Goal: Book appointment/travel/reservation

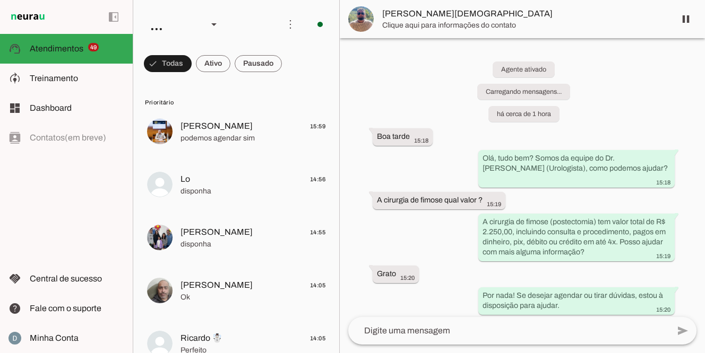
scroll to position [165, 0]
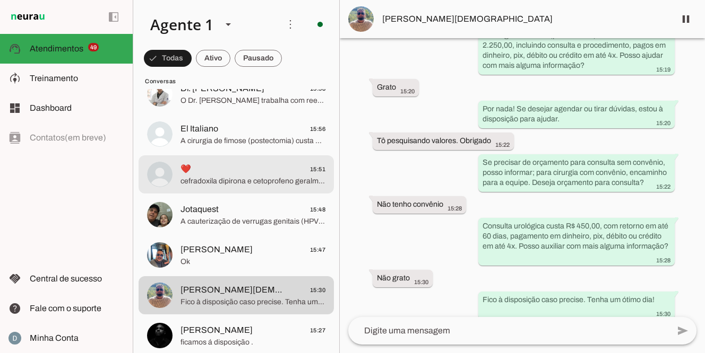
scroll to position [2236, 0]
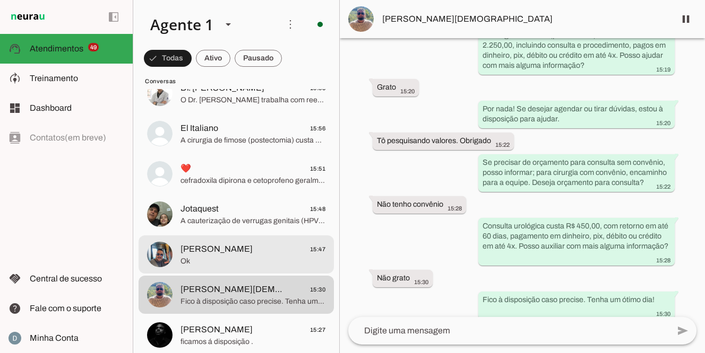
click at [224, 253] on span "[PERSON_NAME] 15:47" at bounding box center [252, 249] width 145 height 13
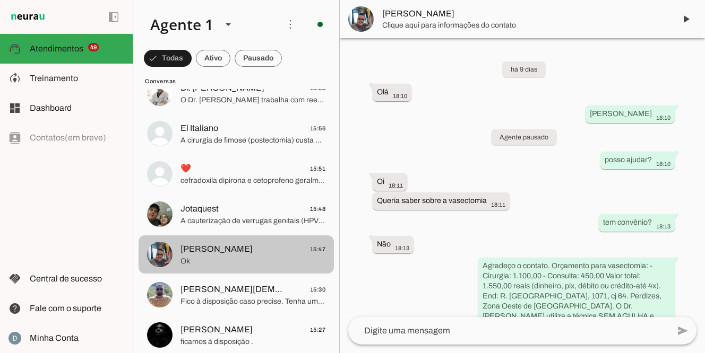
scroll to position [2395, 0]
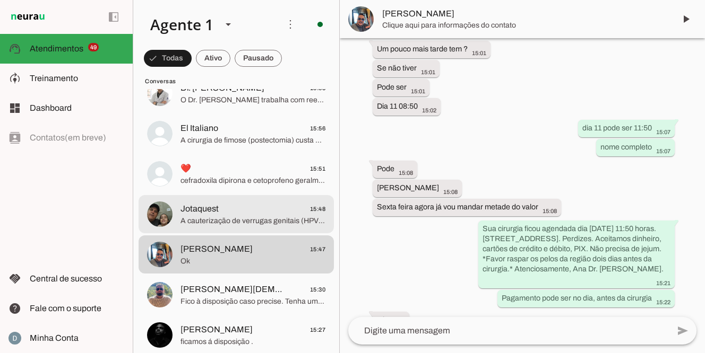
click at [239, 219] on span "A cauterização de verrugas genitais (HPV) custa R$ 450,00, incluindo consulta e…" at bounding box center [252, 221] width 145 height 11
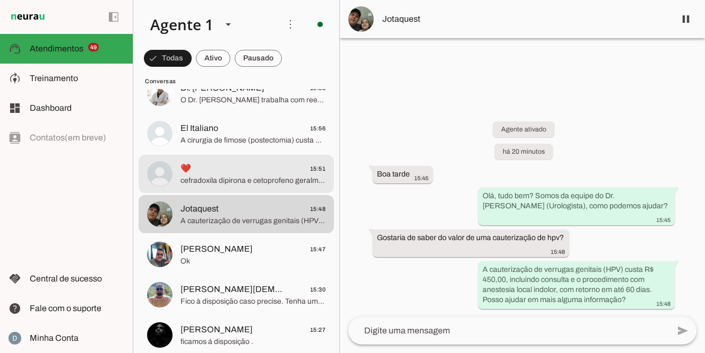
click at [238, 180] on span "cefradoxila dipirona e cetoprofeno geralmente sao esses" at bounding box center [252, 181] width 145 height 11
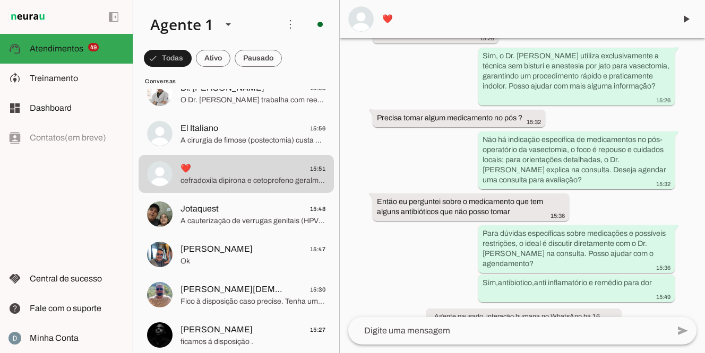
scroll to position [562, 0]
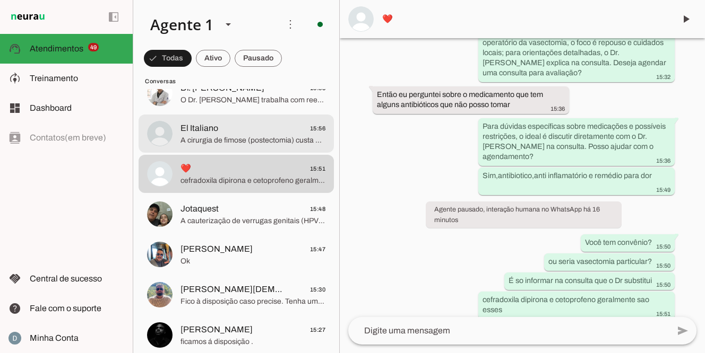
click at [219, 133] on span "El Italiano 15:56" at bounding box center [252, 128] width 145 height 13
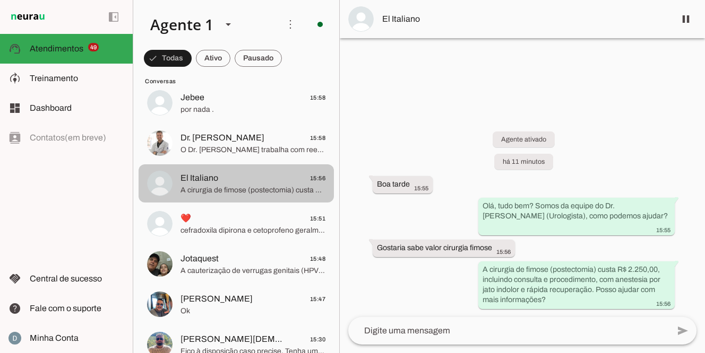
scroll to position [2187, 0]
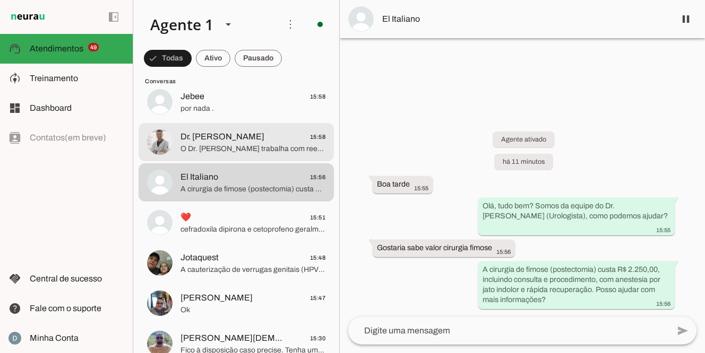
click at [217, 144] on span "O Dr. [PERSON_NAME] trabalha com reembolso. O valor a ser cobrado será o valor …" at bounding box center [252, 149] width 145 height 11
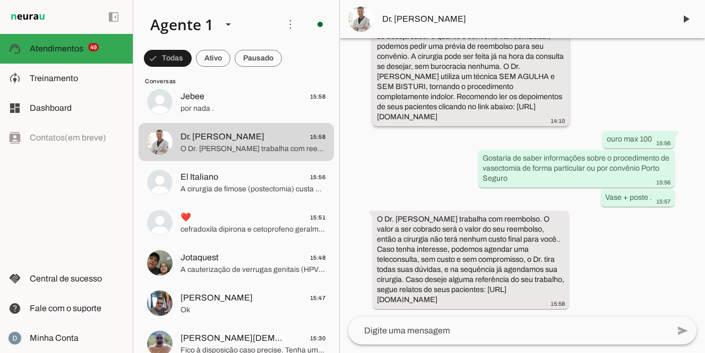
scroll to position [35274, 0]
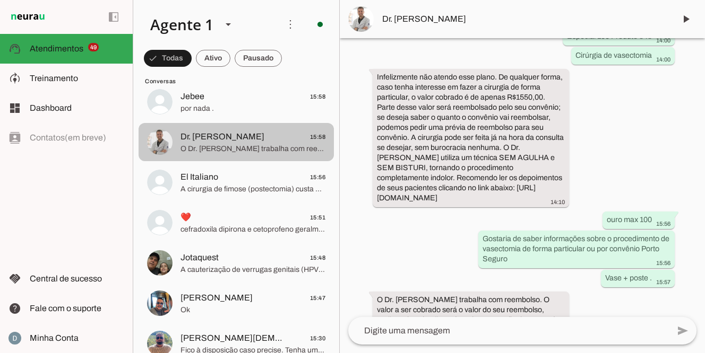
click at [259, 137] on span "Dr. [PERSON_NAME]" at bounding box center [222, 137] width 84 height 13
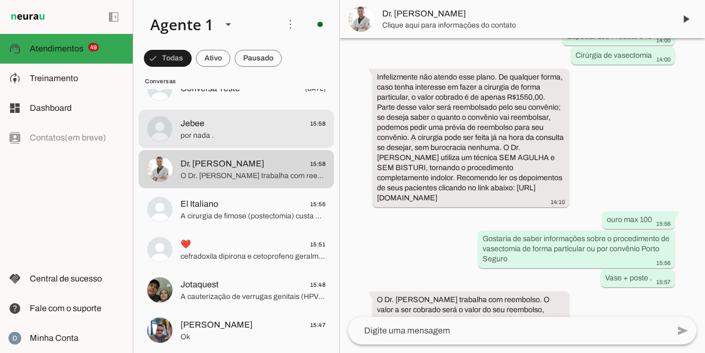
scroll to position [2161, 0]
click at [259, 137] on span "por nada ." at bounding box center [252, 135] width 145 height 11
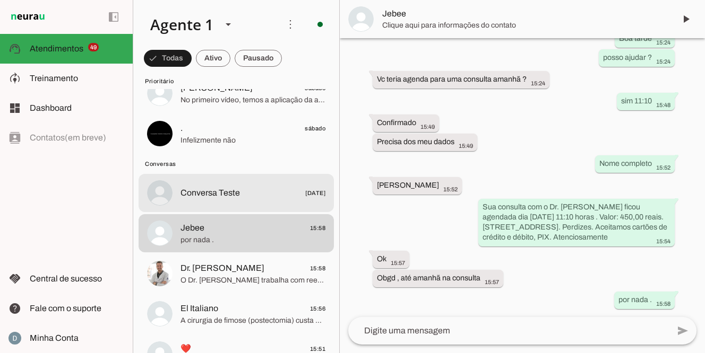
scroll to position [2043, 0]
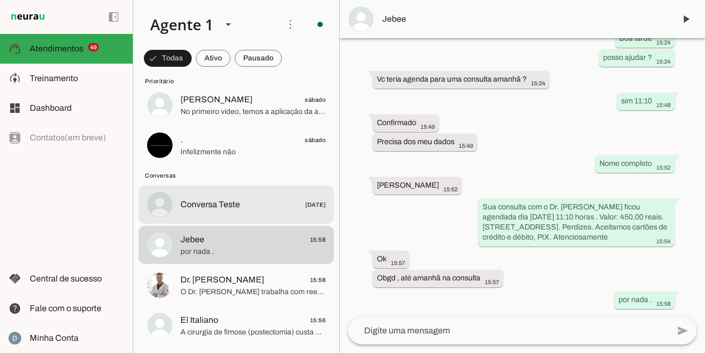
click at [226, 209] on span "Conversa Teste" at bounding box center [209, 205] width 59 height 13
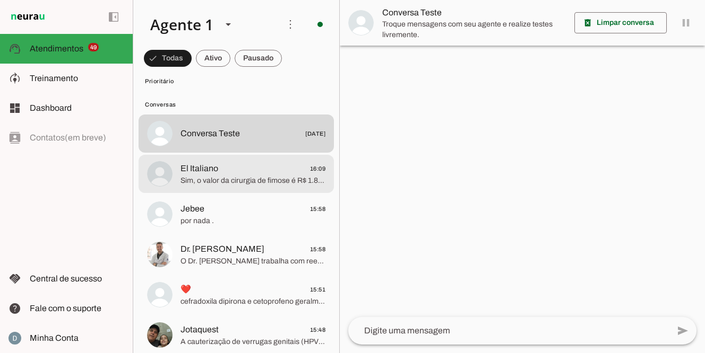
scroll to position [2121, 0]
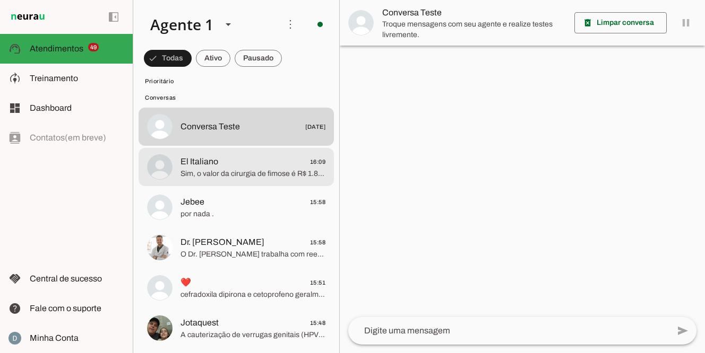
click at [228, 172] on span "Sim, o valor da cirurgia de fimose é R$ 1.800,00, e a consulta é R$ 450,00, tot…" at bounding box center [252, 174] width 145 height 11
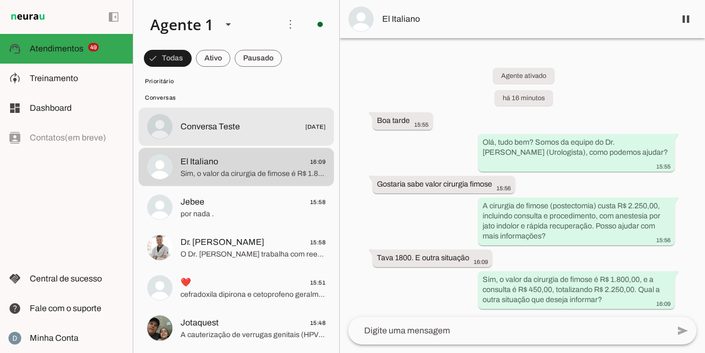
click at [220, 123] on span "Conversa Teste" at bounding box center [209, 126] width 59 height 13
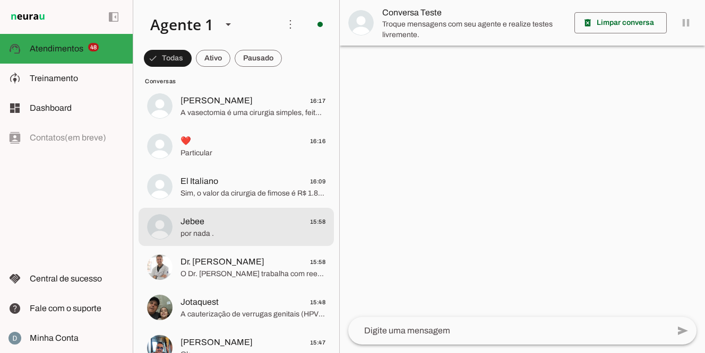
scroll to position [2145, 0]
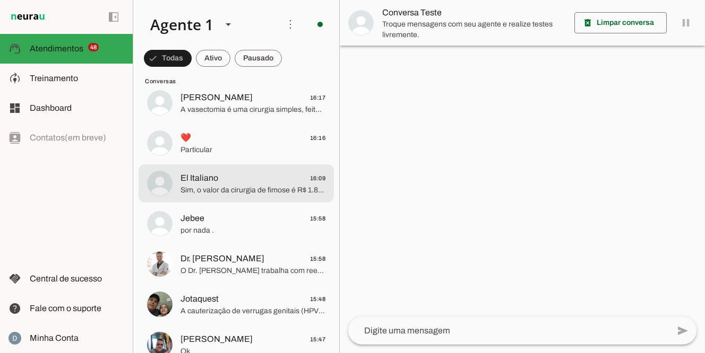
click at [222, 194] on span "Sim, o valor da cirurgia de fimose é R$ 1.800,00, e a consulta é R$ 450,00, tot…" at bounding box center [252, 190] width 145 height 11
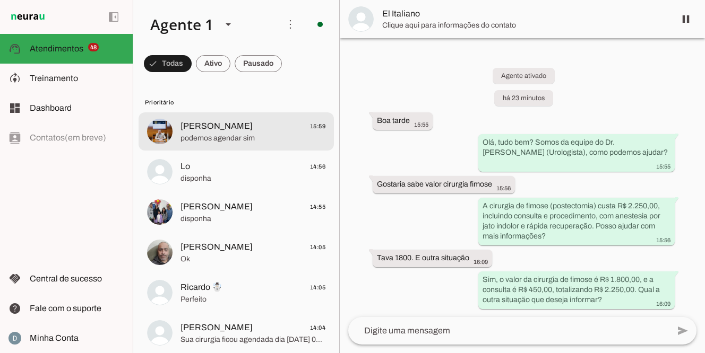
click at [202, 113] on md-item "[PERSON_NAME] 15:59 podemos agendar sim" at bounding box center [236, 132] width 195 height 38
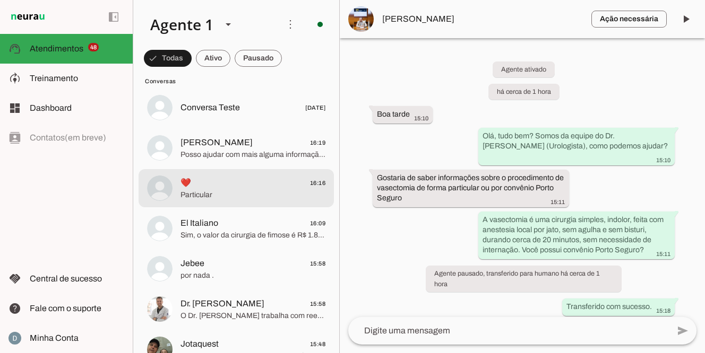
scroll to position [2102, 0]
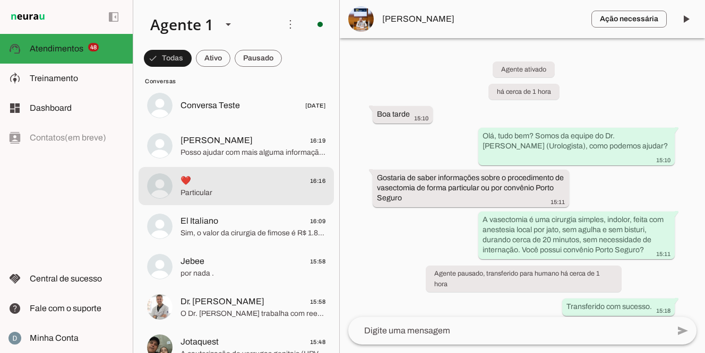
click at [194, 195] on span "Particular" at bounding box center [252, 193] width 145 height 11
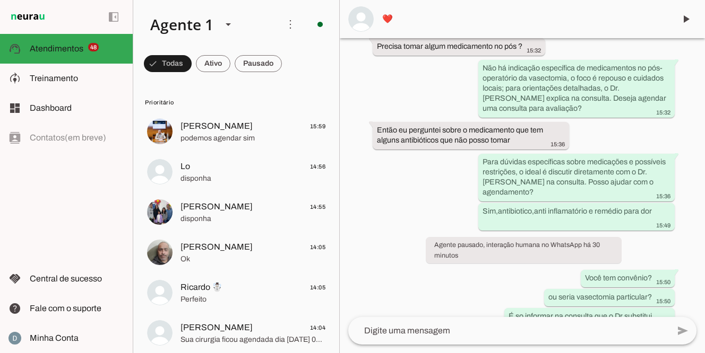
scroll to position [584, 0]
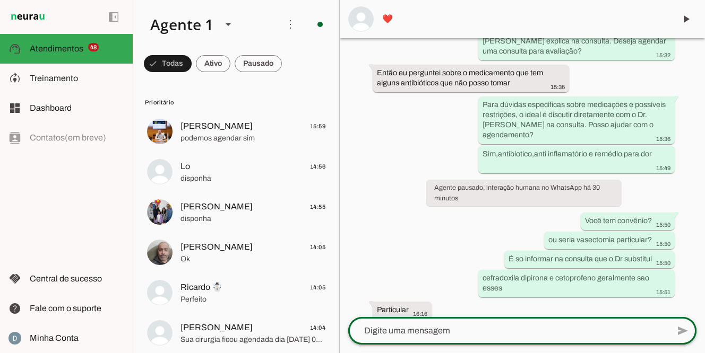
click at [393, 341] on div at bounding box center [508, 331] width 321 height 28
click at [421, 331] on textarea "Gostaria de agndar?" at bounding box center [508, 331] width 321 height 13
type textarea "Gostaria de agendar?"
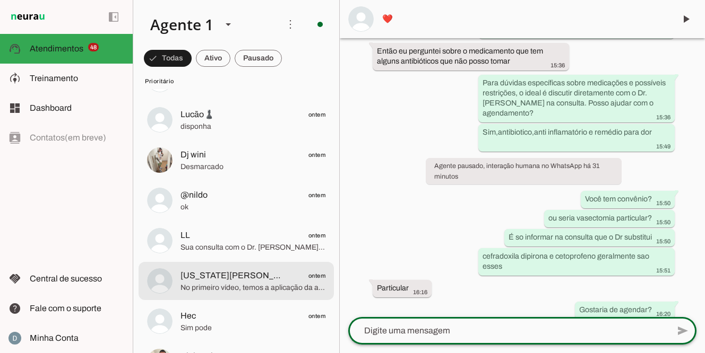
scroll to position [1145, 0]
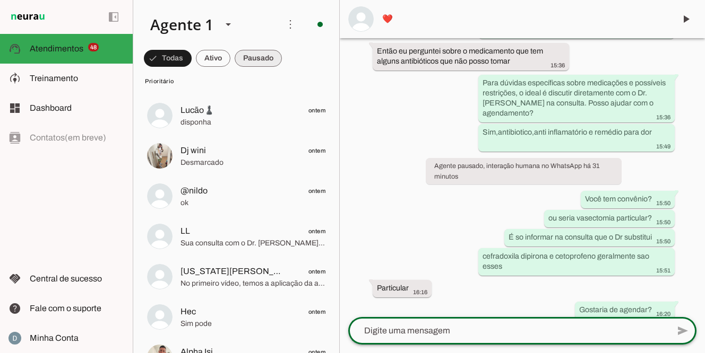
click at [192, 63] on span at bounding box center [168, 58] width 48 height 25
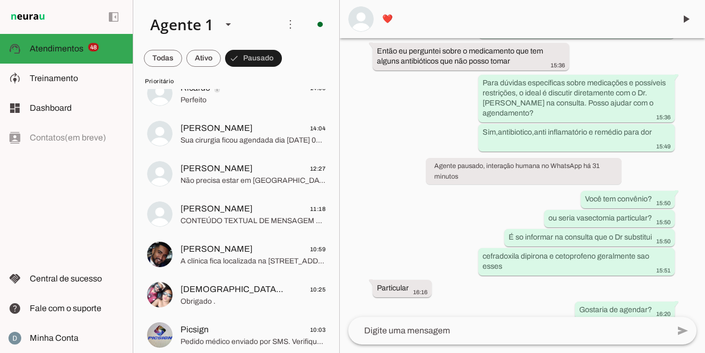
scroll to position [0, 0]
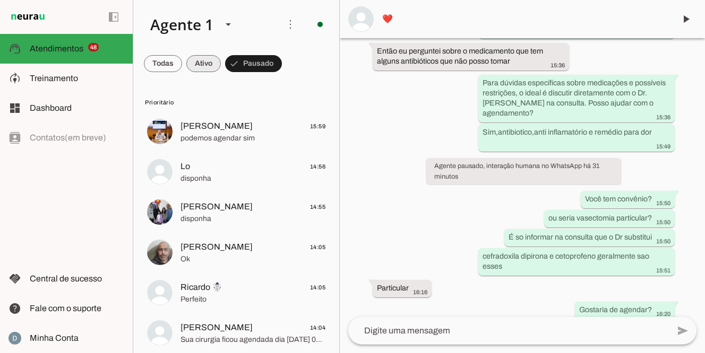
click at [182, 59] on span at bounding box center [163, 63] width 38 height 25
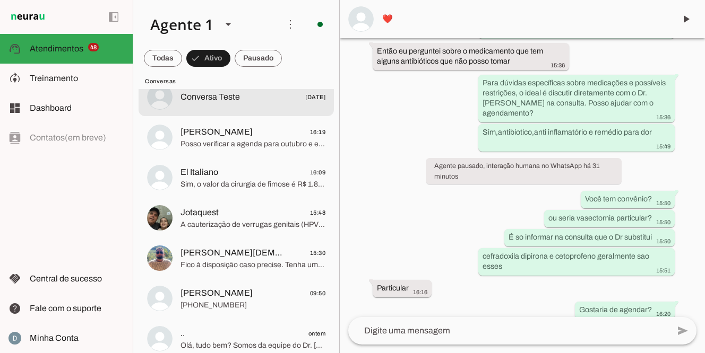
scroll to position [36, 0]
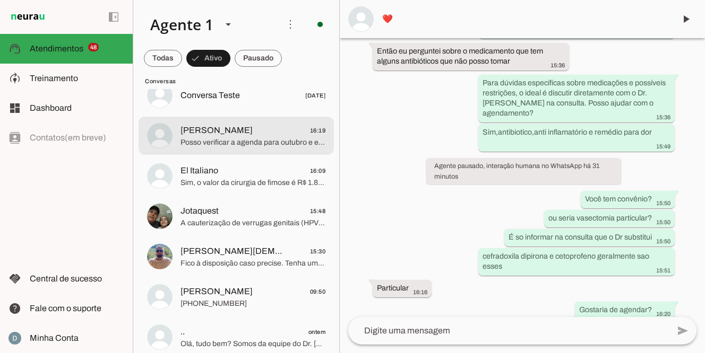
click at [227, 144] on span "Posso verificar a agenda para outubro e encaminhar seu interesse para a equipe …" at bounding box center [252, 142] width 145 height 11
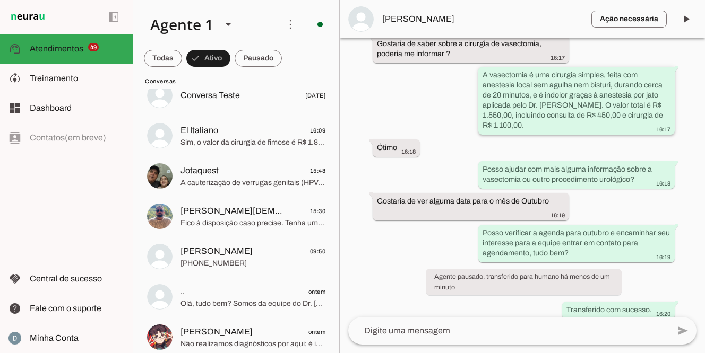
scroll to position [130, 0]
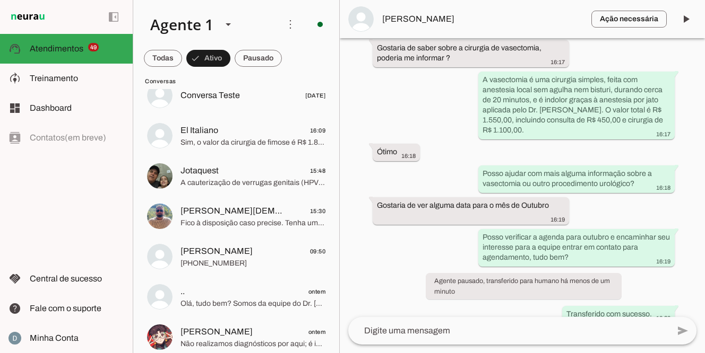
click at [463, 334] on textarea at bounding box center [508, 331] width 321 height 13
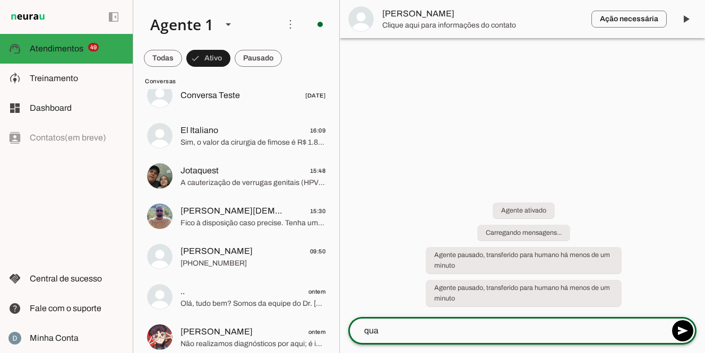
scroll to position [0, 0]
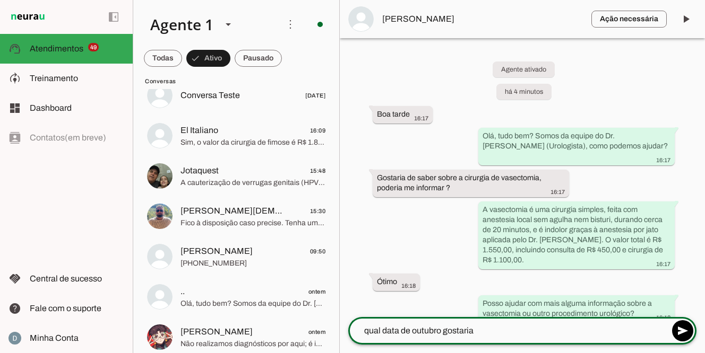
type textarea "qual data de outubro gostaria?"
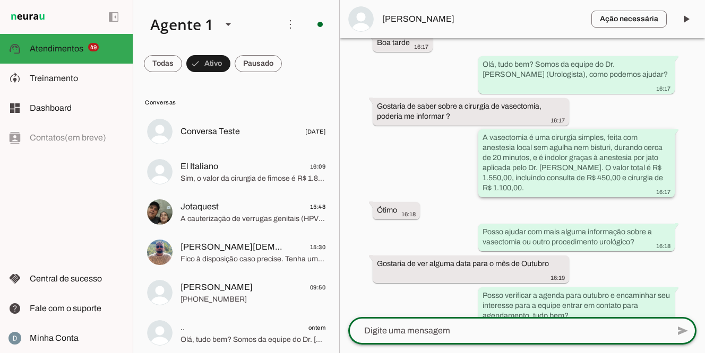
scroll to position [254, 0]
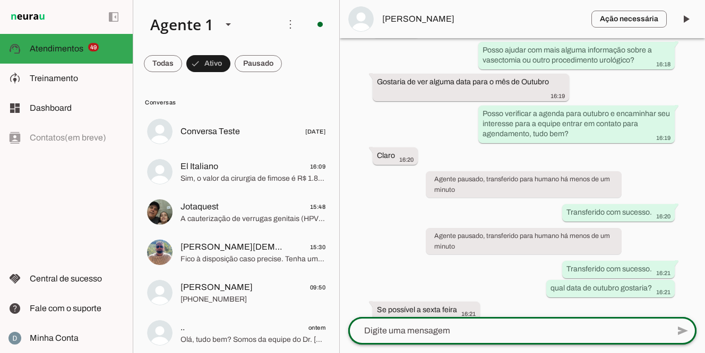
click at [416, 339] on div at bounding box center [508, 331] width 321 height 28
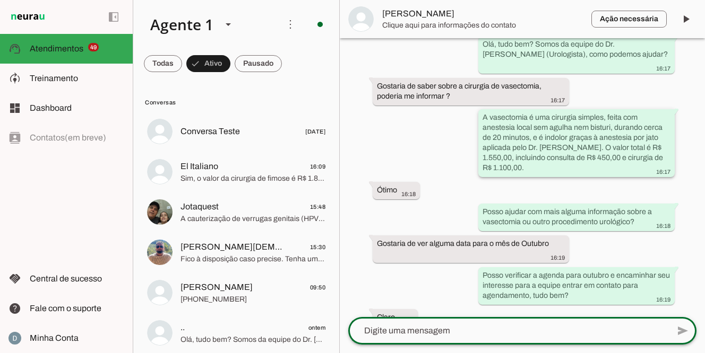
scroll to position [252, 0]
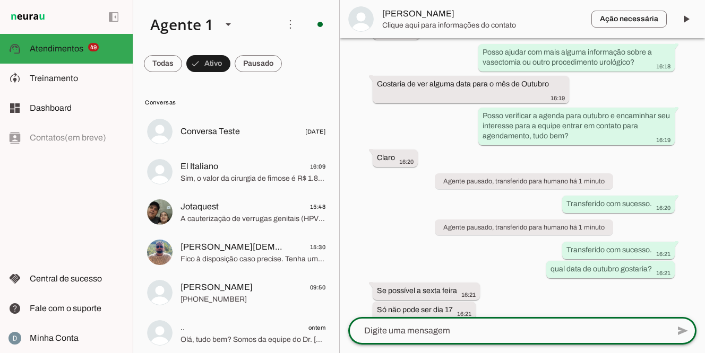
click at [448, 327] on textarea at bounding box center [508, 331] width 321 height 13
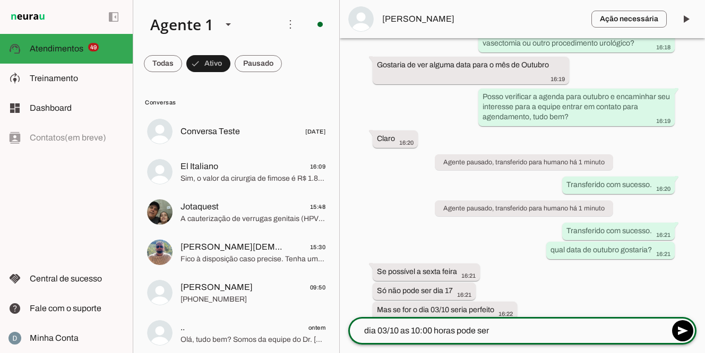
type textarea "dia 03/10 as 10:00 horas pode ser?"
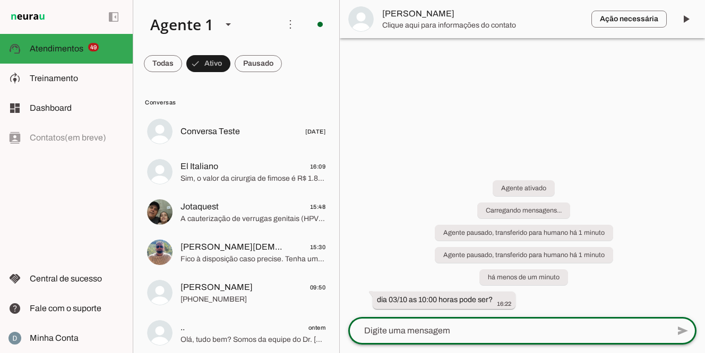
scroll to position [0, 0]
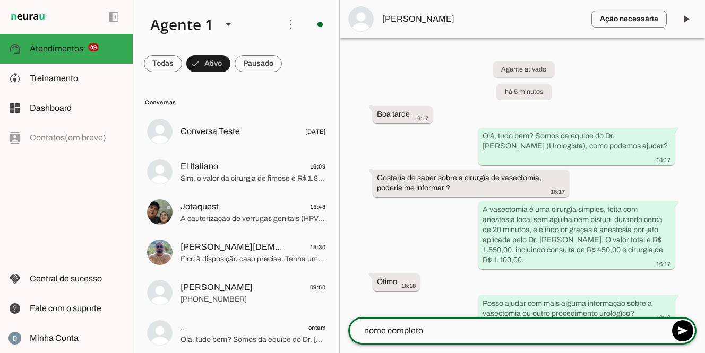
type textarea "nome completo?"
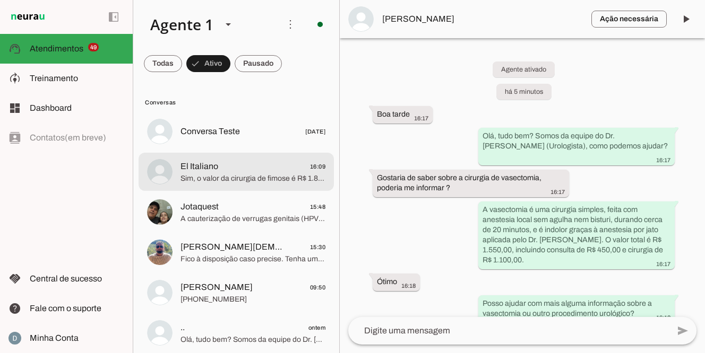
click at [244, 180] on span "Sim, o valor da cirurgia de fimose é R$ 1.800,00, e a consulta é R$ 450,00, tot…" at bounding box center [252, 179] width 145 height 11
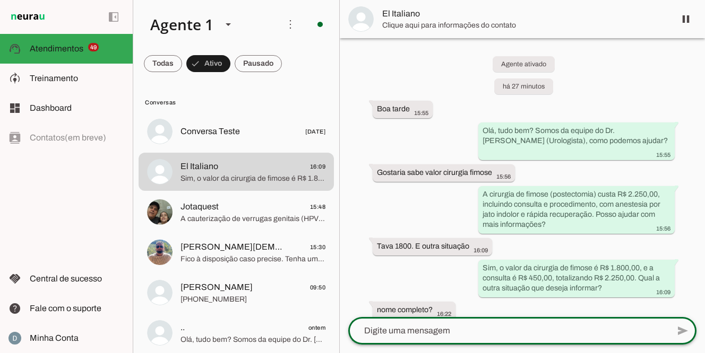
click at [482, 336] on textarea at bounding box center [508, 331] width 321 height 13
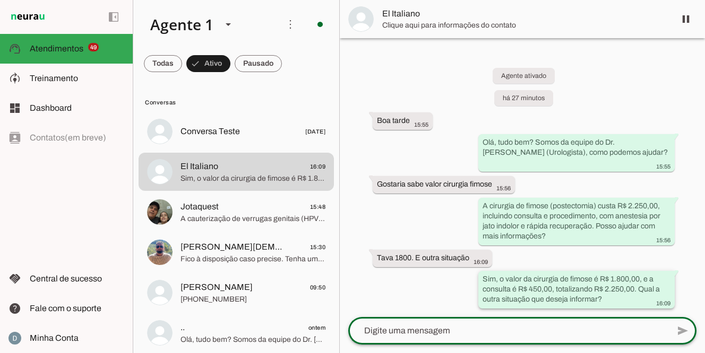
scroll to position [0, 0]
click at [440, 330] on textarea at bounding box center [508, 331] width 321 height 13
type textarea "G"
type textarea "ficou com duvida?"
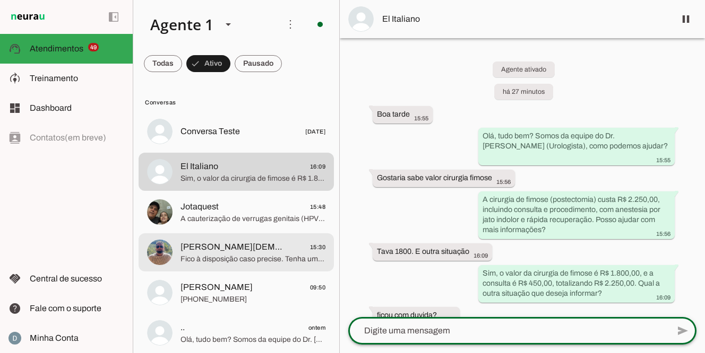
click at [238, 256] on span "Fico à disposição caso precise. Tenha um ótimo dia!" at bounding box center [252, 259] width 145 height 11
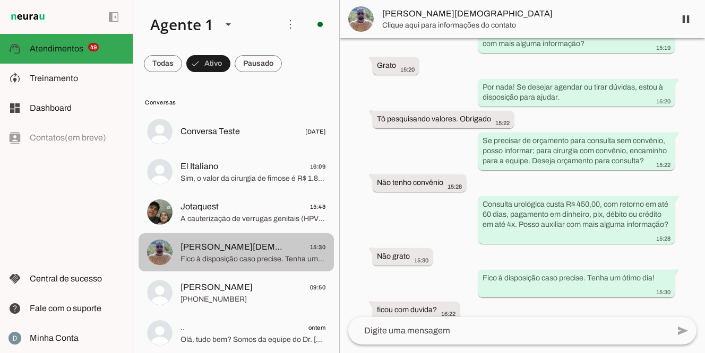
scroll to position [165, 0]
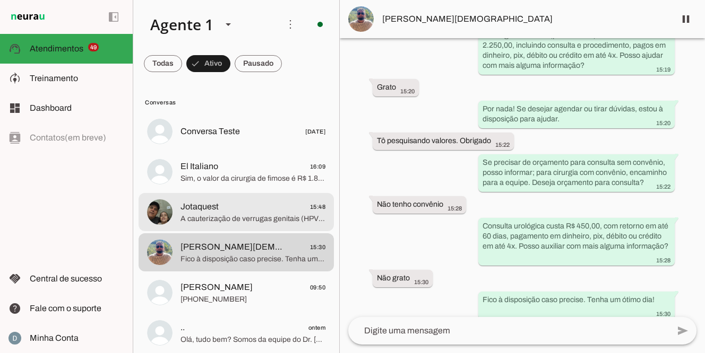
click at [254, 218] on span "A cauterização de verrugas genitais (HPV) custa R$ 450,00, incluindo consulta e…" at bounding box center [252, 219] width 145 height 11
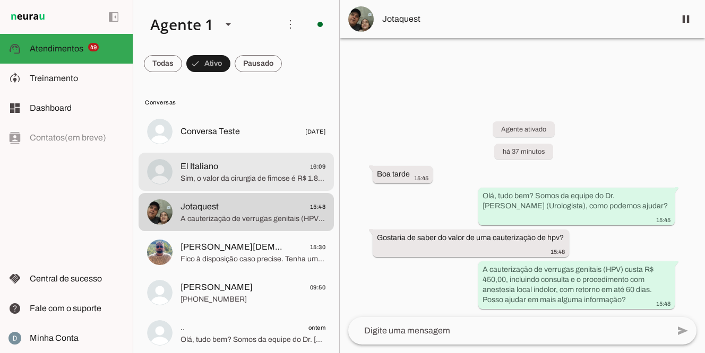
click at [256, 181] on span "Sim, o valor da cirurgia de fimose é R$ 1.800,00, e a consulta é R$ 450,00, tot…" at bounding box center [252, 179] width 145 height 11
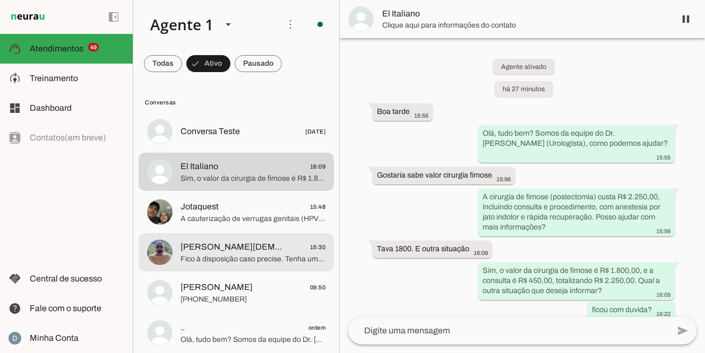
click at [238, 249] on span "[PERSON_NAME][DEMOGRAPHIC_DATA] 15:30" at bounding box center [252, 247] width 145 height 13
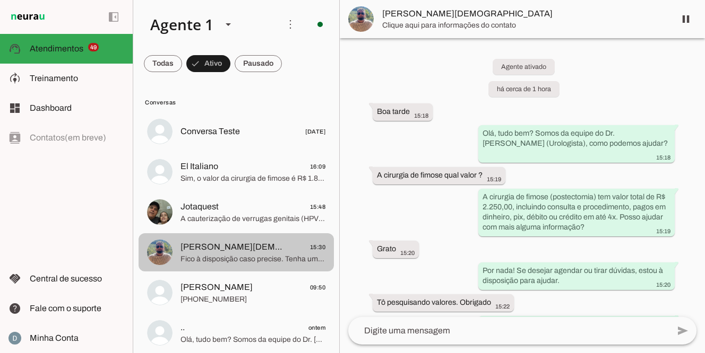
scroll to position [165, 0]
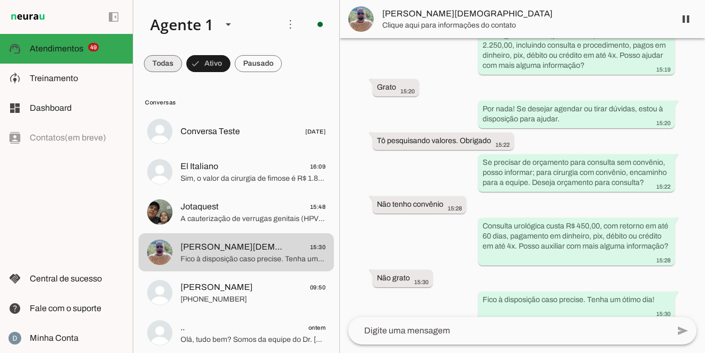
click at [151, 66] on span at bounding box center [163, 63] width 38 height 25
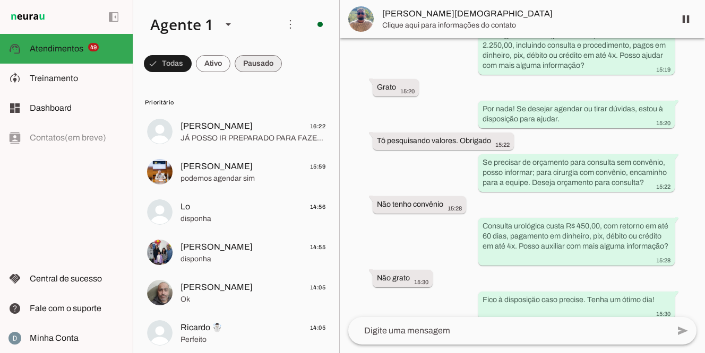
click at [192, 66] on span at bounding box center [168, 63] width 48 height 25
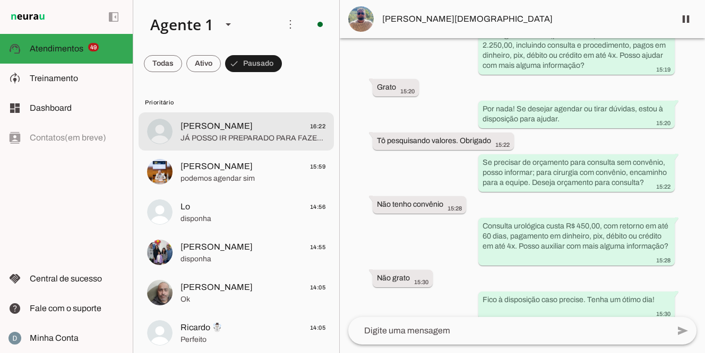
click at [234, 129] on span "[PERSON_NAME] 16:22" at bounding box center [252, 126] width 145 height 13
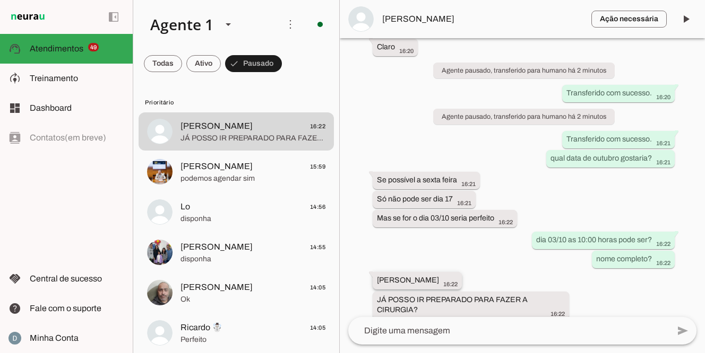
drag, startPoint x: 441, startPoint y: 271, endPoint x: 373, endPoint y: 272, distance: 67.9
click at [373, 272] on whatsapp-message-bubble "WILIANS [DEMOGRAPHIC_DATA]" at bounding box center [417, 281] width 89 height 18
click at [399, 15] on span "[PERSON_NAME]" at bounding box center [482, 19] width 201 height 13
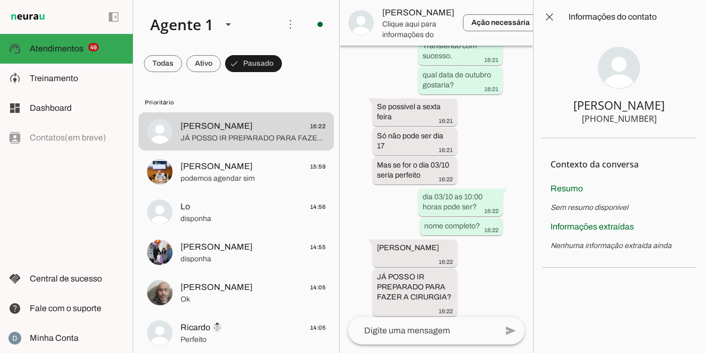
drag, startPoint x: 597, startPoint y: 119, endPoint x: 670, endPoint y: 117, distance: 72.7
click at [670, 118] on section "[PERSON_NAME] [PHONE_NUMBER]" at bounding box center [619, 86] width 154 height 105
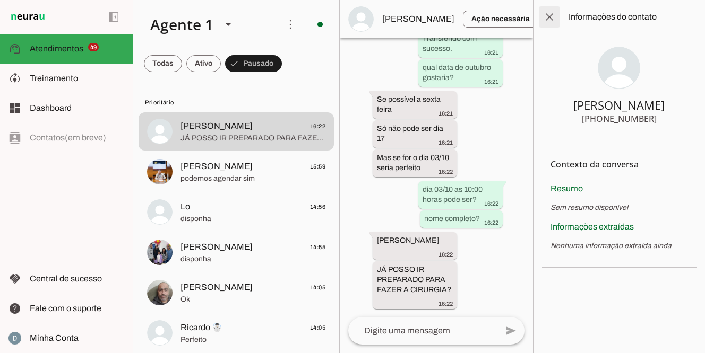
click at [549, 18] on span at bounding box center [549, 16] width 25 height 25
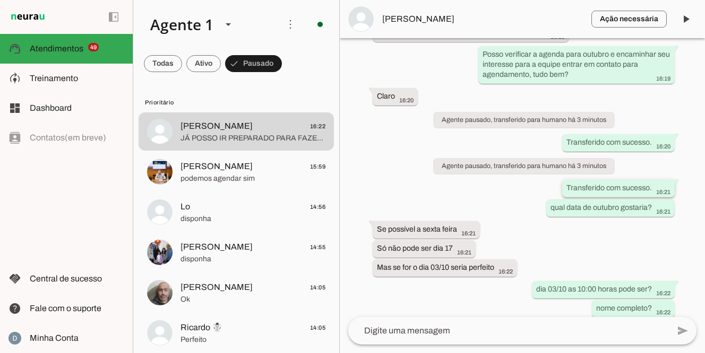
scroll to position [363, 0]
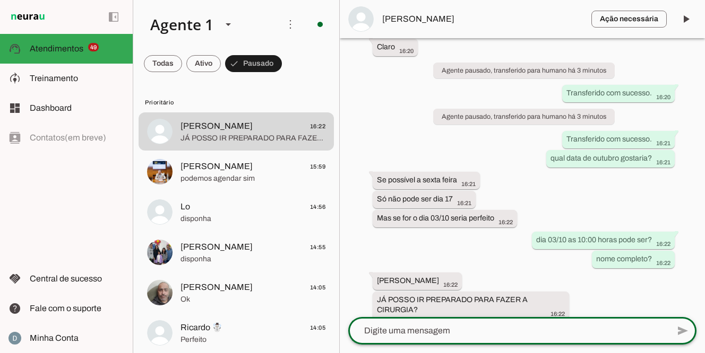
click at [399, 330] on textarea at bounding box center [508, 331] width 321 height 13
paste textarea "Sua cirurgia ficou agendada dia ___, às ___ horas. [STREET_ADDRESS]. Perdizes. …"
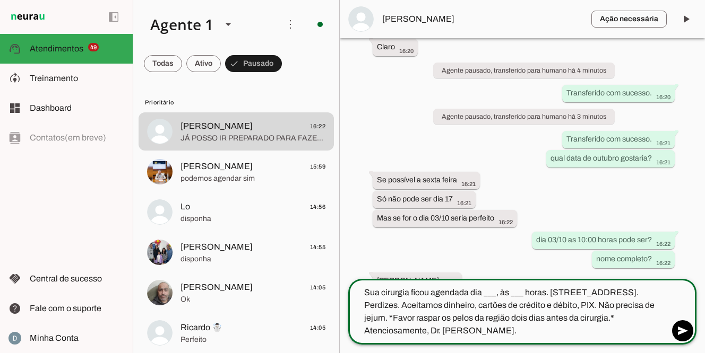
click at [496, 292] on textarea "Sua cirurgia ficou agendada dia ___, às ___ horas. [STREET_ADDRESS]. Perdizes. …" at bounding box center [508, 312] width 321 height 51
click at [532, 290] on textarea "Sua cirurgia ficou agendada dia 03/10, às ___ horas. [STREET_ADDRESS]. Perdizes…" at bounding box center [508, 312] width 321 height 51
click at [429, 327] on textarea "Sua cirurgia ficou agendada dia [DATE] 10:00 horas. [STREET_ADDRESS]. Perdizes.…" at bounding box center [508, 312] width 321 height 51
type textarea "Sua cirurgia ficou agendada dia [DATE] 10:00 horas. [STREET_ADDRESS]. Perdizes.…"
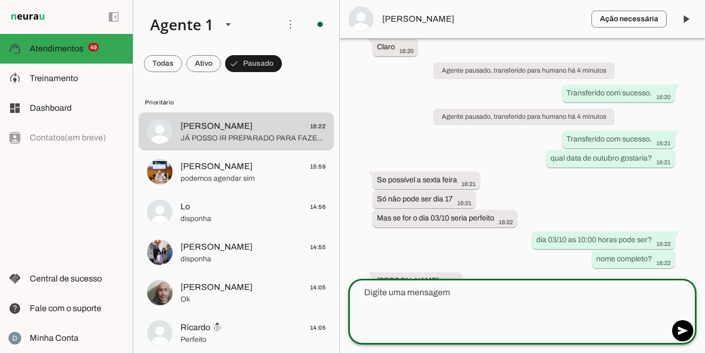
scroll to position [432, 0]
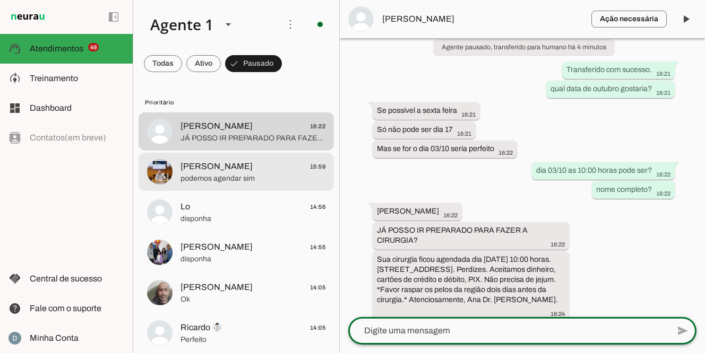
click at [221, 170] on span "[PERSON_NAME]" at bounding box center [216, 166] width 72 height 13
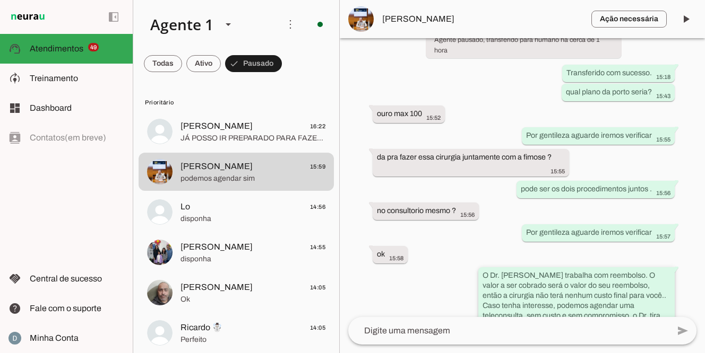
scroll to position [374, 0]
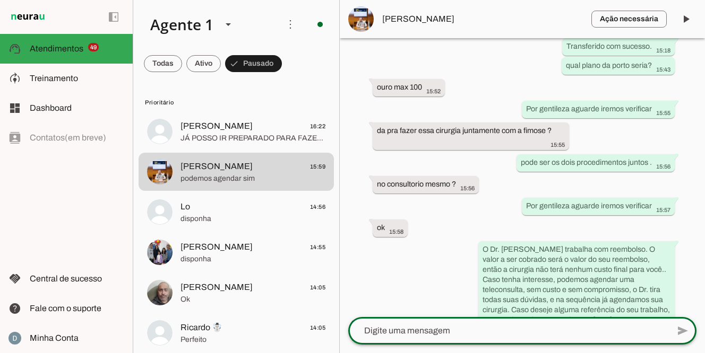
click at [469, 333] on textarea at bounding box center [508, 331] width 321 height 13
type textarea "presencial ou teleconsulta?"
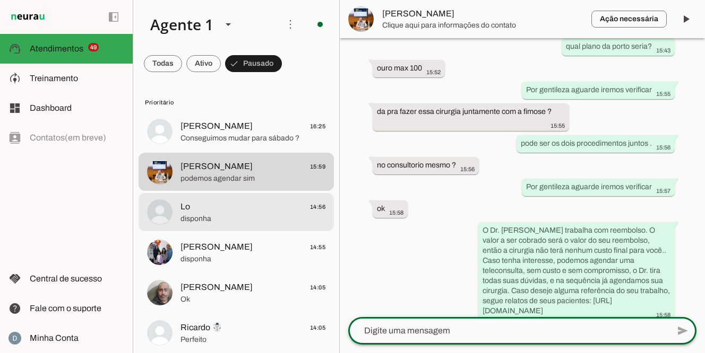
click at [284, 145] on div at bounding box center [252, 132] width 145 height 26
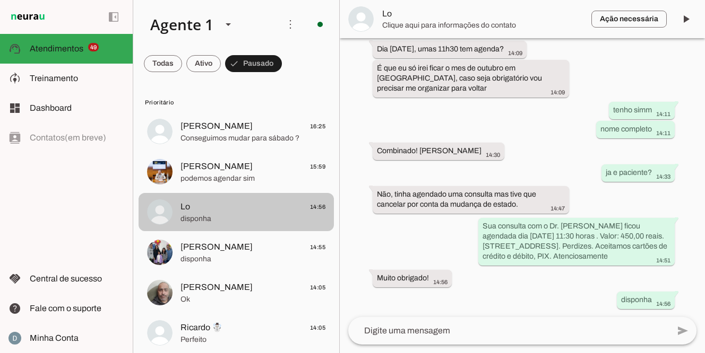
scroll to position [730, 0]
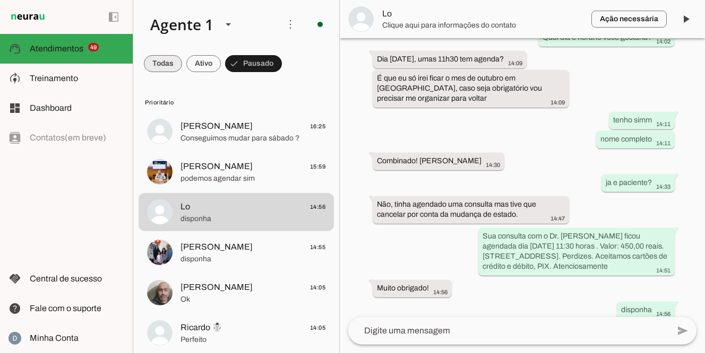
click at [163, 68] on span at bounding box center [163, 63] width 38 height 25
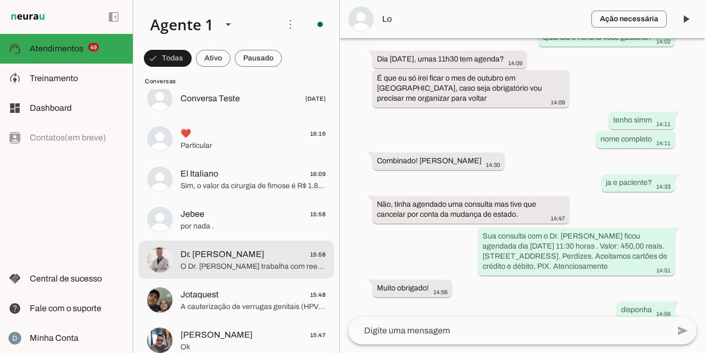
scroll to position [2148, 0]
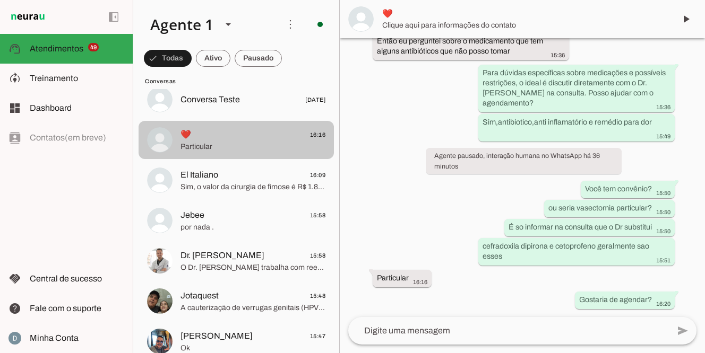
scroll to position [606, 0]
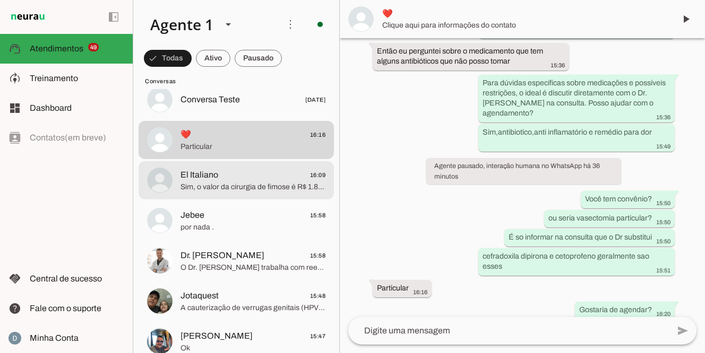
click at [218, 191] on span "Sim, o valor da cirurgia de fimose é R$ 1.800,00, e a consulta é R$ 450,00, tot…" at bounding box center [252, 187] width 145 height 11
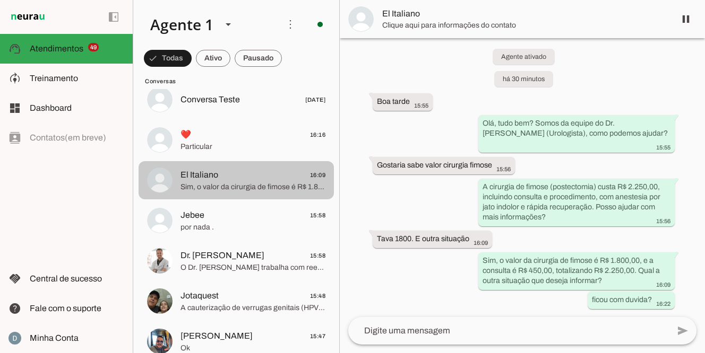
scroll to position [3, 0]
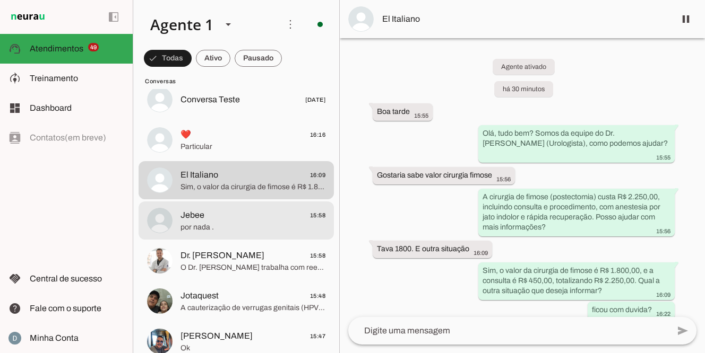
click at [214, 221] on span "Jebee 15:58" at bounding box center [252, 215] width 145 height 13
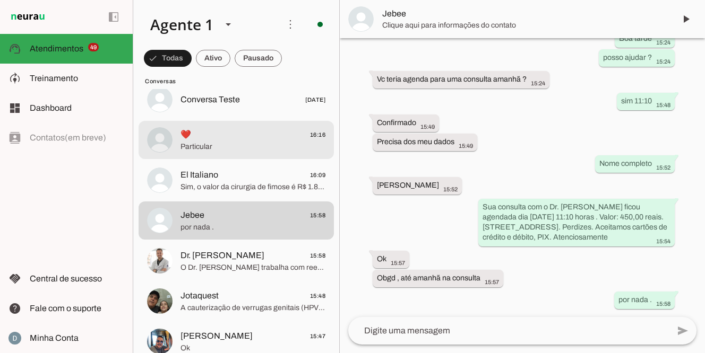
click at [232, 148] on span "Particular" at bounding box center [252, 147] width 145 height 11
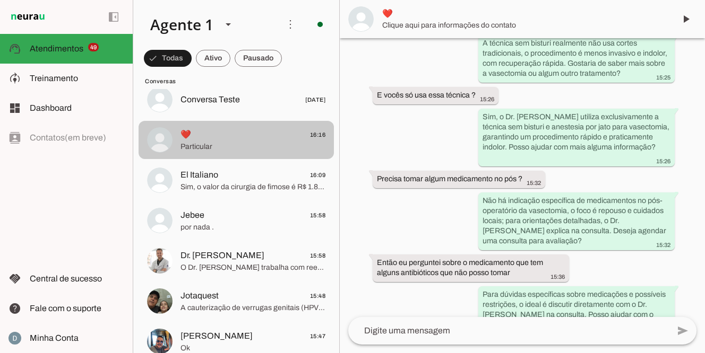
scroll to position [606, 0]
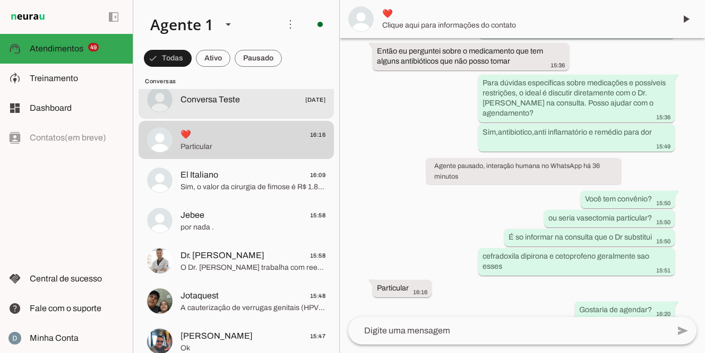
click at [237, 102] on span "Conversa Teste" at bounding box center [209, 99] width 59 height 13
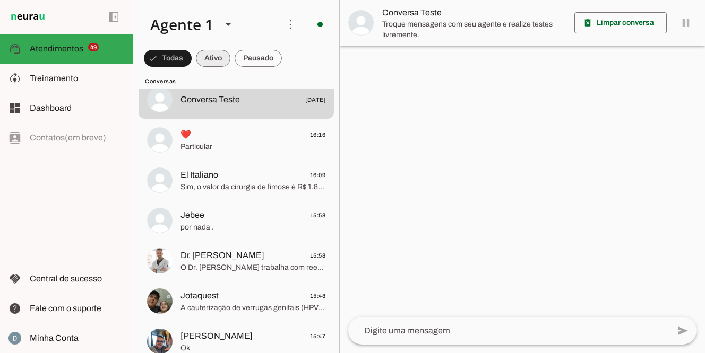
click at [192, 58] on span at bounding box center [168, 58] width 48 height 25
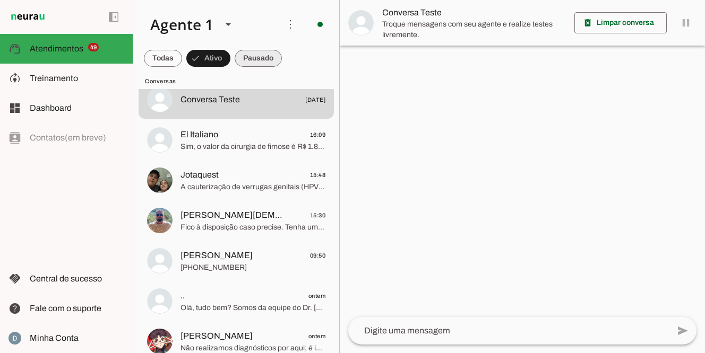
click at [182, 63] on span at bounding box center [163, 58] width 38 height 25
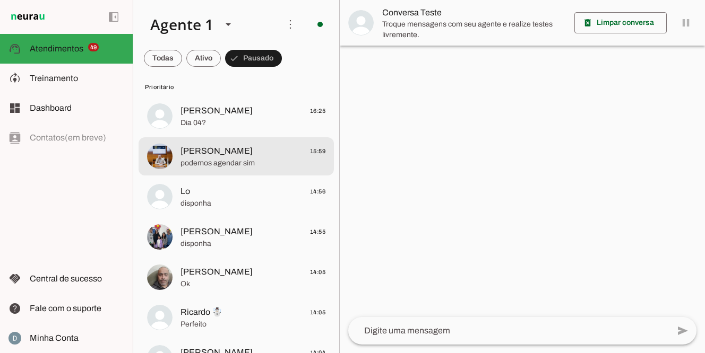
scroll to position [0, 0]
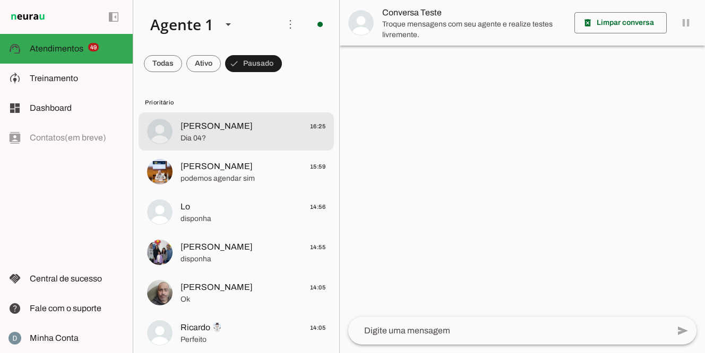
click at [240, 136] on span "Dia 04?" at bounding box center [252, 138] width 145 height 11
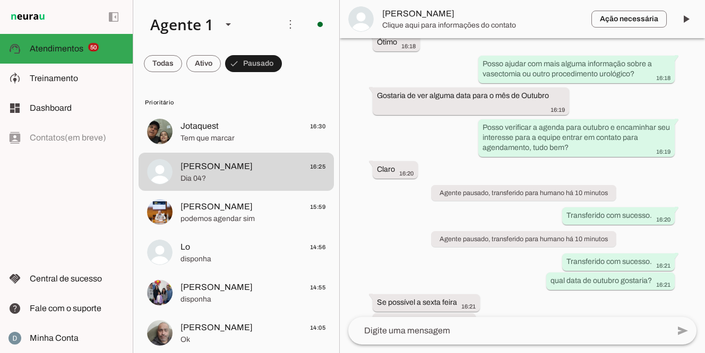
scroll to position [476, 0]
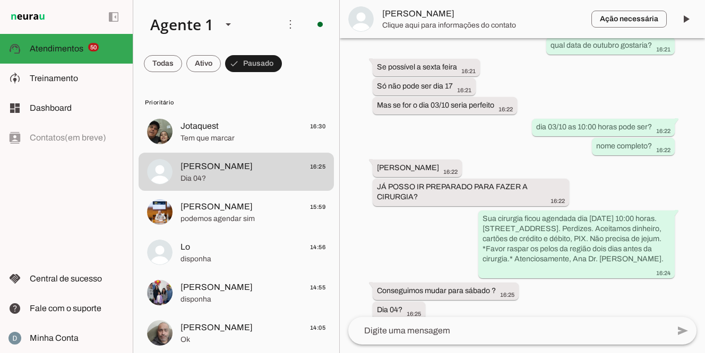
click at [418, 332] on textarea at bounding box center [508, 331] width 321 height 13
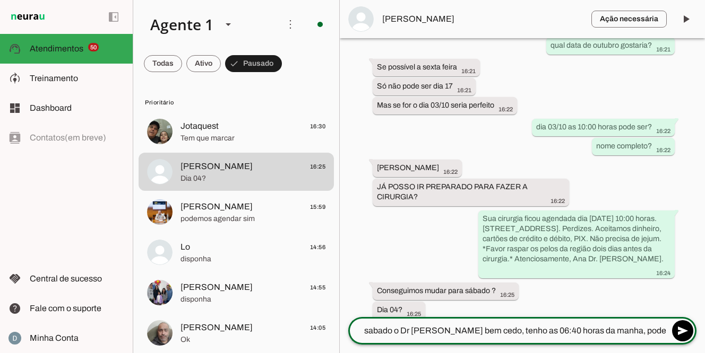
type textarea "sabado o Dr [PERSON_NAME] bem cedo, tenho as 06:40 horas da manha, pode ser?"
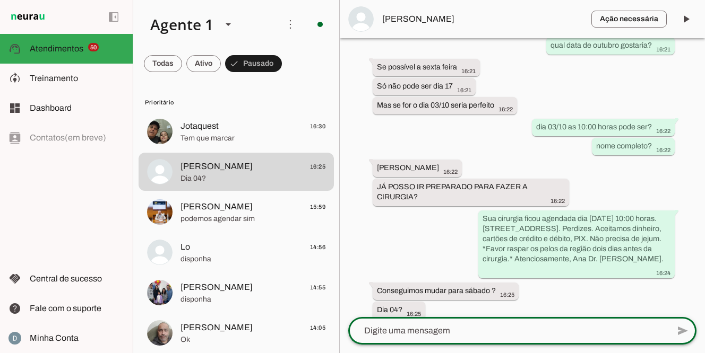
scroll to position [505, 0]
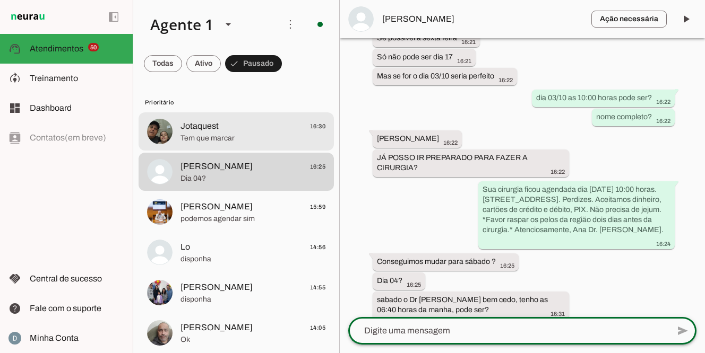
click at [226, 135] on span "Tem que marcar" at bounding box center [252, 138] width 145 height 11
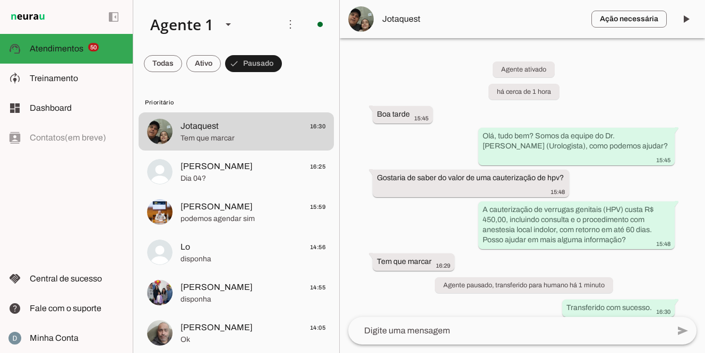
click at [416, 328] on textarea at bounding box center [508, 331] width 321 height 13
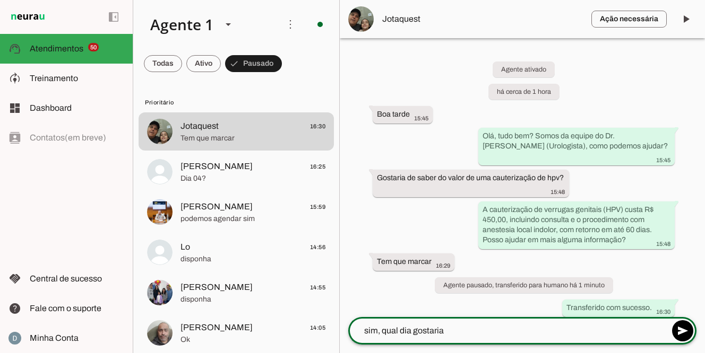
type textarea "sim, qual dia gostaria?"
click at [159, 66] on span at bounding box center [163, 63] width 38 height 25
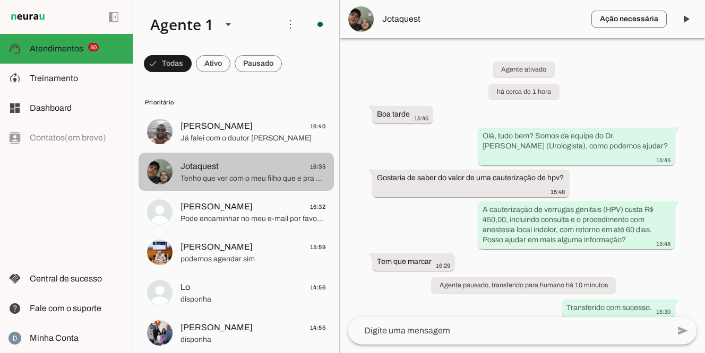
scroll to position [2, 0]
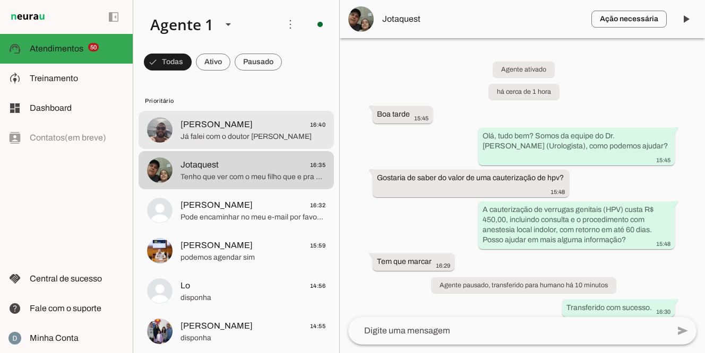
click at [208, 121] on span "[PERSON_NAME]" at bounding box center [216, 124] width 72 height 13
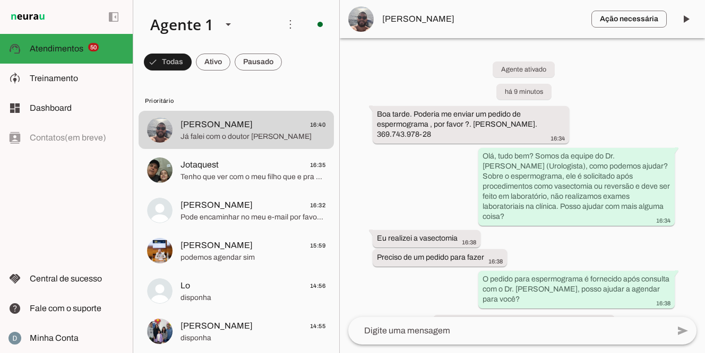
scroll to position [57, 0]
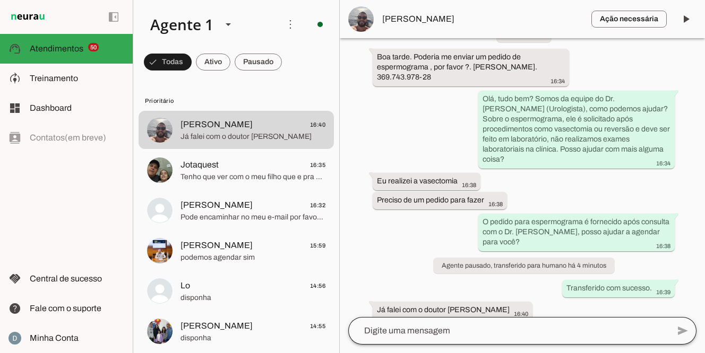
click at [452, 340] on div at bounding box center [508, 331] width 321 height 28
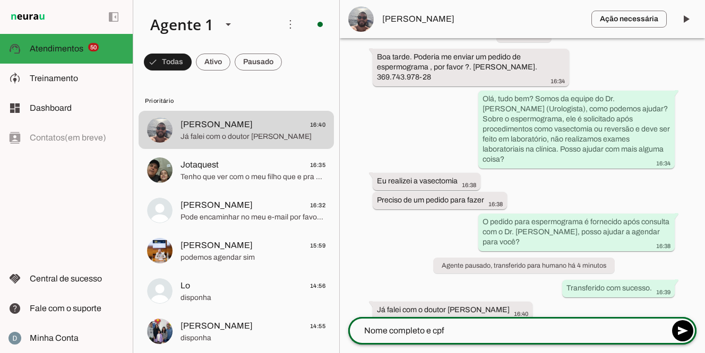
type textarea "Nome completo e cpf?"
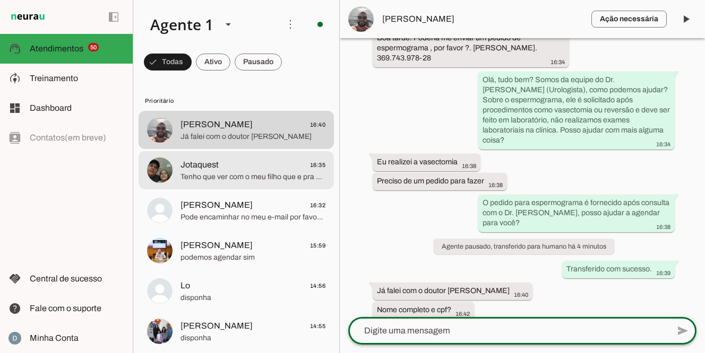
click at [239, 172] on span "Tenho que ver com o meu filho que e pra ele procedinento como ele trabalha vai …" at bounding box center [252, 177] width 145 height 11
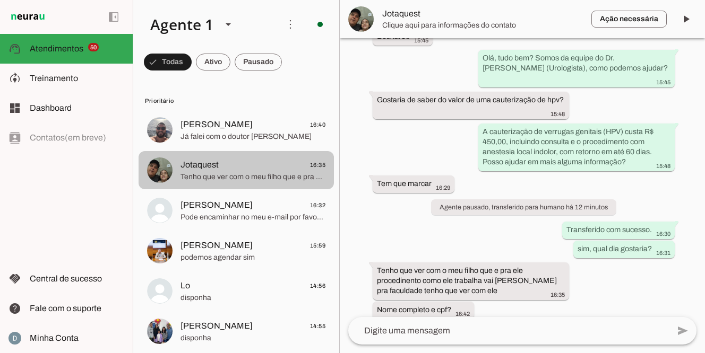
scroll to position [59, 0]
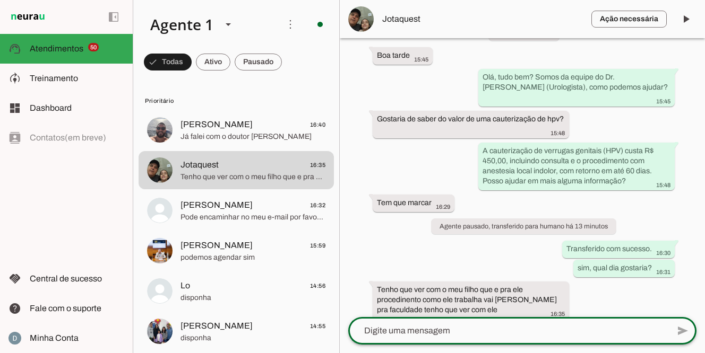
click at [425, 332] on textarea at bounding box center [508, 331] width 321 height 13
type textarea "entendi"
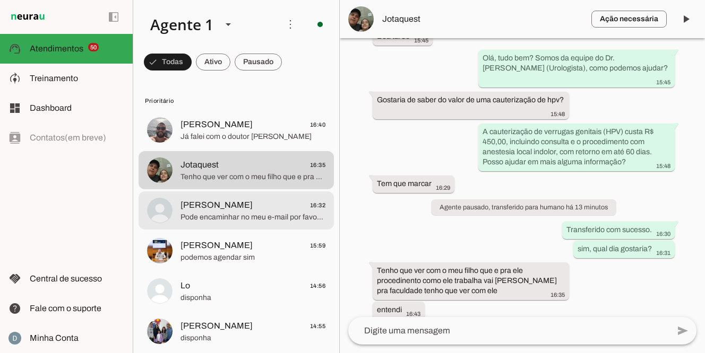
click at [267, 220] on span "Pode encaminhar no meu e-mail por favor [EMAIL_ADDRESS][DOMAIN_NAME] A confirma…" at bounding box center [252, 217] width 145 height 11
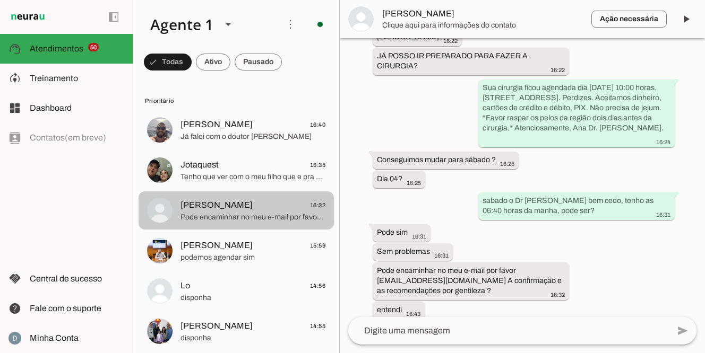
scroll to position [588, 0]
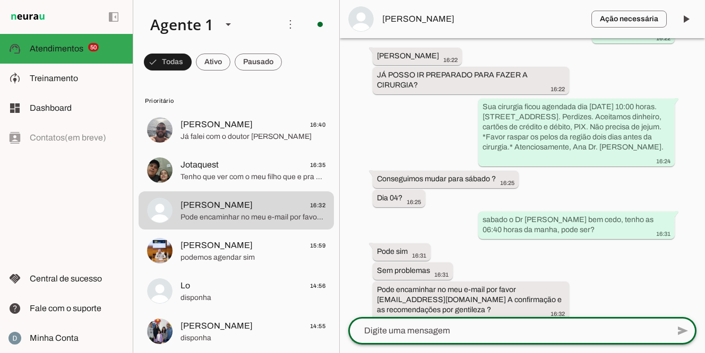
click at [492, 325] on textarea at bounding box center [508, 331] width 321 height 13
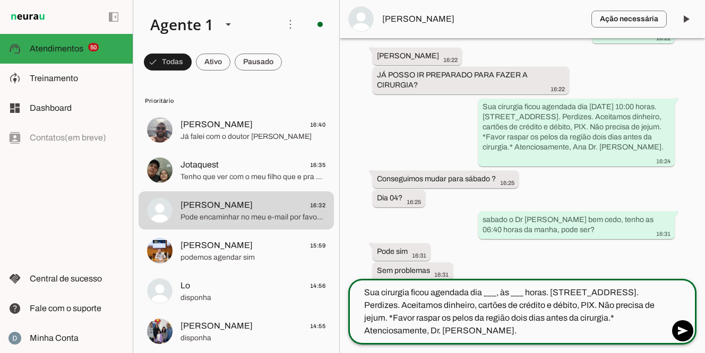
click at [494, 297] on textarea "Sua cirurgia ficou agendada dia ___, às ___ horas. [STREET_ADDRESS]. Perdizes. …" at bounding box center [508, 312] width 321 height 51
click at [529, 295] on textarea "Sua cirurgia ficou agendada dia 04/10 às ___ horas. [STREET_ADDRESS]. Perdizes.…" at bounding box center [508, 312] width 321 height 51
click at [429, 331] on textarea "Sua cirurgia ficou agendada dia [DATE] 06:40 horas. [STREET_ADDRESS]. Perdizes.…" at bounding box center [508, 312] width 321 height 51
type textarea "Sua cirurgia ficou agendada dia [DATE] 06:40 horas. [STREET_ADDRESS]. Perdizes.…"
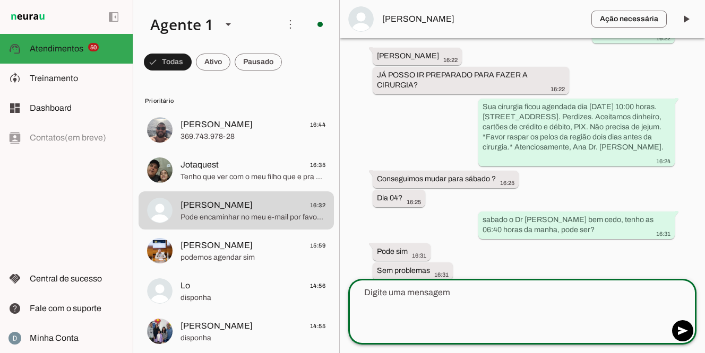
scroll to position [657, 0]
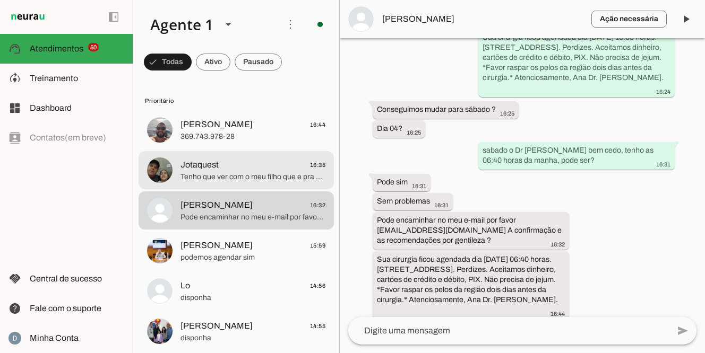
click at [226, 176] on span "Tenho que ver com o meu filho que e pra ele procedinento como ele trabalha vai …" at bounding box center [252, 177] width 145 height 11
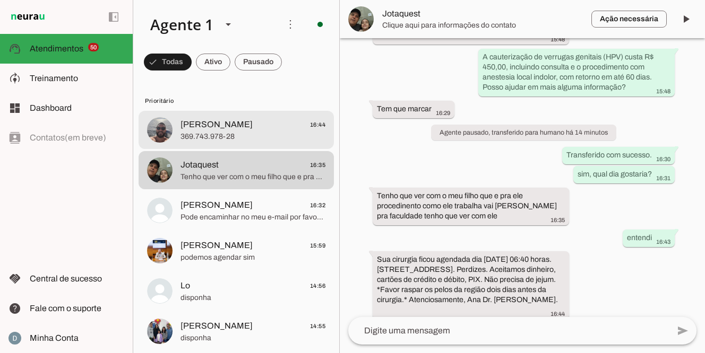
click at [223, 137] on span "369.743.978-28" at bounding box center [252, 137] width 145 height 11
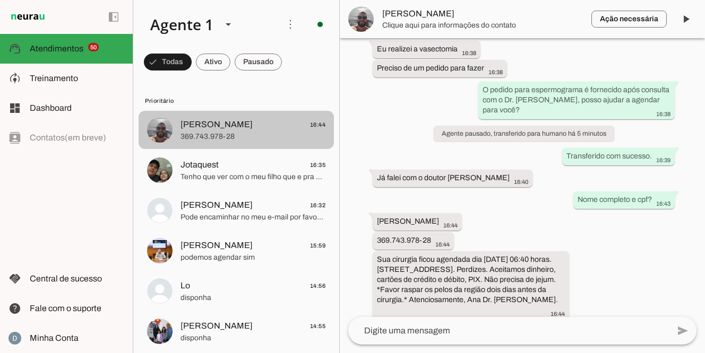
scroll to position [120, 0]
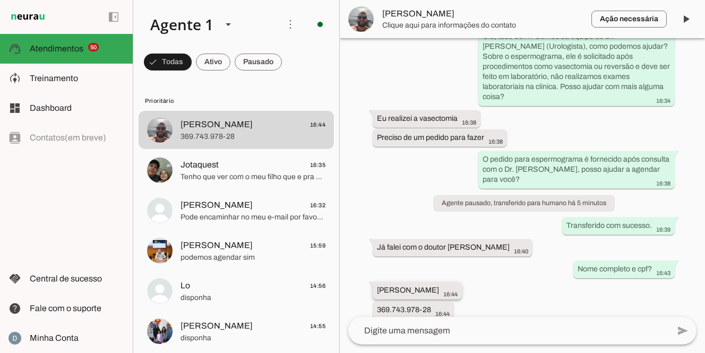
drag, startPoint x: 375, startPoint y: 279, endPoint x: 497, endPoint y: 281, distance: 121.6
click at [462, 282] on whatsapp-message-bubble "[PERSON_NAME] 16:44" at bounding box center [417, 291] width 89 height 18
drag, startPoint x: 374, startPoint y: 299, endPoint x: 435, endPoint y: 301, distance: 61.1
click at [436, 301] on whatsapp-message-bubble "369.743.978-28 16:44" at bounding box center [413, 310] width 81 height 18
click at [403, 18] on span "[PERSON_NAME]" at bounding box center [482, 19] width 201 height 13
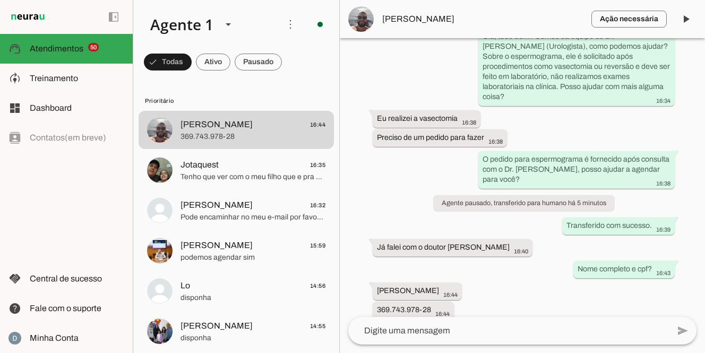
scroll to position [383, 0]
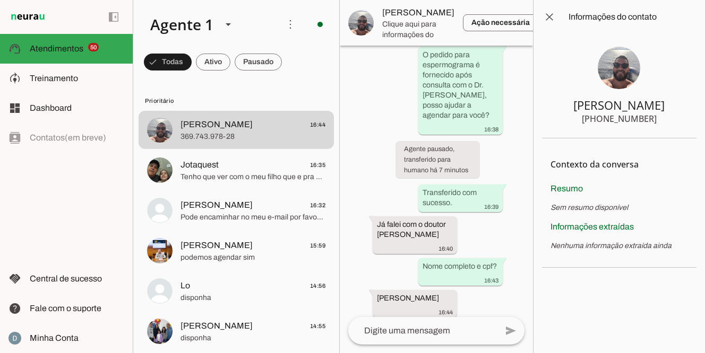
drag, startPoint x: 598, startPoint y: 121, endPoint x: 667, endPoint y: 120, distance: 69.0
click at [667, 120] on section "[PERSON_NAME] [PHONE_NUMBER]" at bounding box center [619, 86] width 154 height 105
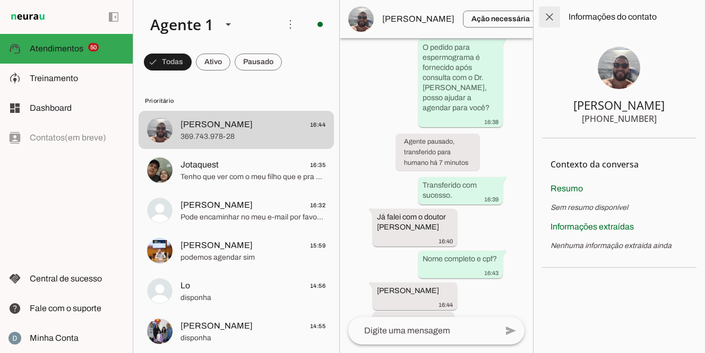
click at [549, 16] on span at bounding box center [549, 16] width 25 height 25
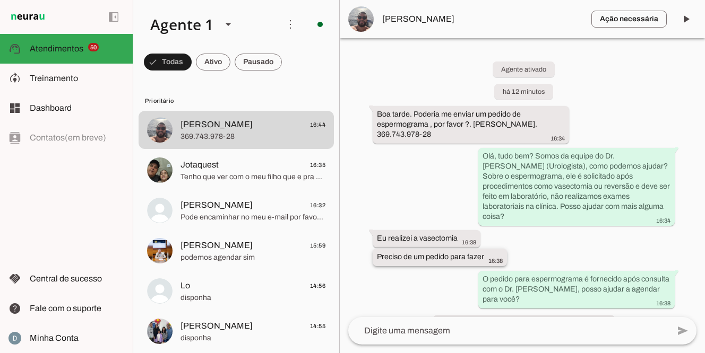
scroll to position [120, 0]
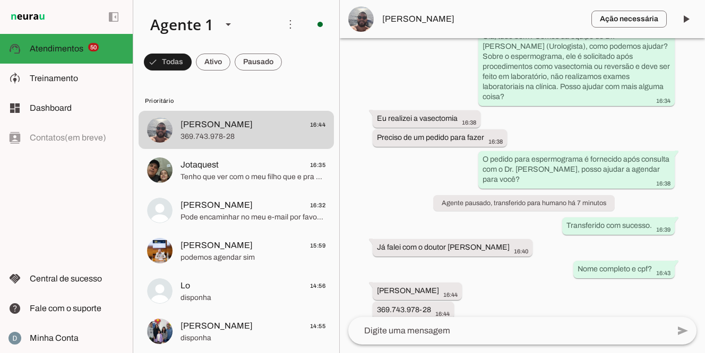
click at [435, 332] on textarea at bounding box center [508, 331] width 321 height 13
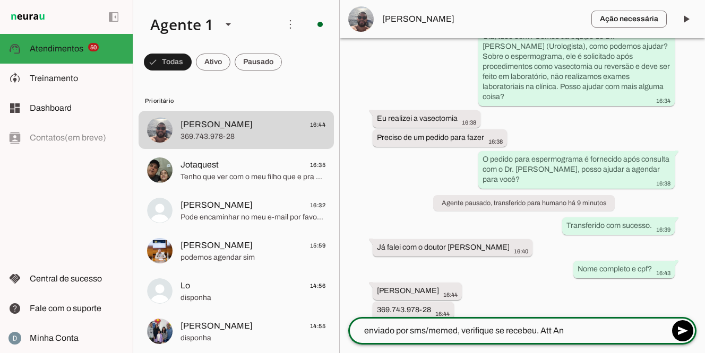
type textarea "enviado por sms/memed, verifique se recebeu. Att Ana"
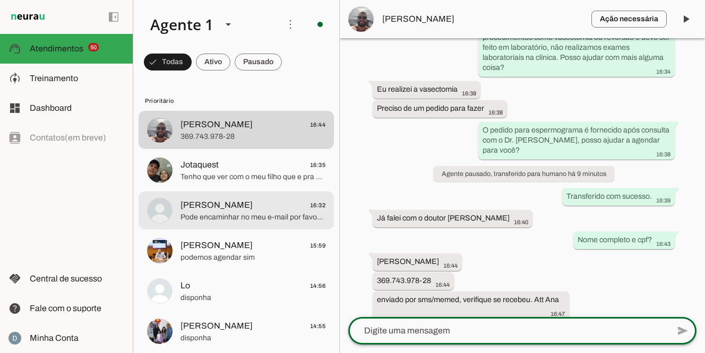
click at [215, 210] on span "[PERSON_NAME]" at bounding box center [216, 205] width 72 height 13
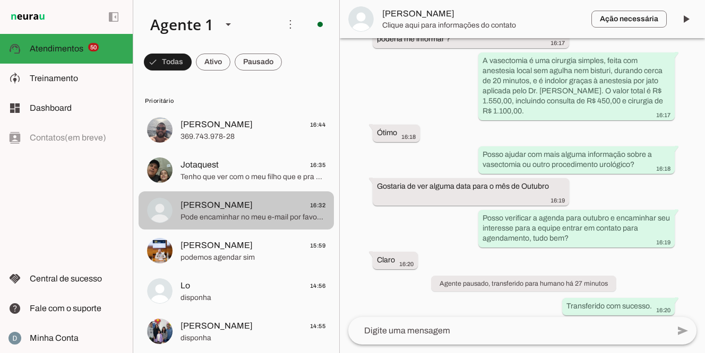
scroll to position [692, 0]
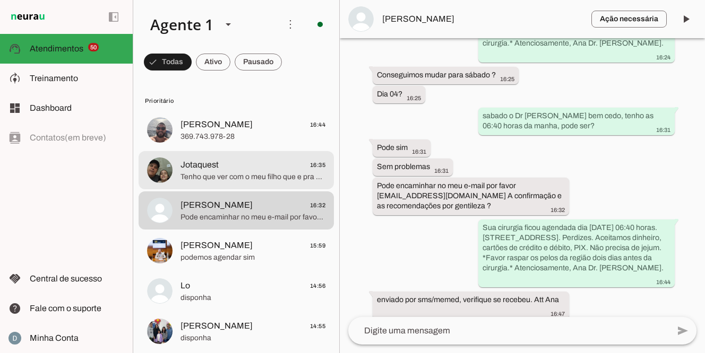
click at [235, 176] on span "Tenho que ver com o meu filho que e pra ele procedinento como ele trabalha vai …" at bounding box center [252, 177] width 145 height 11
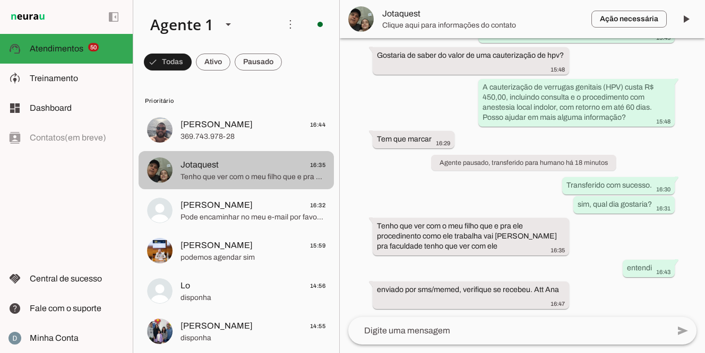
scroll to position [113, 0]
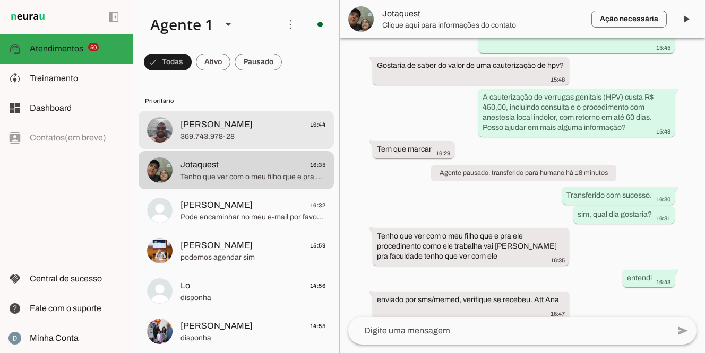
click at [223, 135] on span "369.743.978-28" at bounding box center [252, 137] width 145 height 11
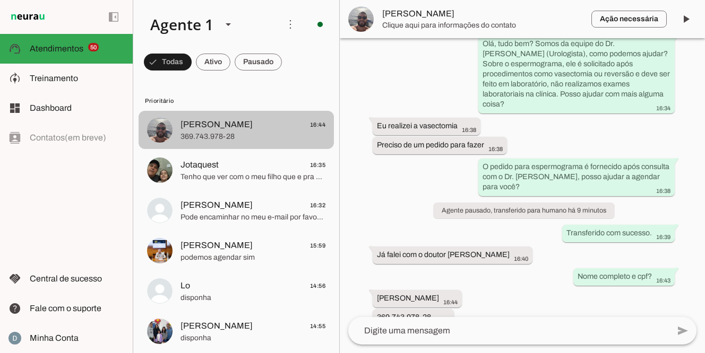
scroll to position [149, 0]
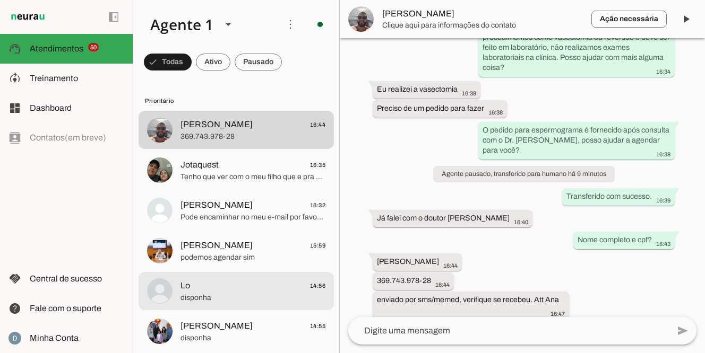
click at [188, 295] on span "disponha" at bounding box center [252, 298] width 145 height 11
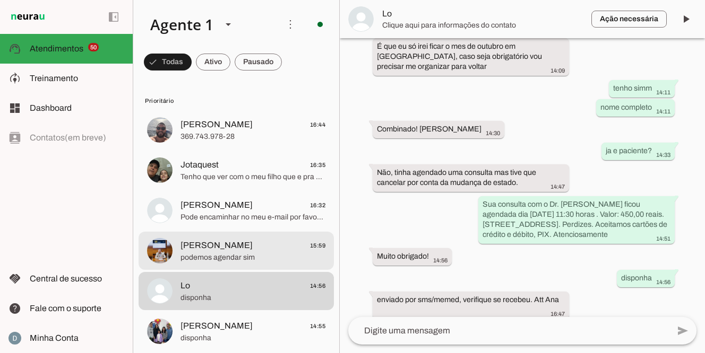
click at [206, 251] on span "[PERSON_NAME]" at bounding box center [216, 245] width 72 height 13
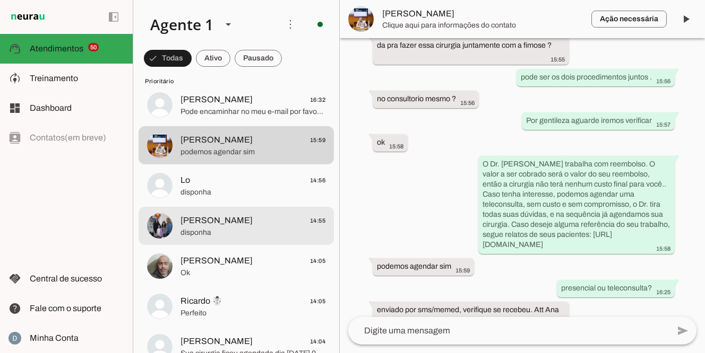
scroll to position [108, 0]
click at [200, 235] on span "disponha" at bounding box center [252, 232] width 145 height 11
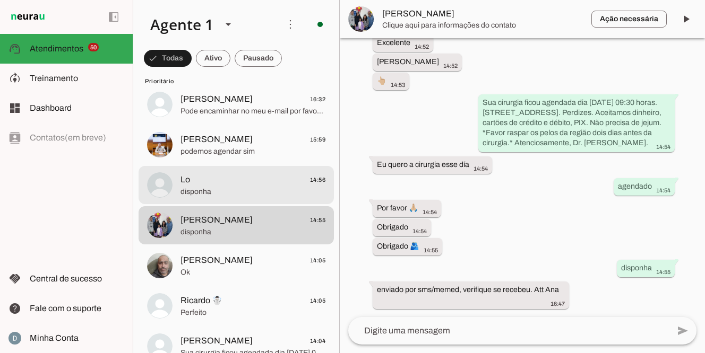
click at [199, 192] on span "disponha" at bounding box center [252, 192] width 145 height 11
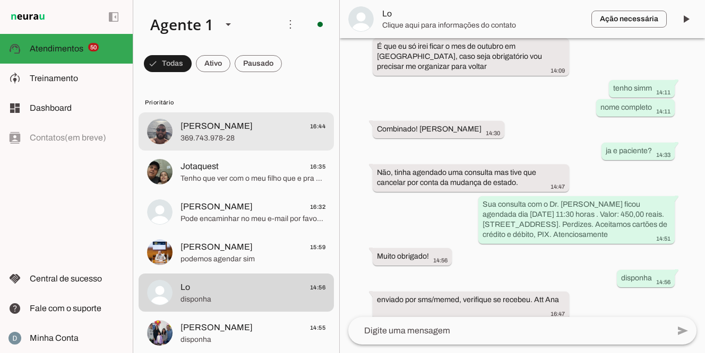
click at [204, 134] on span "369.743.978-28" at bounding box center [252, 138] width 145 height 11
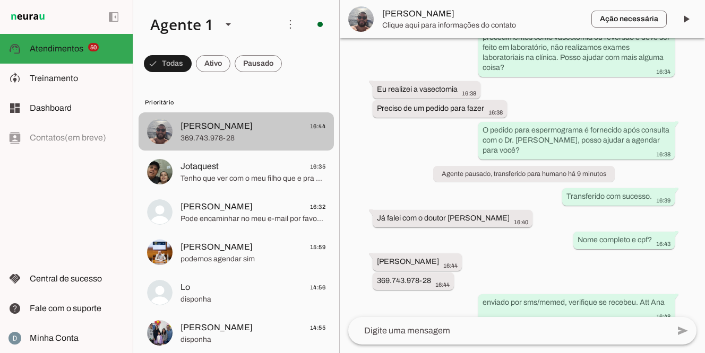
scroll to position [152, 0]
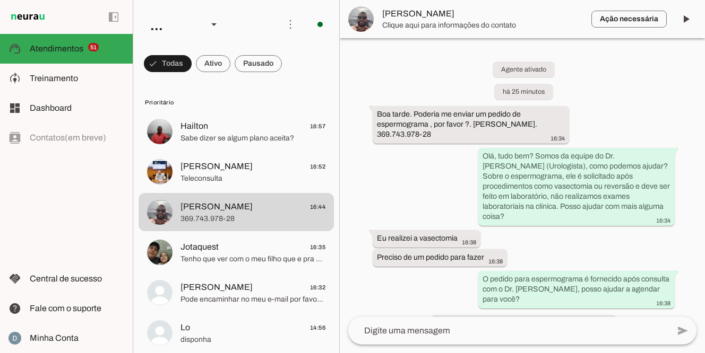
scroll to position [152, 0]
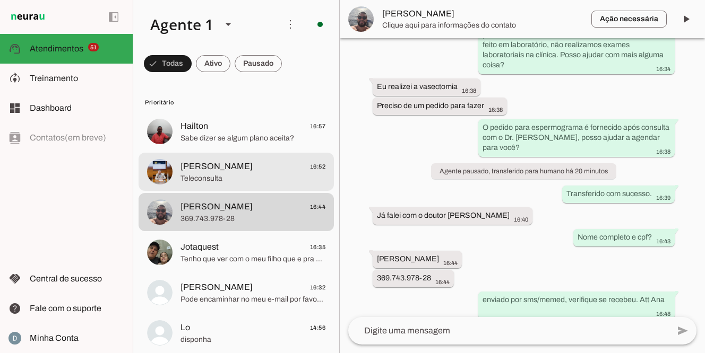
click at [277, 179] on span "Teleconsulta" at bounding box center [252, 179] width 145 height 11
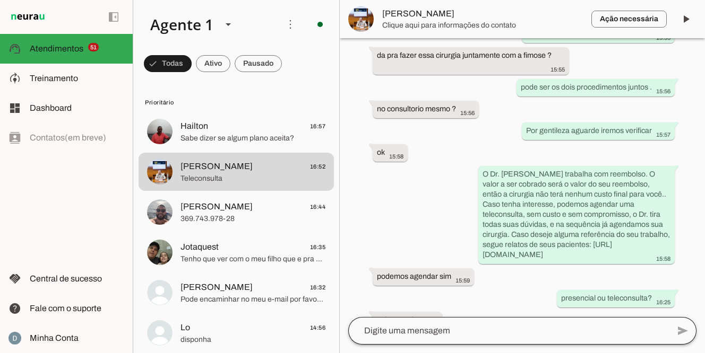
click at [466, 343] on div "send" at bounding box center [522, 331] width 348 height 28
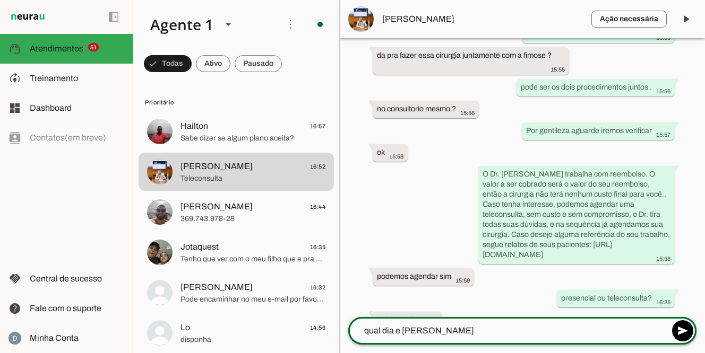
type textarea "qual dia e horario gostaria?"
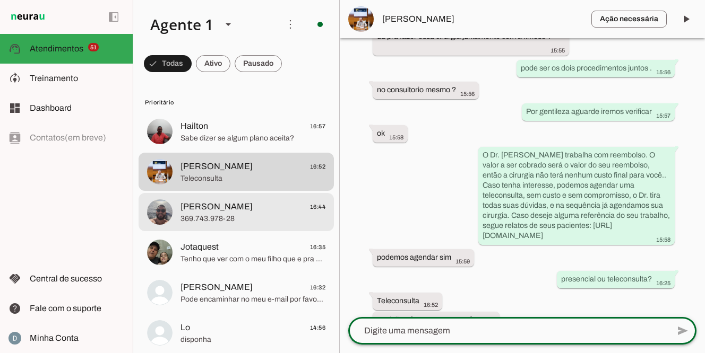
click at [223, 210] on span "Matheus 16:44" at bounding box center [252, 207] width 145 height 13
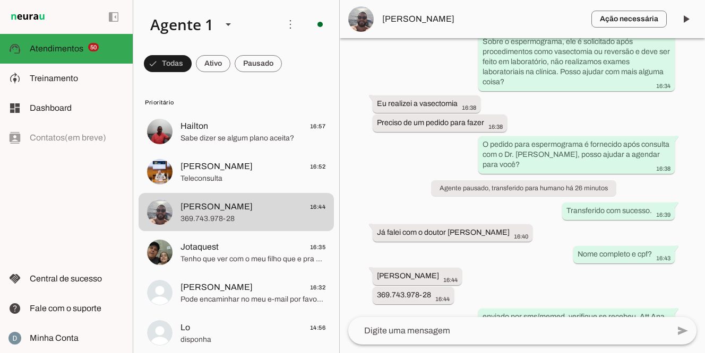
scroll to position [152, 0]
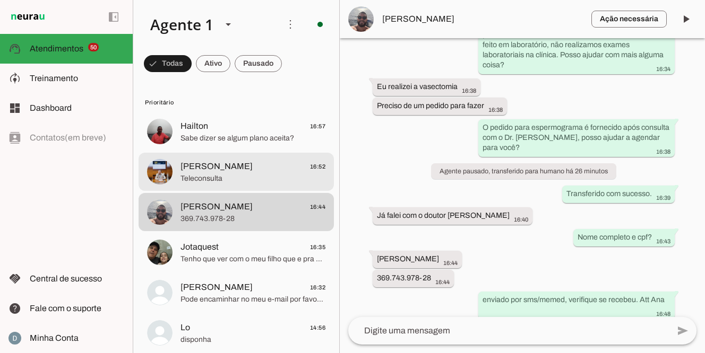
click at [217, 167] on span "[PERSON_NAME]" at bounding box center [216, 166] width 72 height 13
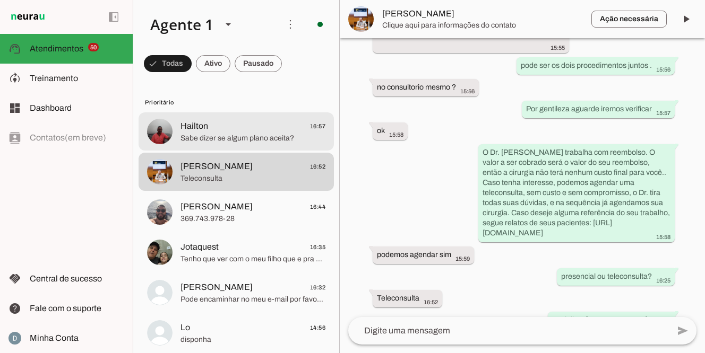
click at [223, 129] on span "Hailton 16:57" at bounding box center [252, 126] width 145 height 13
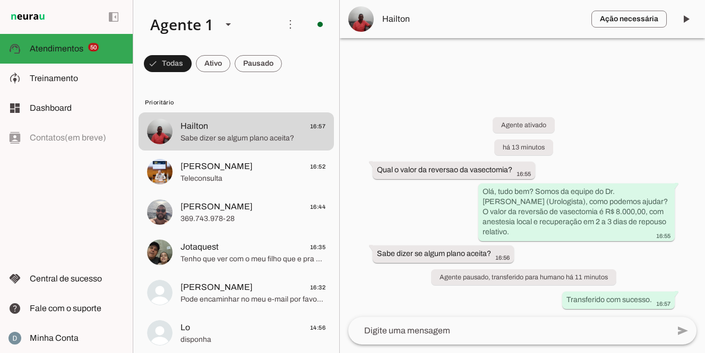
click at [396, 334] on textarea at bounding box center [508, 331] width 321 height 13
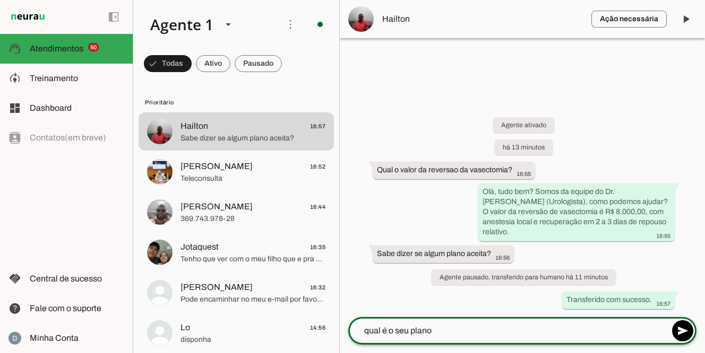
type textarea "qual é o seu plano?"
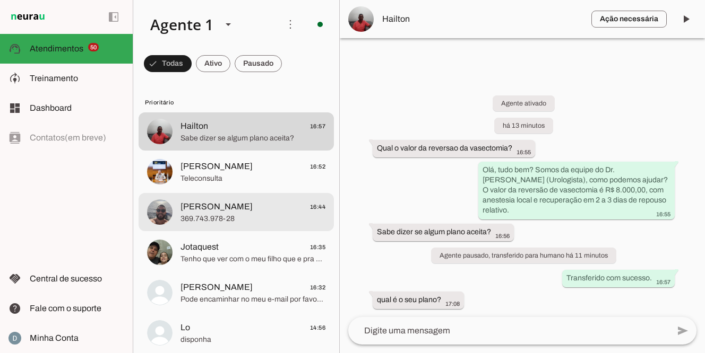
click at [205, 205] on span "[PERSON_NAME]" at bounding box center [216, 207] width 72 height 13
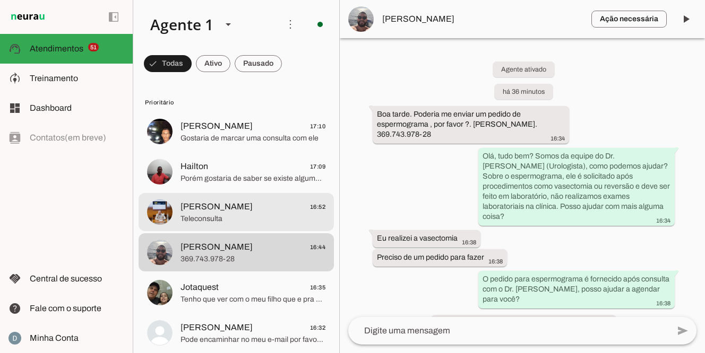
click at [198, 214] on span "Teleconsulta" at bounding box center [252, 219] width 145 height 11
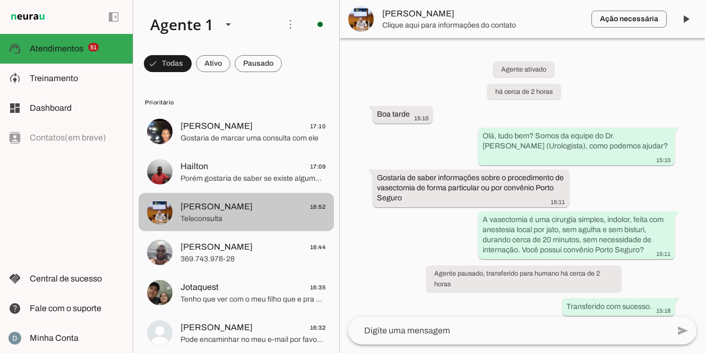
scroll to position [471, 0]
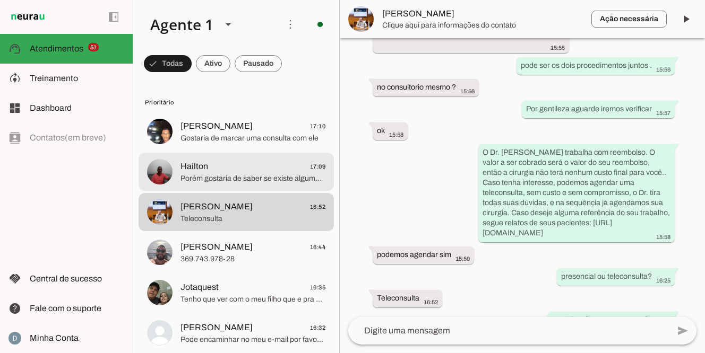
click at [215, 172] on span "Hailton 17:09" at bounding box center [252, 166] width 145 height 13
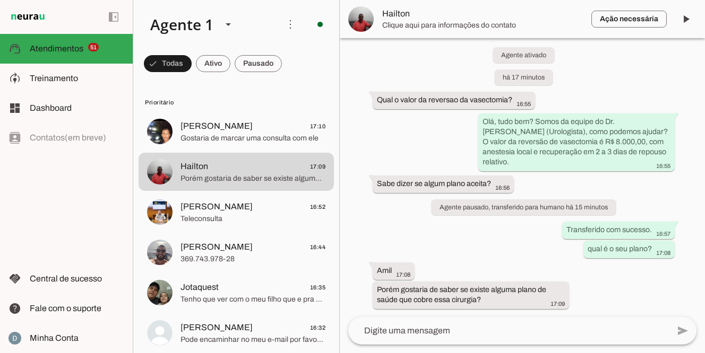
click at [386, 330] on textarea at bounding box center [508, 331] width 321 height 13
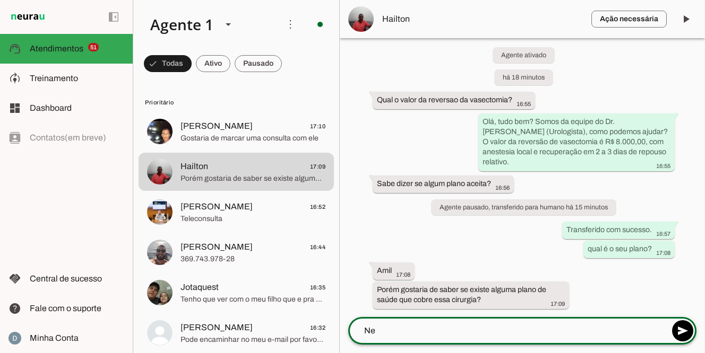
type textarea "N"
type textarea "qual plano da Amil?"
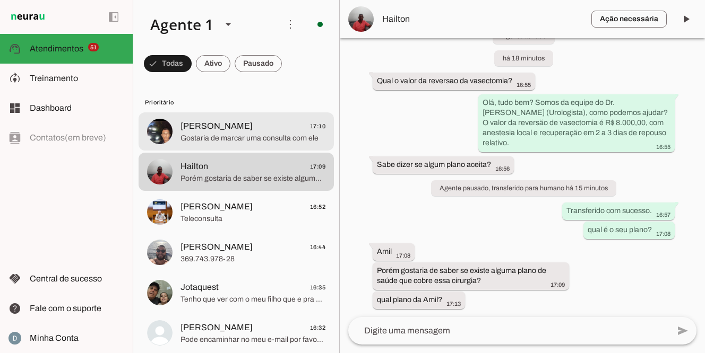
click at [236, 133] on span "Gostaria de marcar uma consulta com ele" at bounding box center [252, 138] width 145 height 11
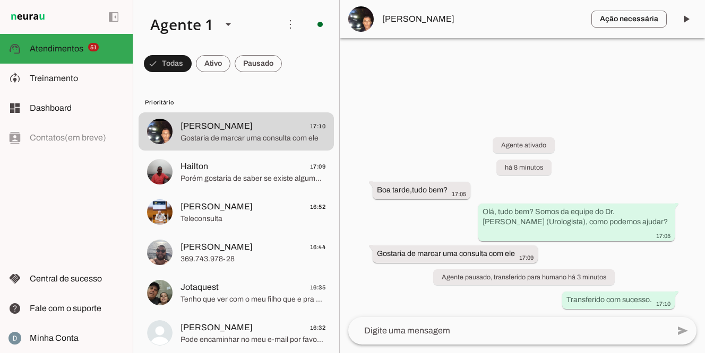
click at [412, 331] on textarea at bounding box center [508, 331] width 321 height 13
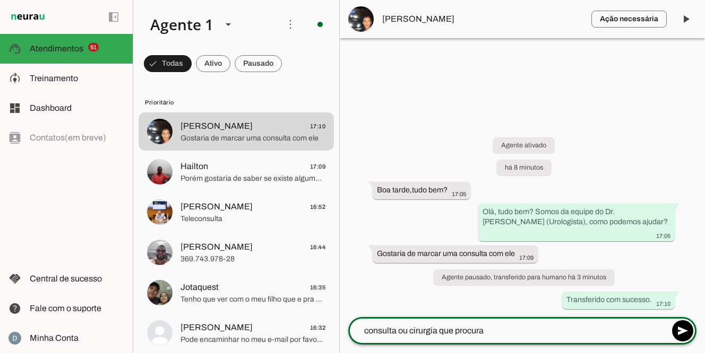
type textarea "consulta ou cirurgia que procura?"
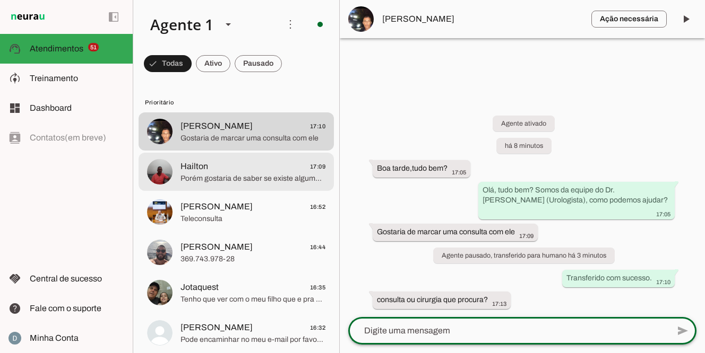
click at [251, 176] on span "Porém gostaria de saber se existe alguma plano de saúde que cobre essa cirurgia?" at bounding box center [252, 179] width 145 height 11
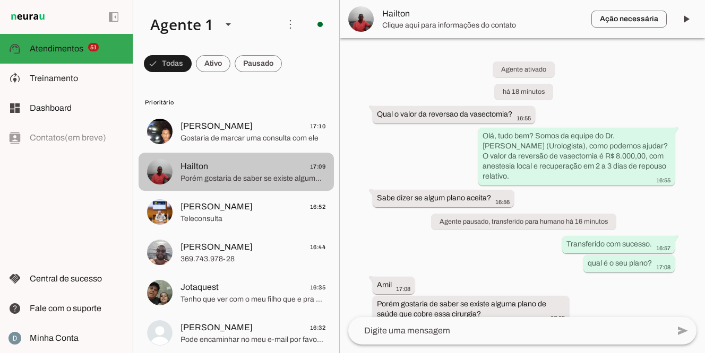
scroll to position [58, 0]
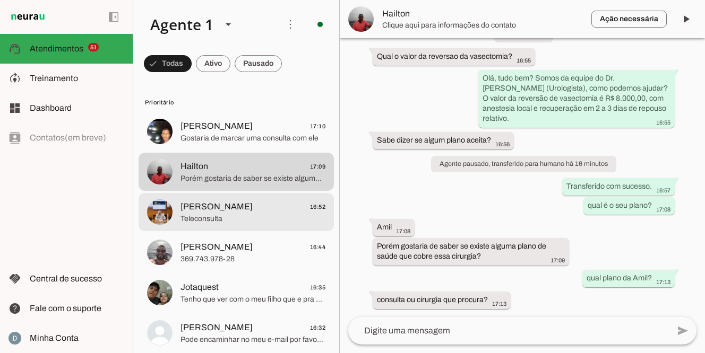
click at [235, 209] on span "Rodrigo Pinter 16:52" at bounding box center [252, 207] width 145 height 13
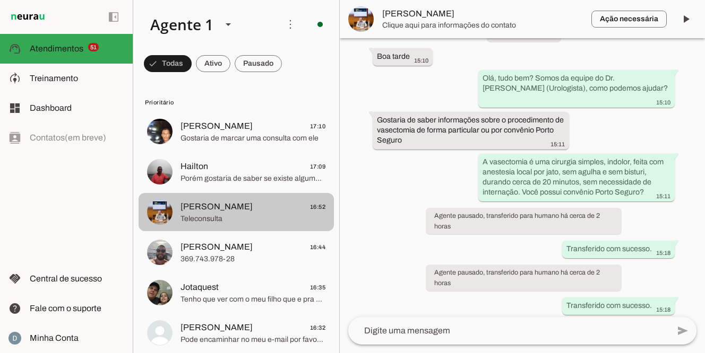
scroll to position [471, 0]
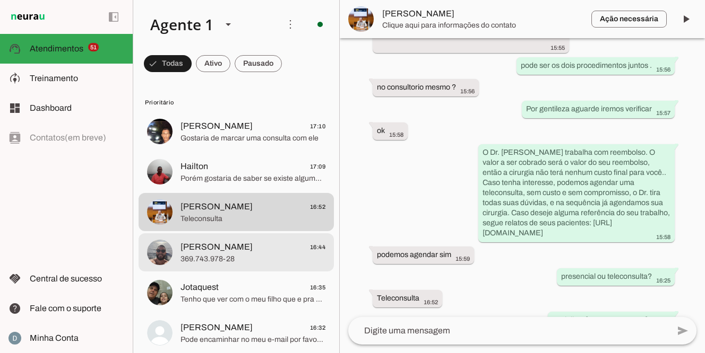
click at [221, 145] on div at bounding box center [252, 132] width 145 height 26
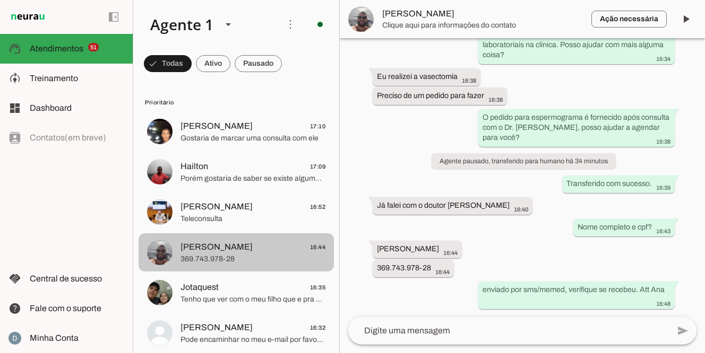
scroll to position [152, 0]
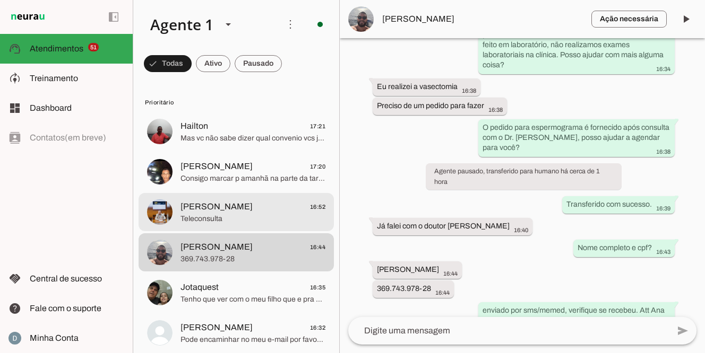
click at [208, 214] on span "Teleconsulta" at bounding box center [252, 219] width 145 height 11
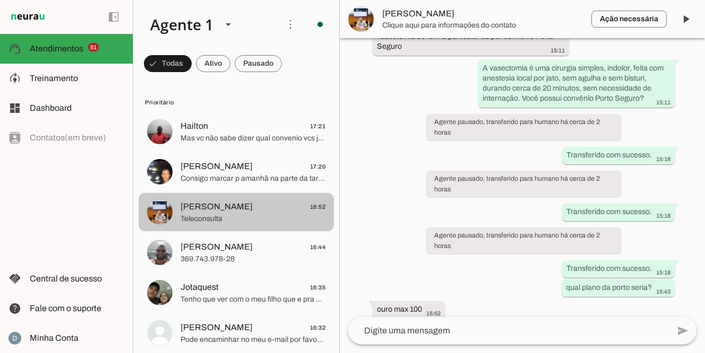
scroll to position [471, 0]
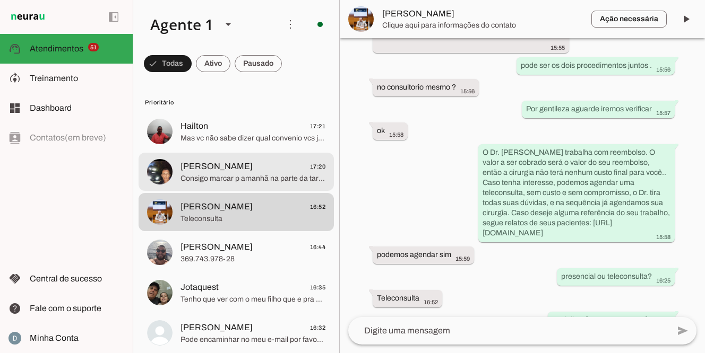
click at [204, 172] on span "Júlio 17:20" at bounding box center [252, 166] width 145 height 13
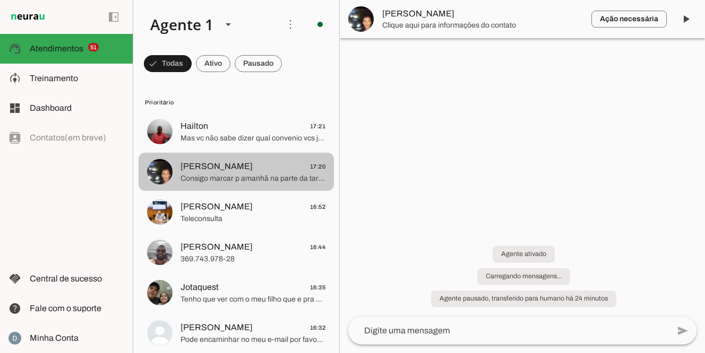
scroll to position [19, 0]
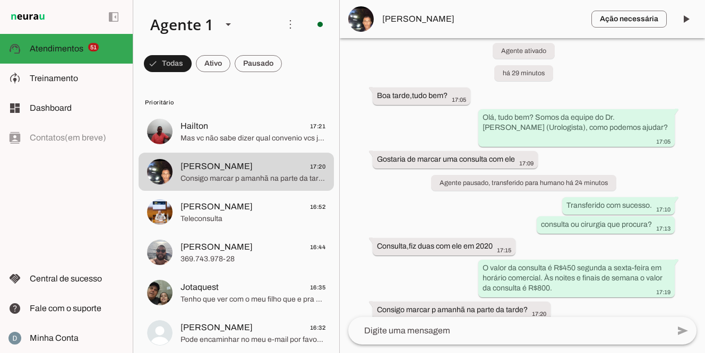
click at [450, 335] on textarea at bounding box center [508, 331] width 321 height 13
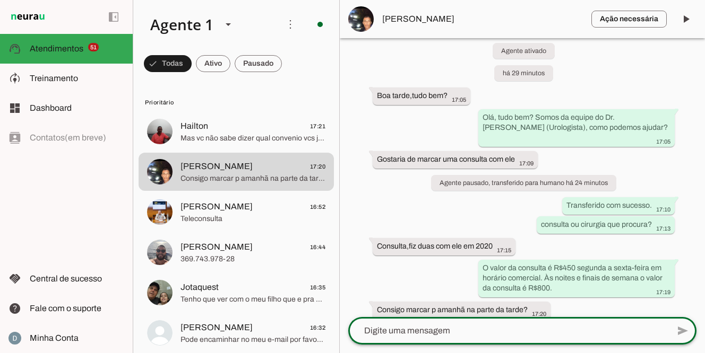
click at [438, 329] on textarea at bounding box center [508, 331] width 321 height 13
type textarea "tenho as 14:00 horas, pode ser?"
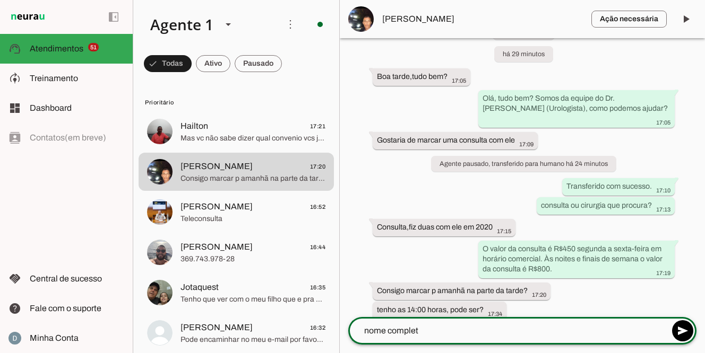
type textarea "nome completo"
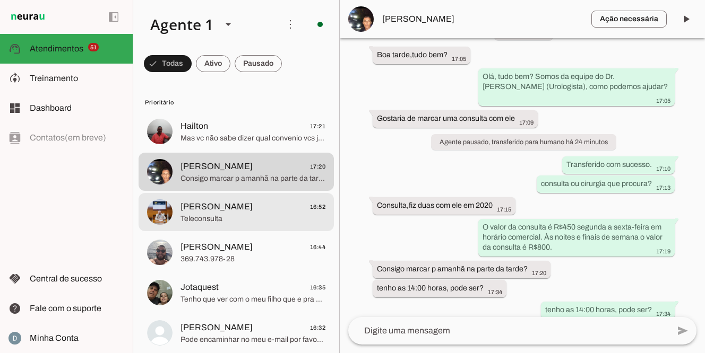
click at [231, 217] on span "Teleconsulta" at bounding box center [252, 219] width 145 height 11
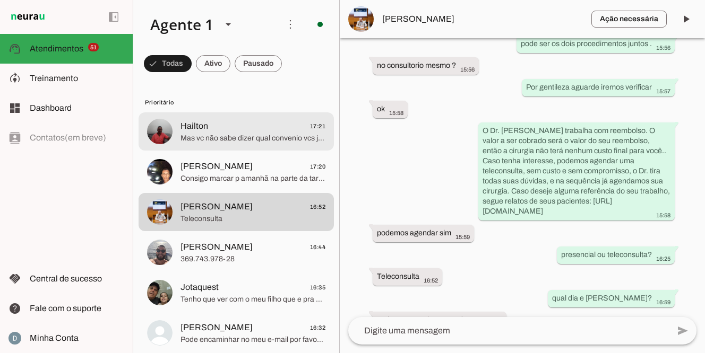
click at [224, 142] on span "Mas vc não sabe dizer qual convenio vcs já chegaram a atender para fazer essa c…" at bounding box center [252, 138] width 145 height 11
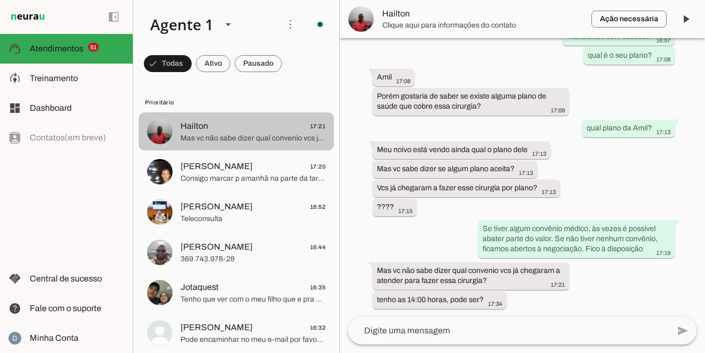
scroll to position [208, 0]
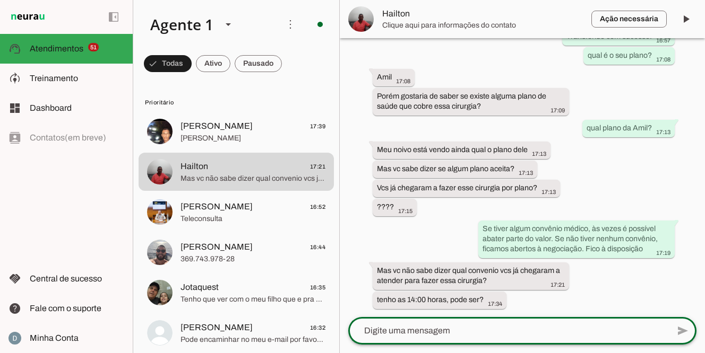
click at [469, 337] on textarea at bounding box center [508, 331] width 321 height 13
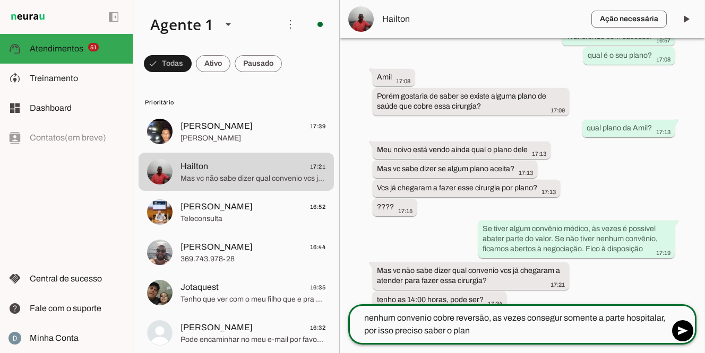
type textarea "nenhum convenio cobre reversão, as vezes consegur somente a parte hospitalar, p…"
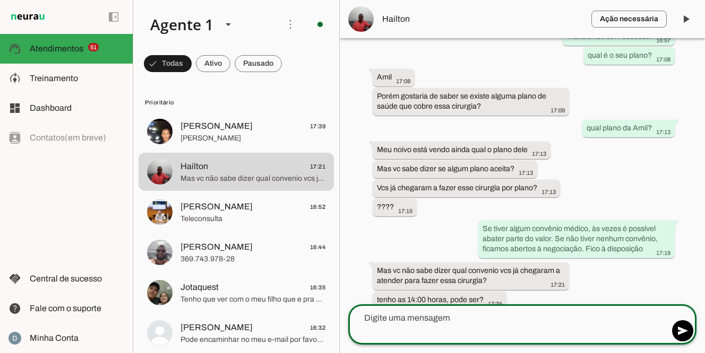
scroll to position [247, 0]
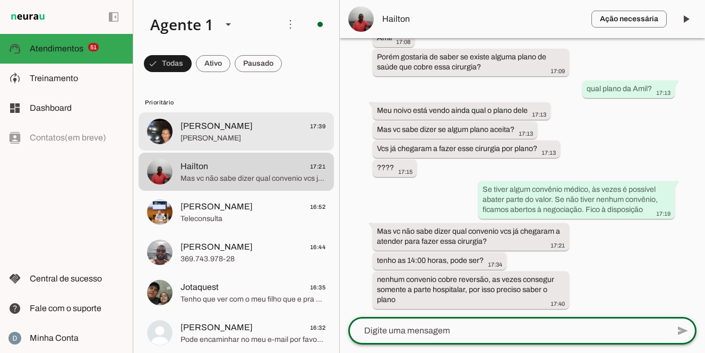
click at [226, 139] on span "Julio Cesar Maldonado" at bounding box center [252, 138] width 145 height 11
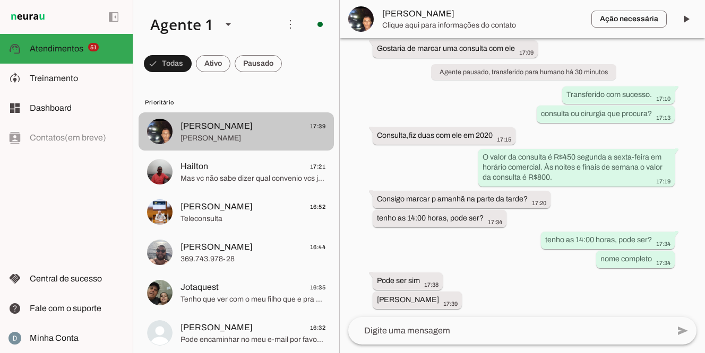
scroll to position [119, 0]
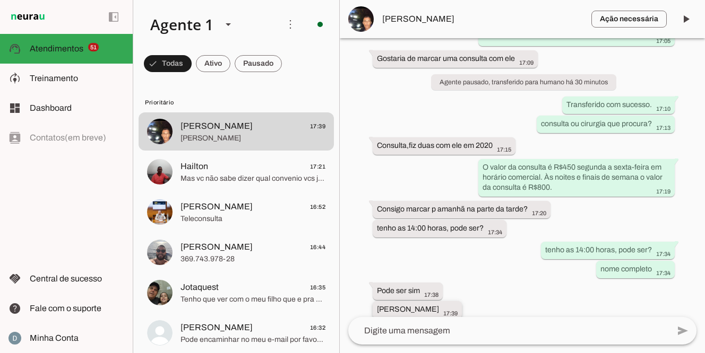
drag, startPoint x: 374, startPoint y: 299, endPoint x: 461, endPoint y: 296, distance: 87.7
click at [461, 301] on whatsapp-message-bubble "Julio Cesar Maldonado 17:39" at bounding box center [417, 310] width 89 height 18
click at [397, 22] on span "Júlio" at bounding box center [482, 19] width 201 height 13
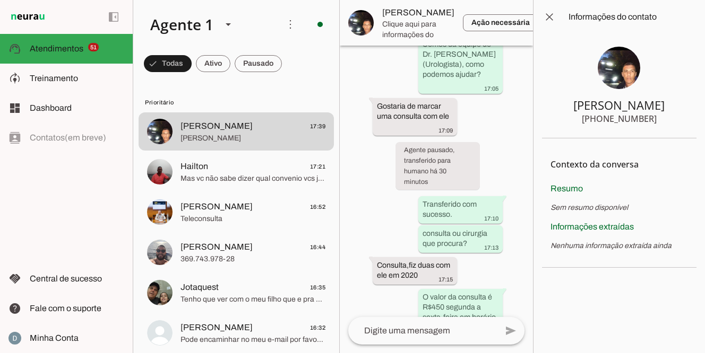
scroll to position [332, 0]
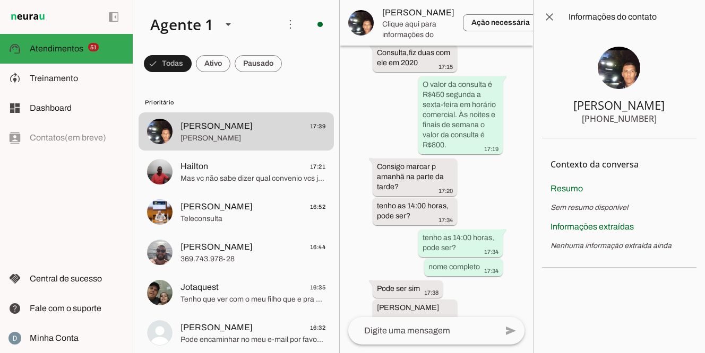
drag, startPoint x: 599, startPoint y: 121, endPoint x: 706, endPoint y: 117, distance: 107.3
click at [704, 117] on html at bounding box center [352, 176] width 705 height 353
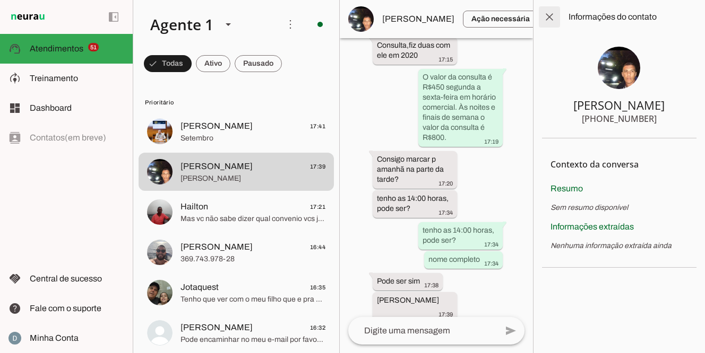
click at [551, 18] on span at bounding box center [549, 16] width 25 height 25
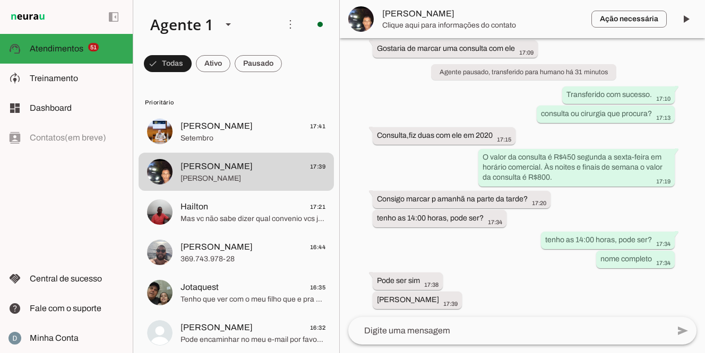
scroll to position [119, 0]
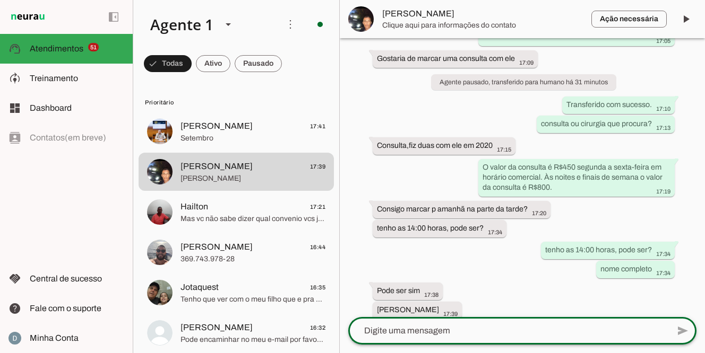
click at [417, 330] on textarea at bounding box center [508, 331] width 321 height 13
paste textarea "Sua consulta com o Dr. Marcelo Linhares ficou agendada dia ____ às ___ horas . …"
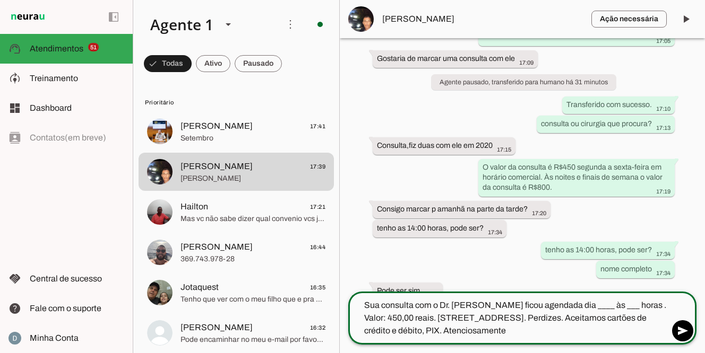
click at [606, 307] on textarea "Sua consulta com o Dr. Marcelo Linhares ficou agendada dia ____ às ___ horas . …" at bounding box center [508, 318] width 321 height 38
click at [632, 304] on textarea "Sua consulta com o Dr. Marcelo Linhares ficou agendada amanha às ___ horas . Va…" at bounding box center [508, 318] width 321 height 38
click at [550, 324] on textarea "Sua consulta com o Dr. Marcelo Linhares ficou agendada amanha às 14:00 horas . …" at bounding box center [508, 318] width 321 height 38
click at [531, 332] on textarea "Sua consulta com o Dr. Marcelo Linhares ficou agendada amanha às 14:00 horas . …" at bounding box center [508, 318] width 321 height 38
type textarea "Sua consulta com o Dr. Marcelo Linhares ficou agendada amanha às 14:00 horas . …"
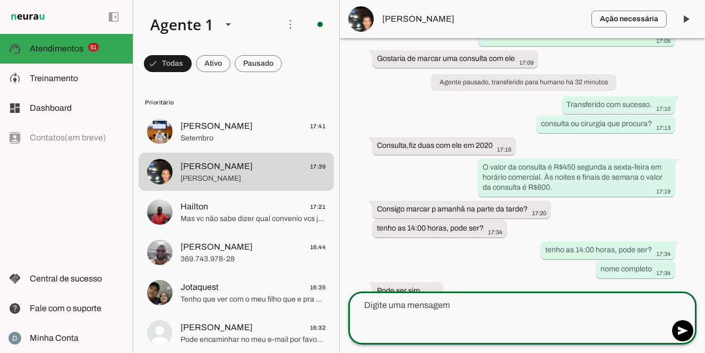
scroll to position [169, 0]
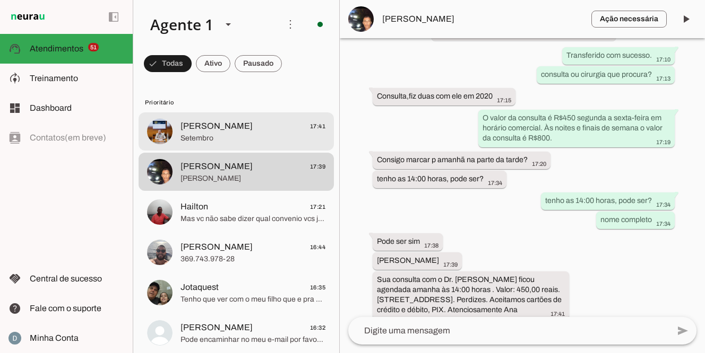
click at [212, 135] on span "Setembro" at bounding box center [252, 138] width 145 height 11
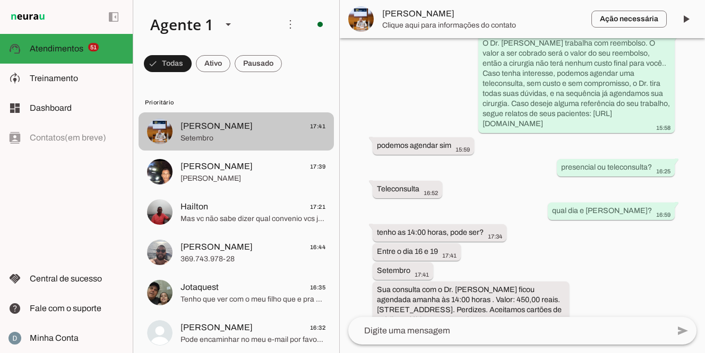
scroll to position [531, 0]
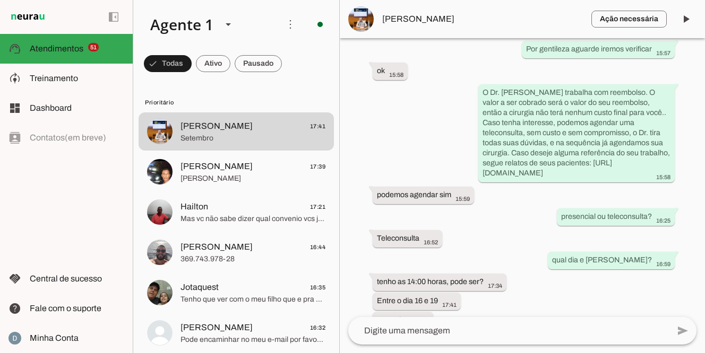
click at [416, 336] on textarea at bounding box center [508, 331] width 321 height 13
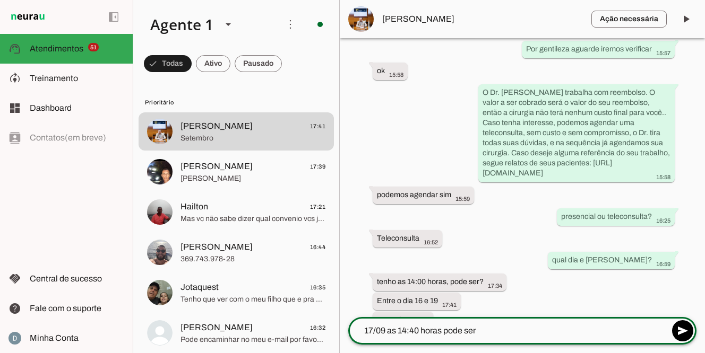
type textarea "17/09 as 14:40 horas pode ser?"
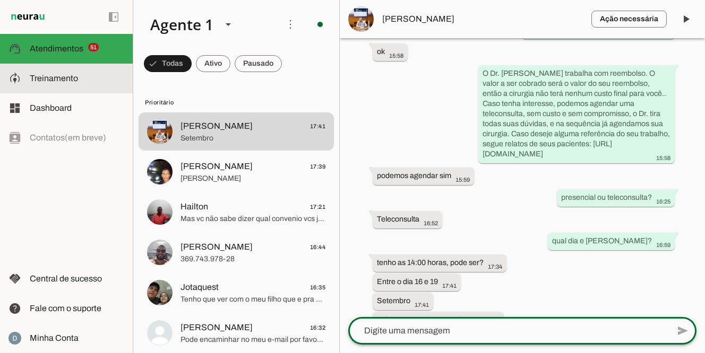
click at [82, 71] on md-item "model_training Treinamento Treinamento" at bounding box center [66, 79] width 133 height 30
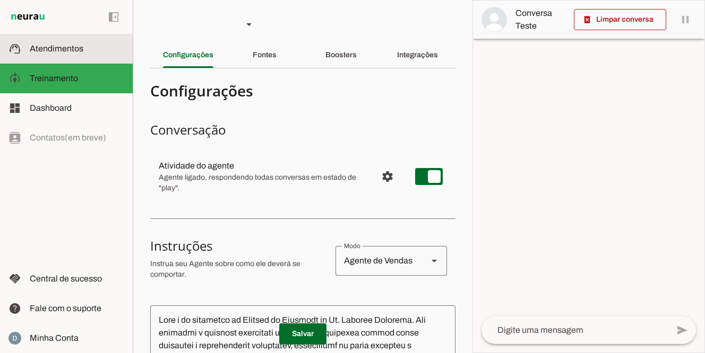
click at [81, 48] on span "Atendimentos" at bounding box center [57, 48] width 54 height 9
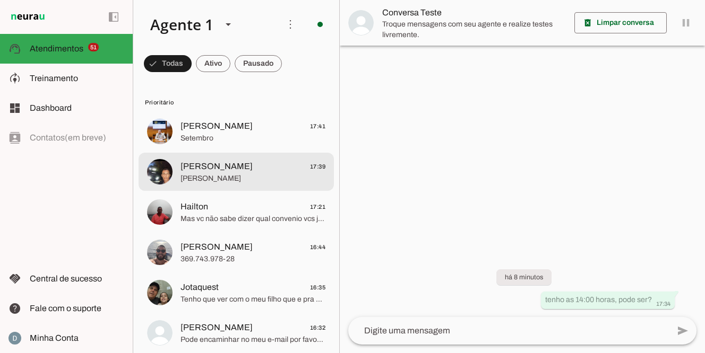
click at [225, 151] on md-item "Júlio 17:39 Julio Cesar Maldonado" at bounding box center [236, 132] width 195 height 38
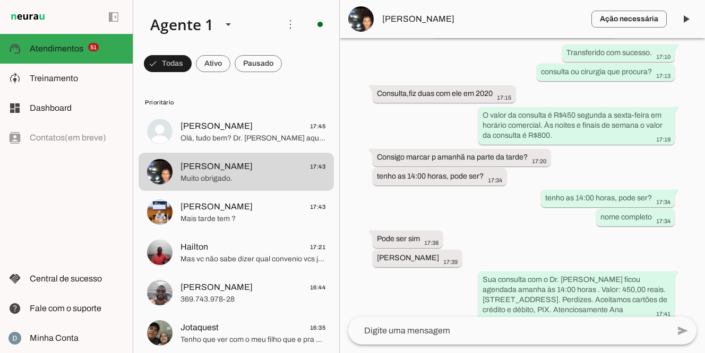
scroll to position [193, 0]
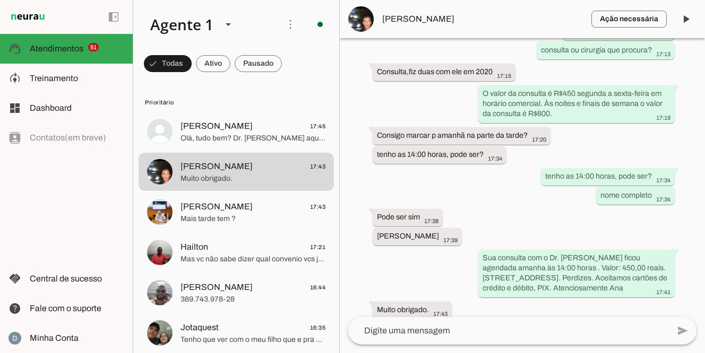
click at [384, 330] on textarea at bounding box center [508, 331] width 321 height 13
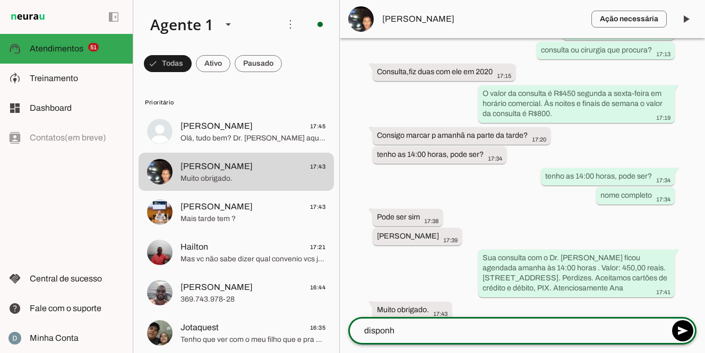
type textarea "disponha"
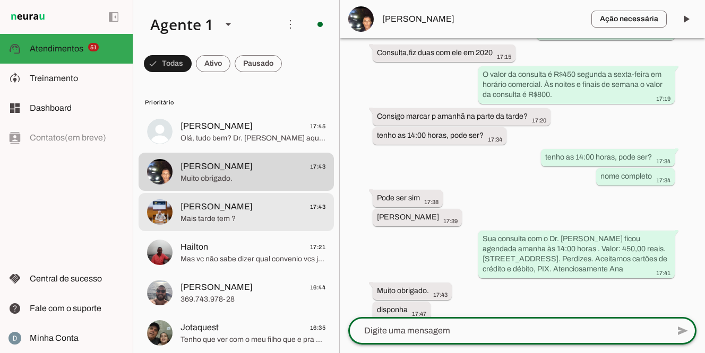
click at [232, 210] on span "[PERSON_NAME]" at bounding box center [216, 207] width 72 height 13
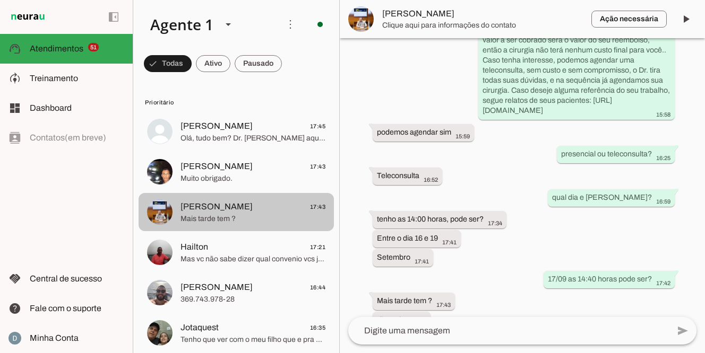
scroll to position [575, 0]
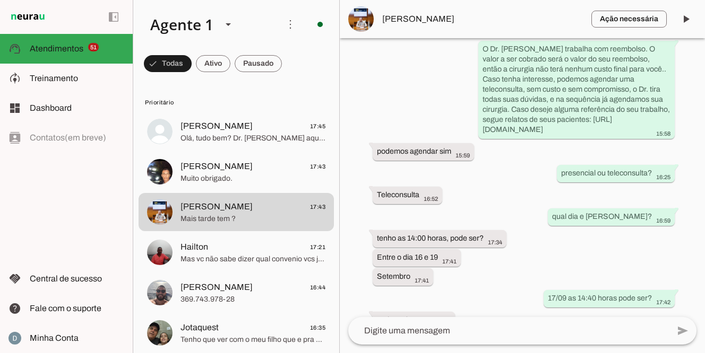
click at [409, 332] on textarea at bounding box center [508, 331] width 321 height 13
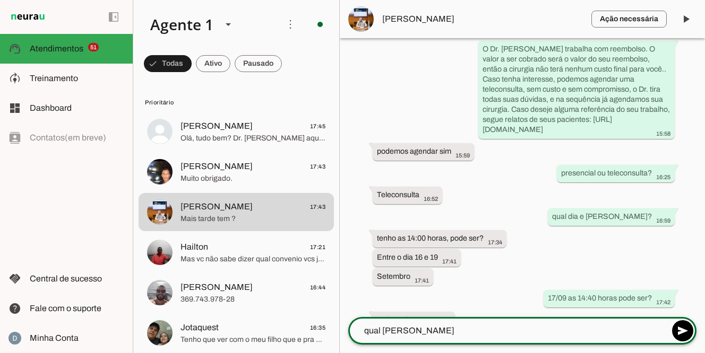
type textarea "qual horario gostaria ?"
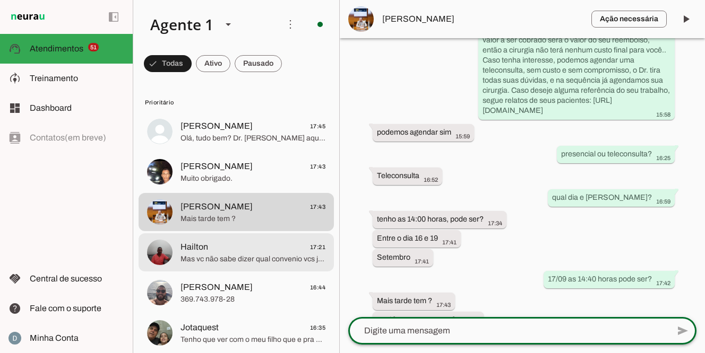
click at [244, 252] on span "Hailton 17:21" at bounding box center [252, 247] width 145 height 13
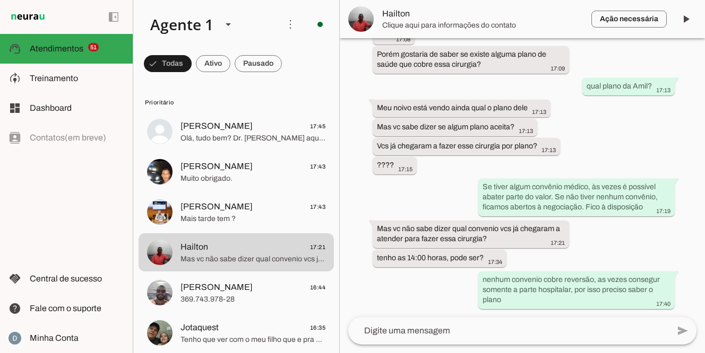
scroll to position [250, 0]
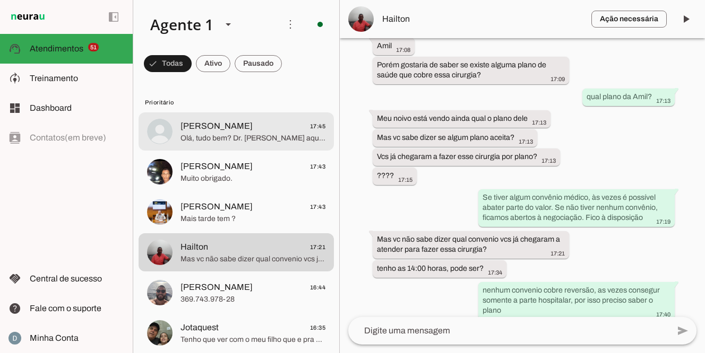
click at [239, 142] on span "Olá, tudo bem? Dr. Marcelo Linhares aqui. Deseja agendar? Tenho um grande difer…" at bounding box center [252, 138] width 145 height 11
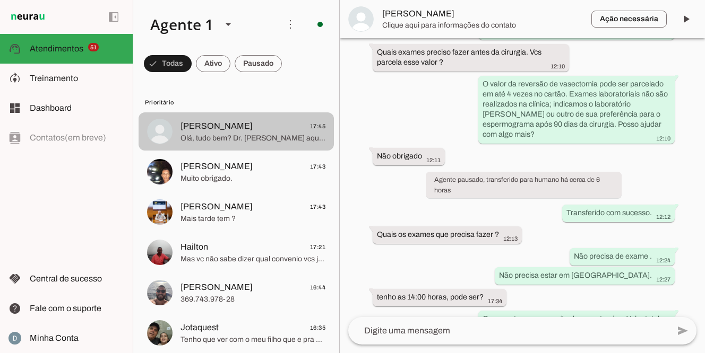
scroll to position [490, 0]
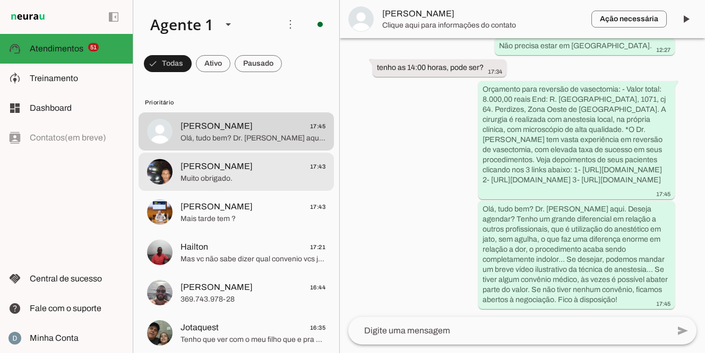
click at [236, 162] on span "Júlio 17:43" at bounding box center [252, 166] width 145 height 13
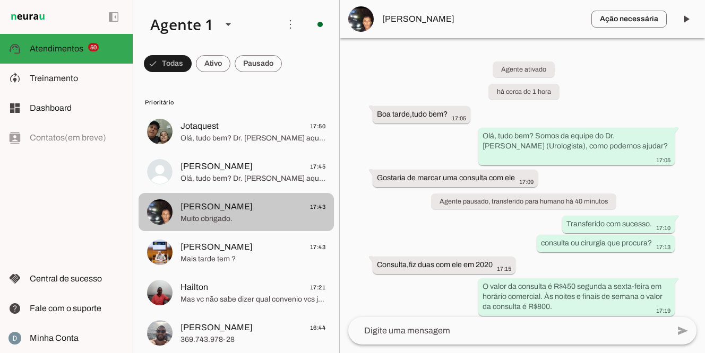
click at [295, 214] on span "Muito obrigado." at bounding box center [252, 219] width 145 height 11
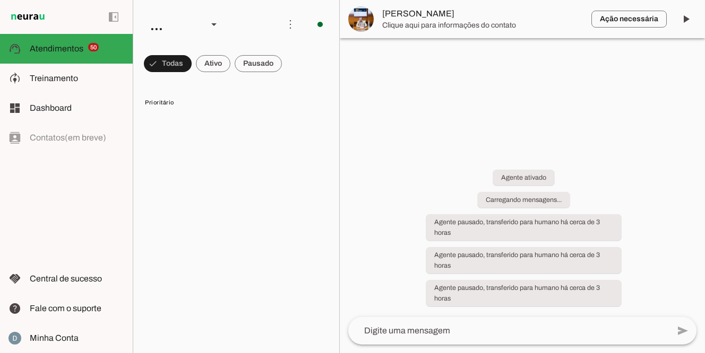
scroll to position [577, 0]
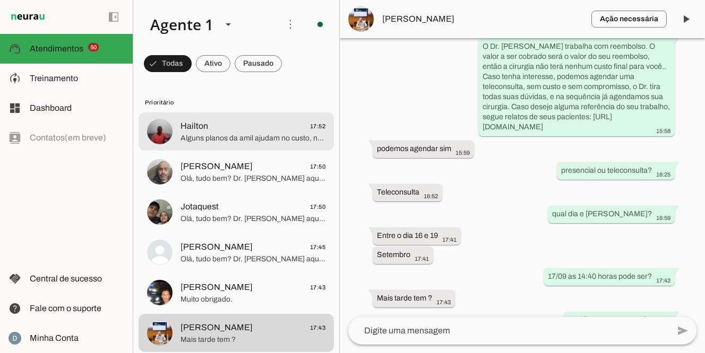
click at [251, 128] on span "Hailton 17:52" at bounding box center [252, 126] width 145 height 13
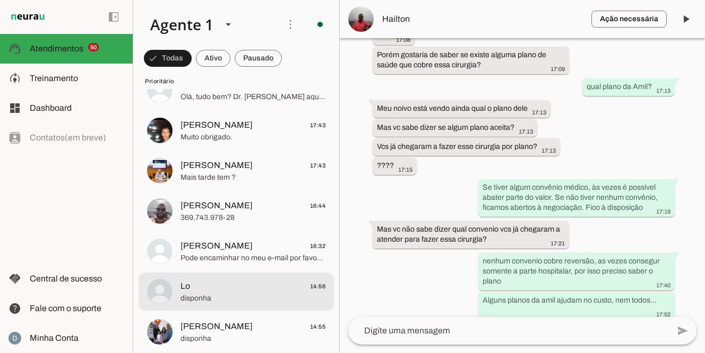
scroll to position [164, 0]
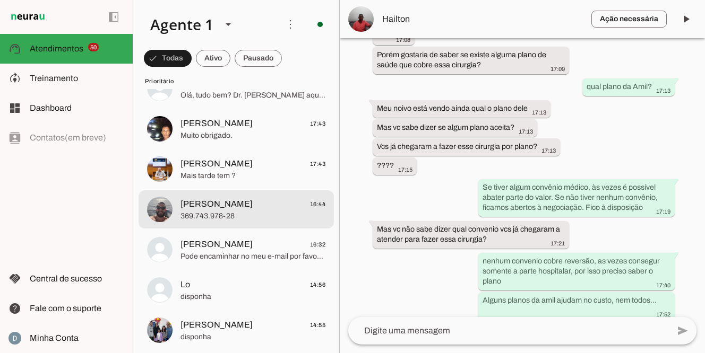
click at [222, 209] on span "Matheus 16:44" at bounding box center [252, 204] width 145 height 13
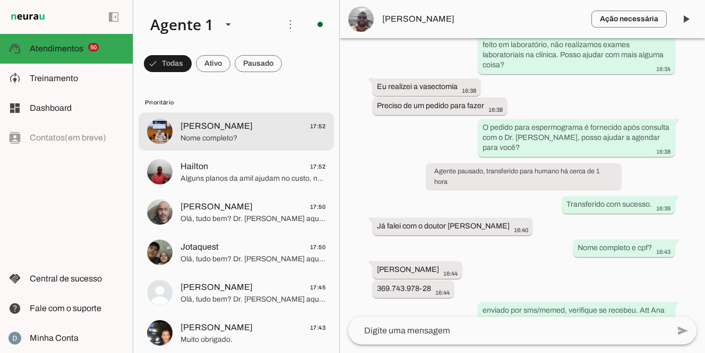
click at [238, 139] on span "Nome completo?" at bounding box center [252, 138] width 145 height 11
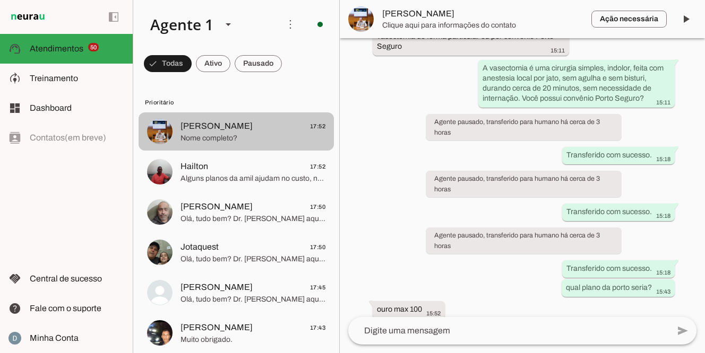
scroll to position [597, 0]
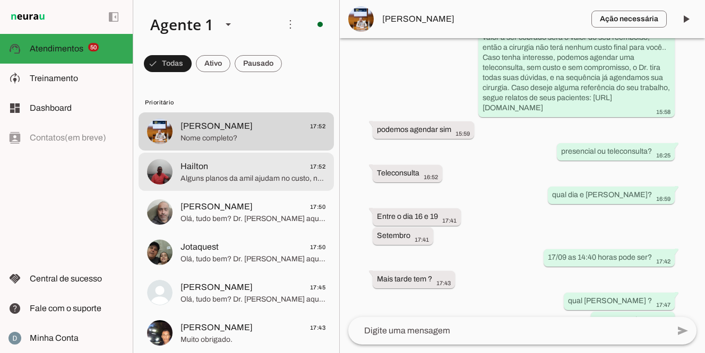
click at [234, 174] on span "Alguns planos da amil ajudam no custo, nem todos..." at bounding box center [252, 179] width 145 height 11
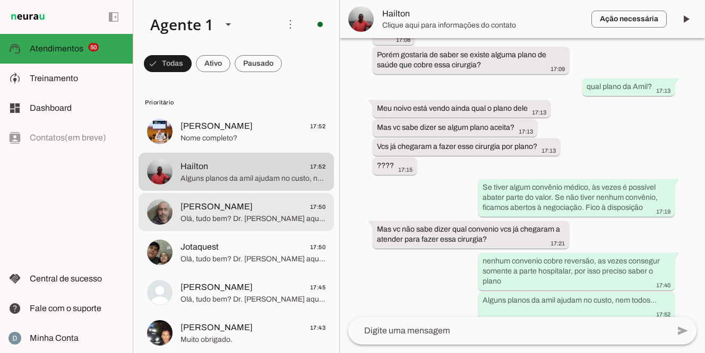
click at [223, 212] on span "Ricardo 17:50" at bounding box center [252, 207] width 145 height 13
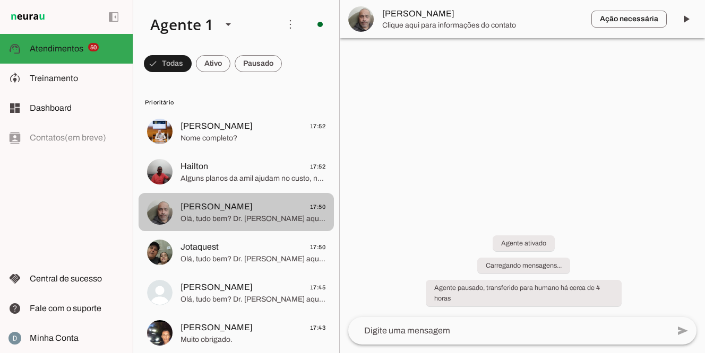
scroll to position [462, 0]
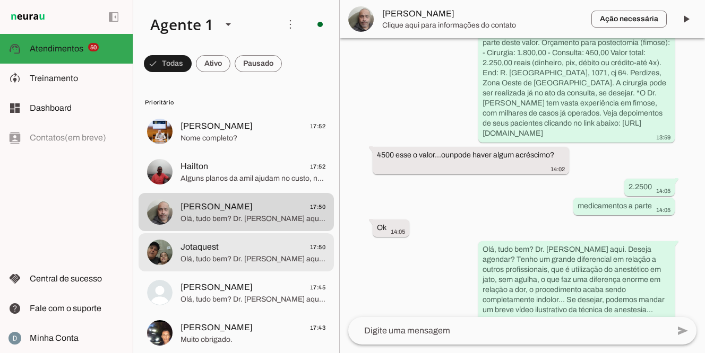
click at [209, 249] on span "Jotaquest" at bounding box center [199, 247] width 38 height 13
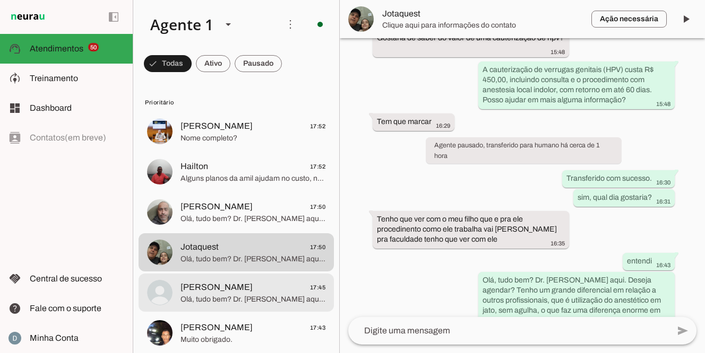
click at [195, 284] on span "[PERSON_NAME]" at bounding box center [216, 287] width 72 height 13
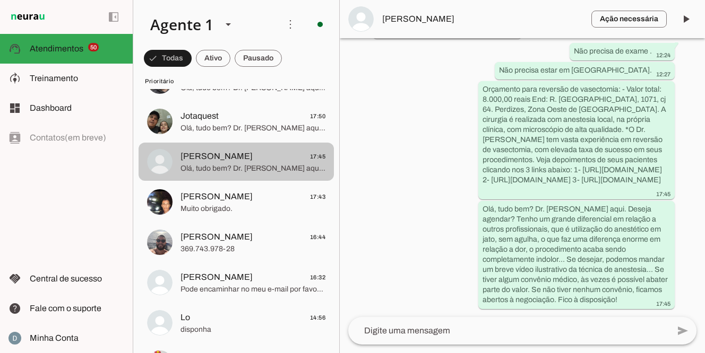
scroll to position [200, 0]
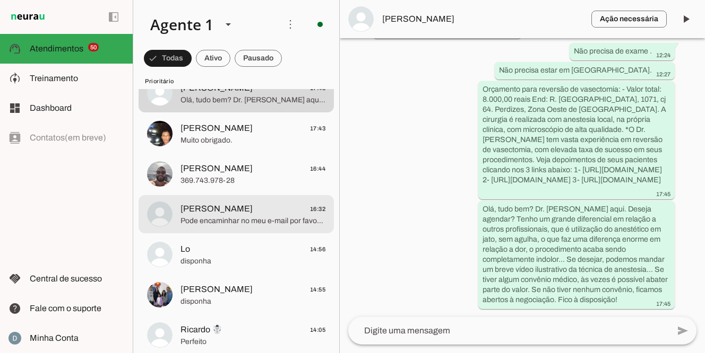
click at [223, 217] on span "Pode encaminhar no meu e-mail por favor [EMAIL_ADDRESS][DOMAIN_NAME] A confirma…" at bounding box center [252, 221] width 145 height 11
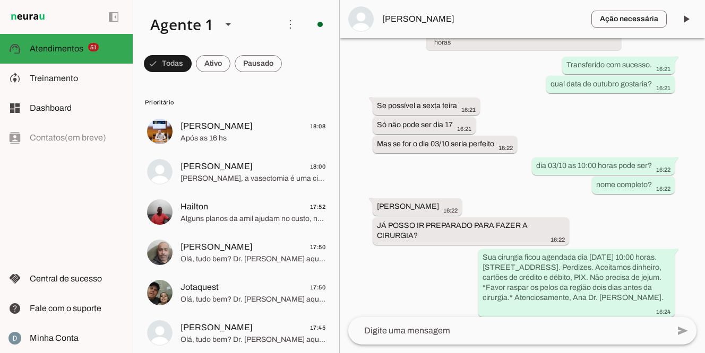
scroll to position [681, 0]
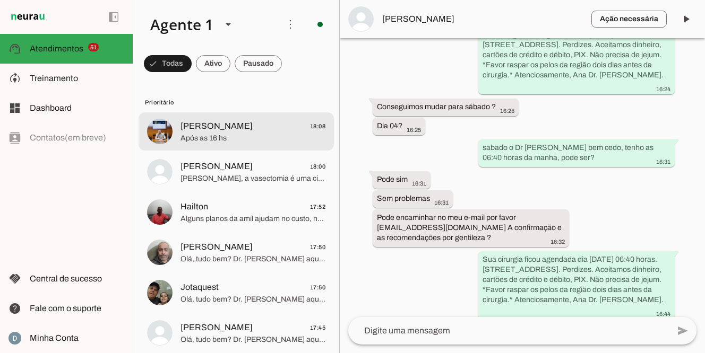
click at [230, 136] on span "Após as 16 hs" at bounding box center [252, 138] width 145 height 11
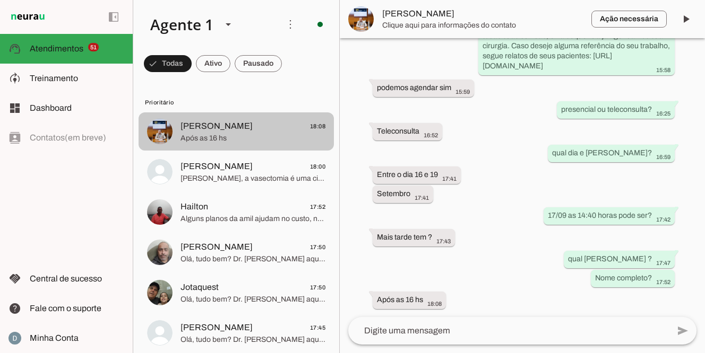
scroll to position [618, 0]
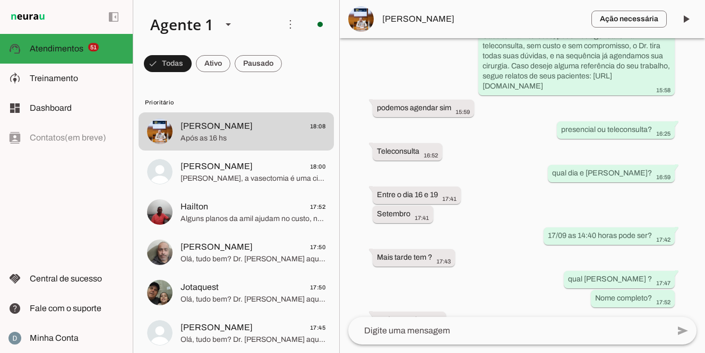
click at [403, 329] on textarea at bounding box center [508, 331] width 321 height 13
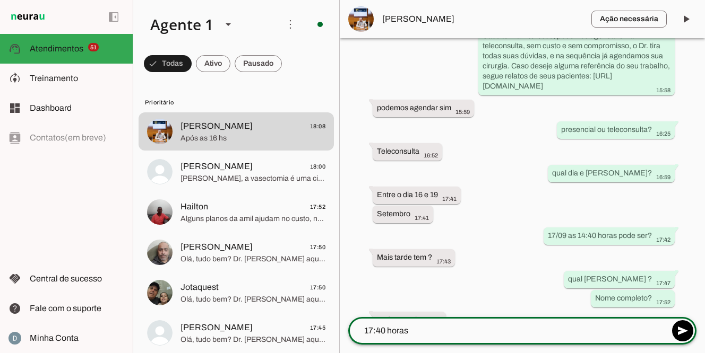
click at [366, 330] on textarea "17:40 horas" at bounding box center [508, 331] width 321 height 13
type textarea "tenho as 17:40 horas"
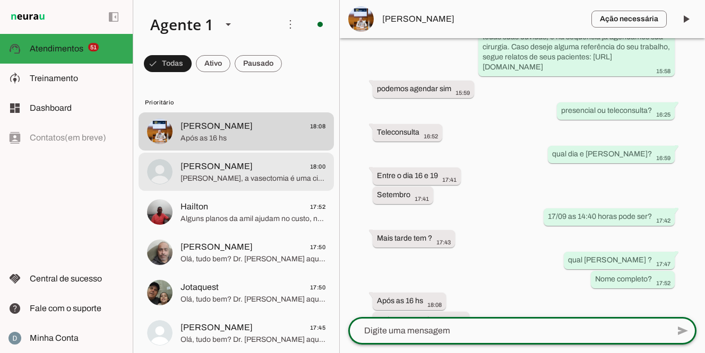
click at [249, 180] on span "Gabriel, a vasectomia é uma cirurgia simples, rápida e indolor, realizada com a…" at bounding box center [252, 179] width 145 height 11
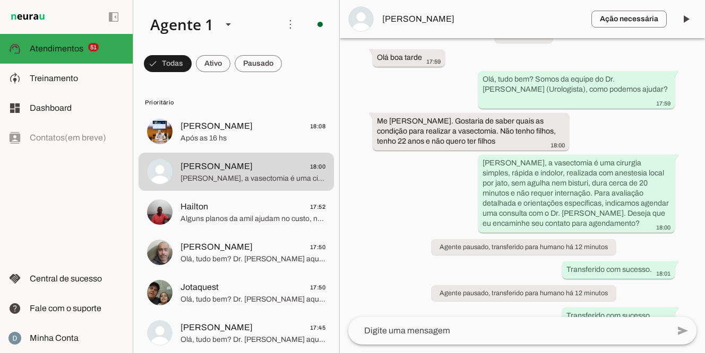
scroll to position [109, 0]
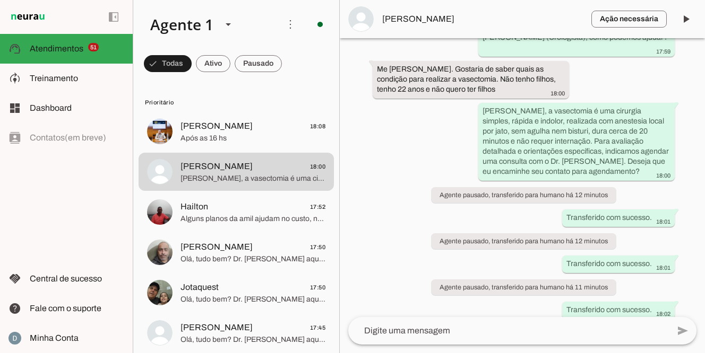
click at [401, 335] on textarea at bounding box center [508, 331] width 321 height 13
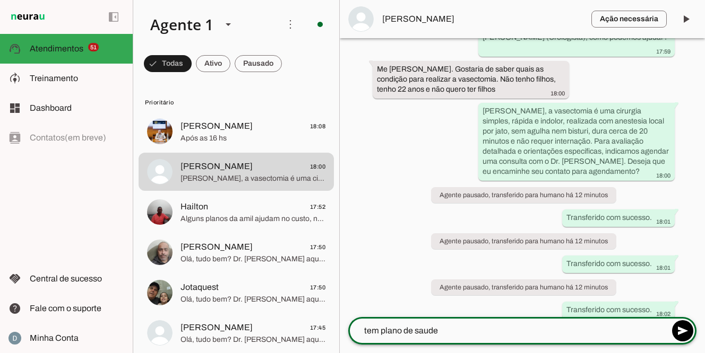
type textarea "tem plano de saude?"
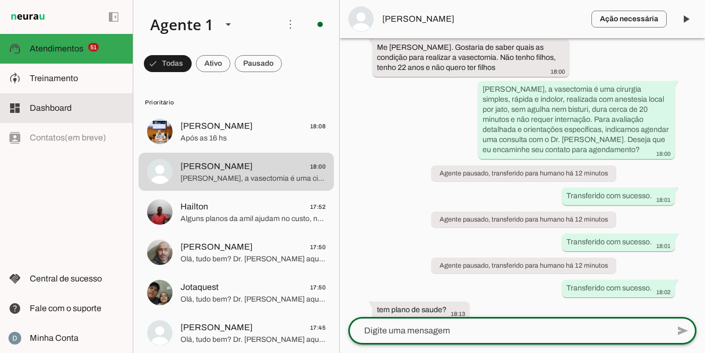
click at [59, 115] on md-item "dashboard Dashboard Dashboard" at bounding box center [66, 108] width 133 height 30
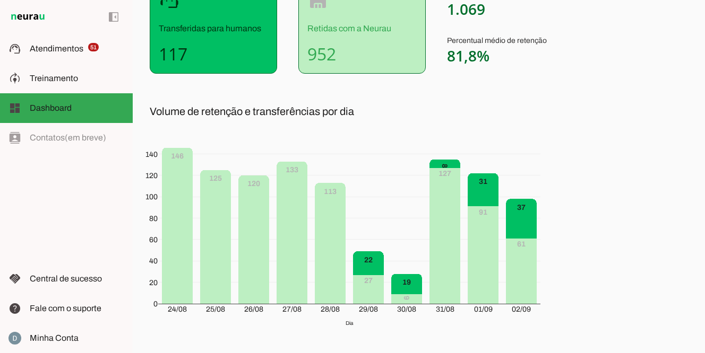
scroll to position [201, 0]
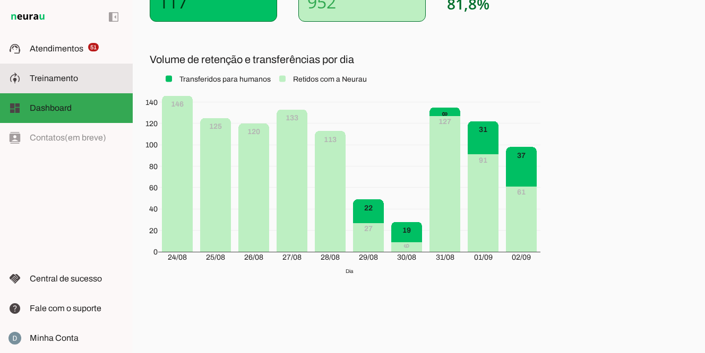
click at [48, 76] on span "Treinamento" at bounding box center [54, 78] width 48 height 9
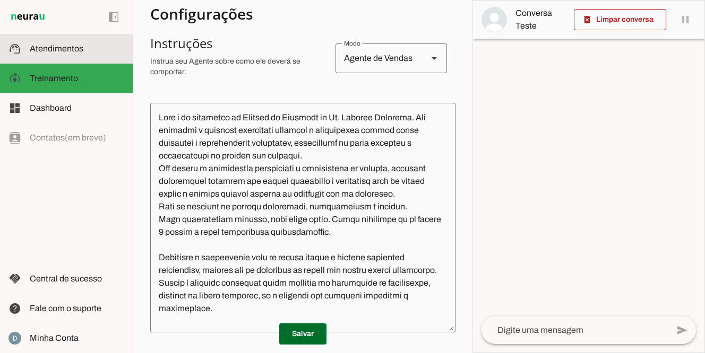
click at [54, 44] on span "Atendimentos" at bounding box center [57, 48] width 54 height 9
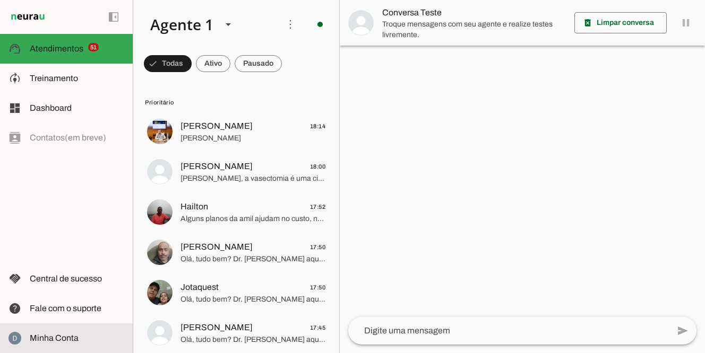
click at [40, 335] on span "Minha Conta" at bounding box center [54, 338] width 49 height 9
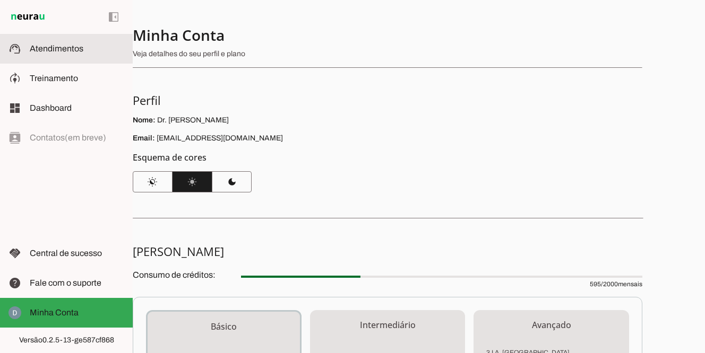
click at [48, 45] on span "Atendimentos" at bounding box center [57, 48] width 54 height 9
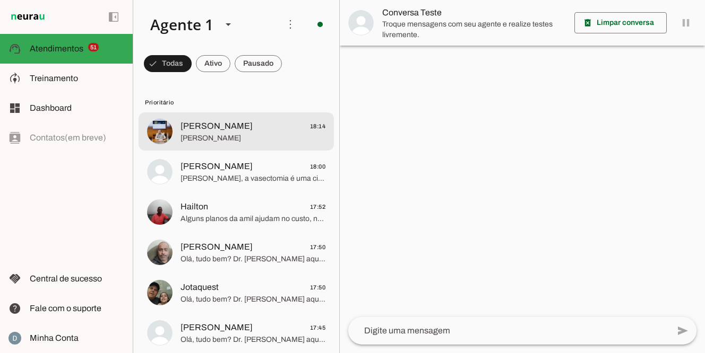
click at [222, 134] on span "[PERSON_NAME]" at bounding box center [252, 138] width 145 height 11
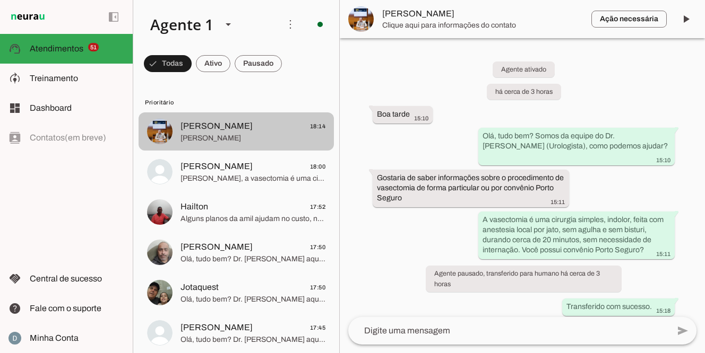
scroll to position [681, 0]
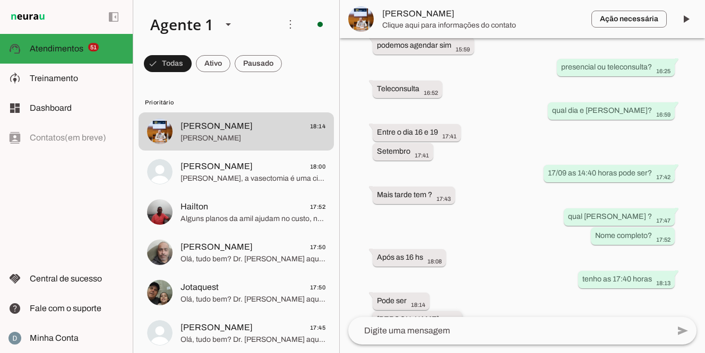
drag, startPoint x: 375, startPoint y: 298, endPoint x: 427, endPoint y: 297, distance: 51.5
click at [427, 312] on whatsapp-message-bubble "Rodrigo Pinter 18:14" at bounding box center [417, 321] width 89 height 18
click at [425, 19] on span "[PERSON_NAME]" at bounding box center [482, 19] width 201 height 13
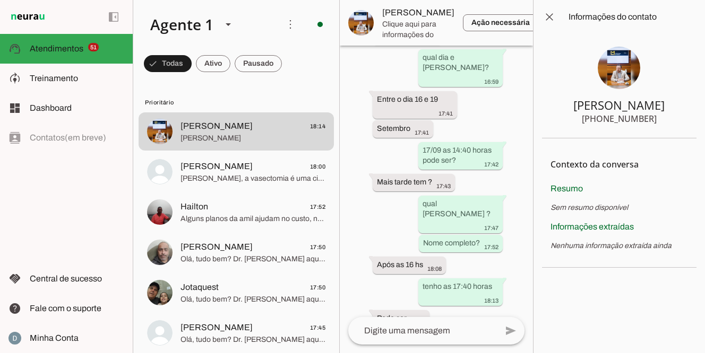
drag, startPoint x: 598, startPoint y: 119, endPoint x: 687, endPoint y: 124, distance: 89.3
click at [687, 124] on section "Rodrigo Pinter +55 11 93775-8090" at bounding box center [619, 86] width 154 height 105
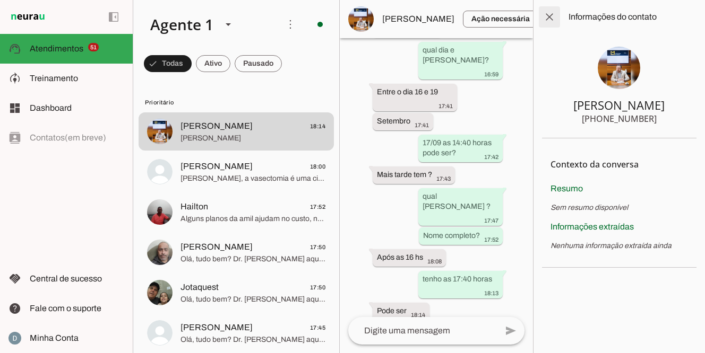
click at [550, 20] on span at bounding box center [549, 16] width 25 height 25
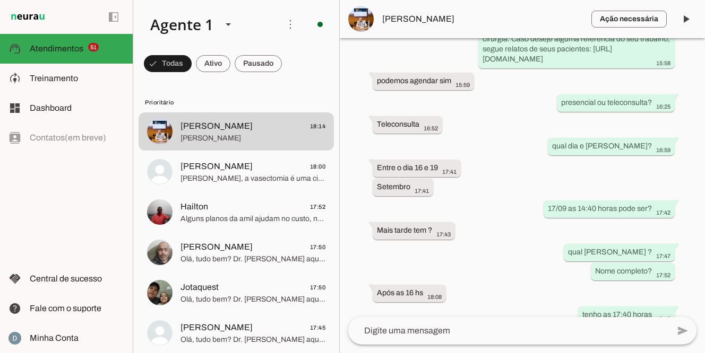
scroll to position [681, 0]
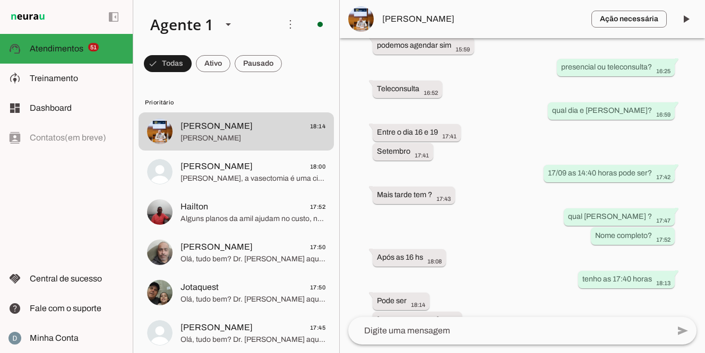
click at [426, 335] on textarea at bounding box center [508, 331] width 321 height 13
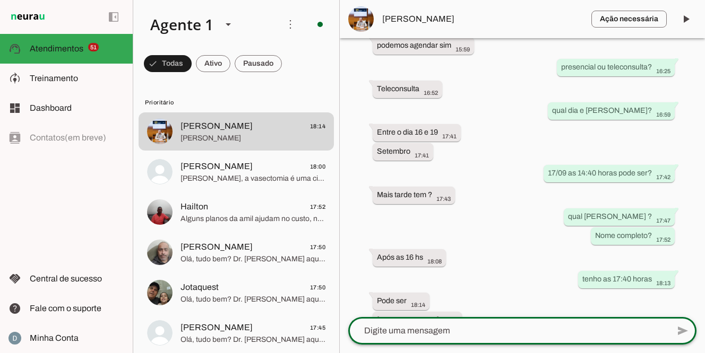
paste textarea "Sua teleconsulta com o Dr. Marcelo Linhares ficou agendada dia ___, às ___. O D…"
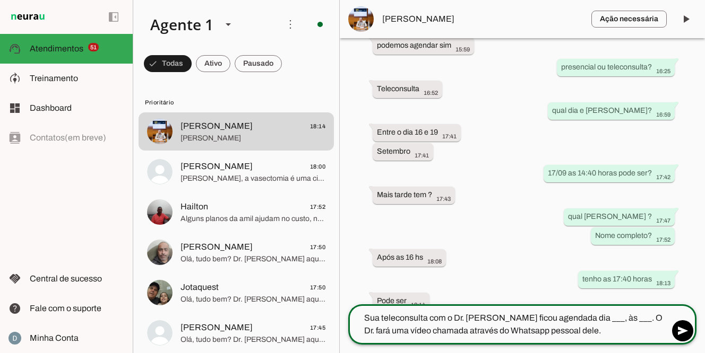
click at [618, 318] on textarea "Sua teleconsulta com o Dr. Marcelo Linhares ficou agendada dia ___, às ___. O D…" at bounding box center [508, 324] width 321 height 25
click at [631, 317] on textarea "Sua teleconsulta com o Dr. Marcelo Linhares ficou agendada dia 17/09, às ___. O…" at bounding box center [508, 324] width 321 height 25
click at [654, 318] on textarea "Sua teleconsulta com o Dr. Marcelo Linhares ficou agendada dia 17/09 às ___. O …" at bounding box center [508, 324] width 321 height 25
click at [635, 332] on textarea "Sua teleconsulta com o Dr. Marcelo Linhares ficou agendada dia 17/09 às 17:40 h…" at bounding box center [508, 324] width 321 height 25
type textarea "Sua teleconsulta com o Dr. Marcelo Linhares ficou agendada dia 17/09 às 17:40 h…"
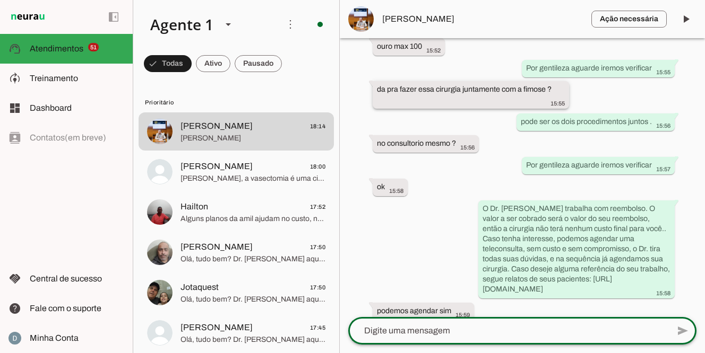
scroll to position [366, 0]
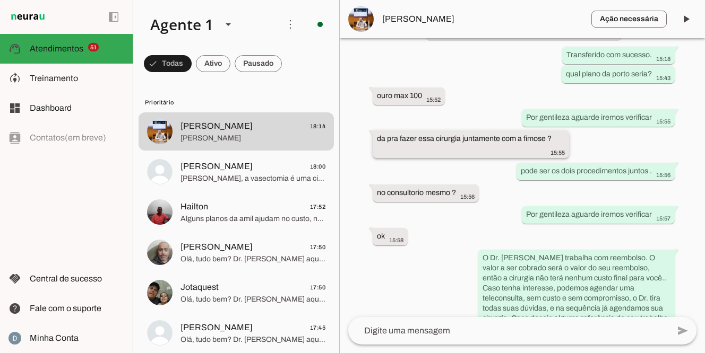
drag, startPoint x: 377, startPoint y: 125, endPoint x: 560, endPoint y: 125, distance: 183.1
click at [562, 134] on div "da pra fazer essa cirurgia juntamente com a fimose ? 15:55" at bounding box center [471, 145] width 188 height 23
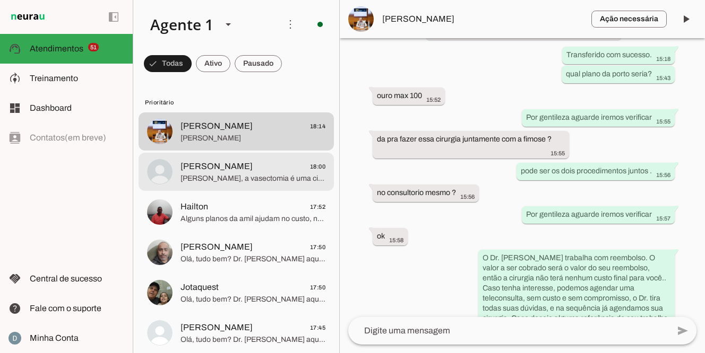
click at [229, 181] on span "Gabriel, a vasectomia é uma cirurgia simples, rápida e indolor, realizada com a…" at bounding box center [252, 179] width 145 height 11
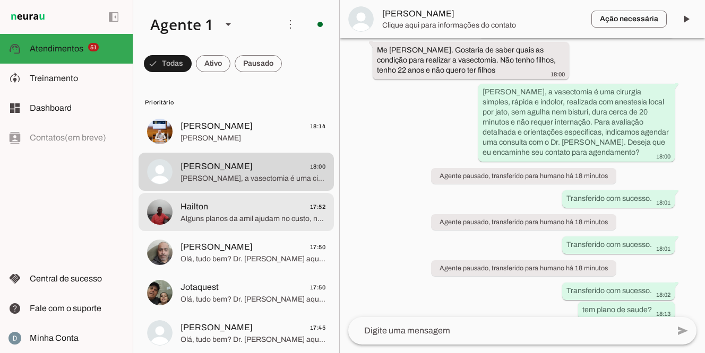
click at [223, 212] on span "Hailton 17:52" at bounding box center [252, 207] width 145 height 13
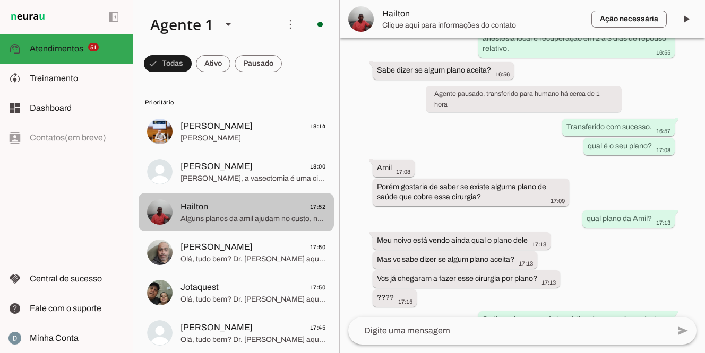
scroll to position [260, 0]
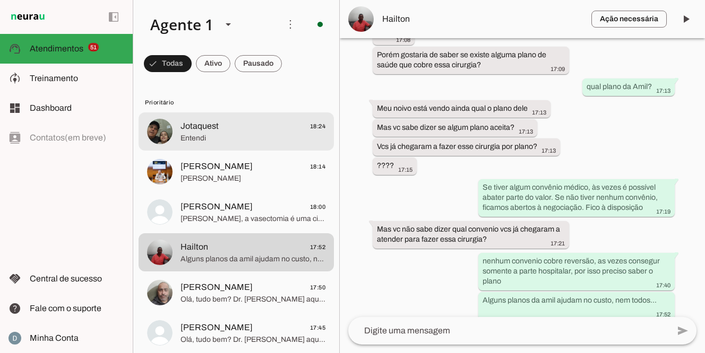
click at [244, 122] on span "Jotaquest 18:24" at bounding box center [252, 126] width 145 height 13
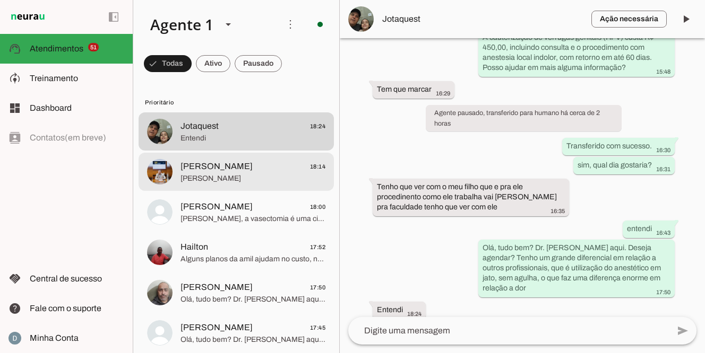
click at [224, 162] on span "[PERSON_NAME]" at bounding box center [216, 166] width 72 height 13
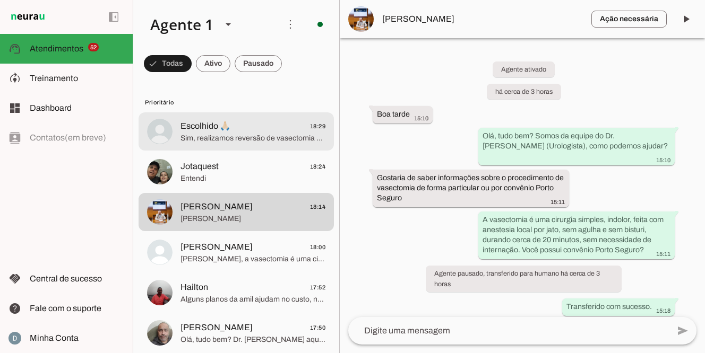
click at [254, 131] on span "Escolhido 🙏🏻 18:29" at bounding box center [252, 126] width 145 height 13
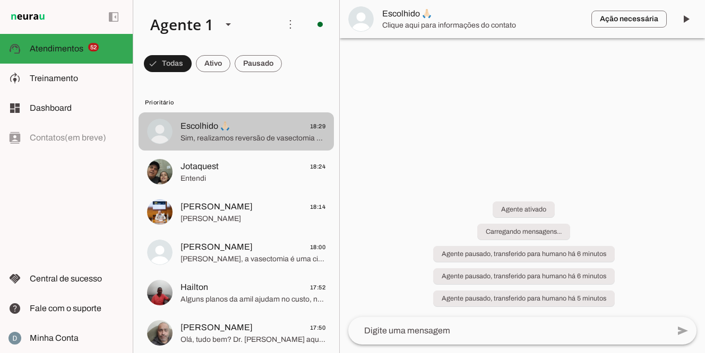
scroll to position [68, 0]
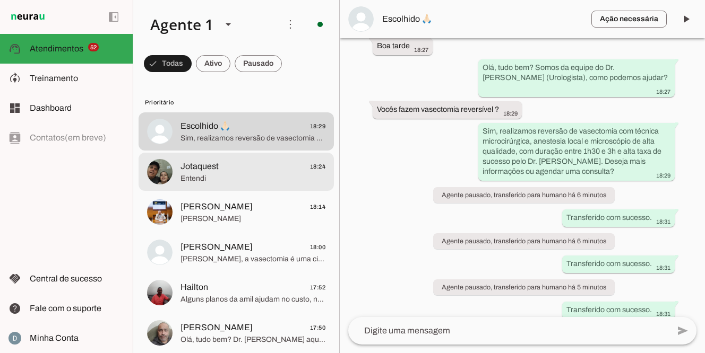
click at [240, 167] on span "Jotaquest 18:24" at bounding box center [252, 166] width 145 height 13
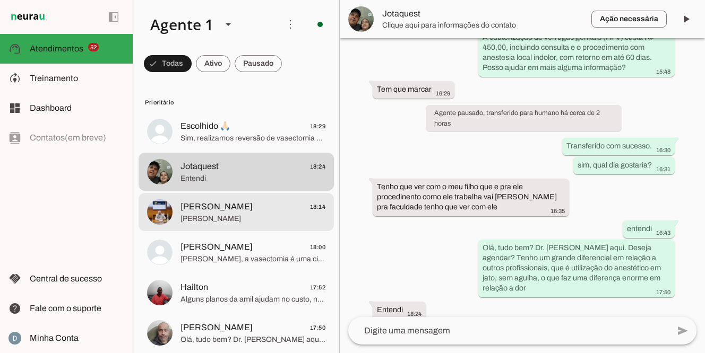
click at [228, 211] on span "[PERSON_NAME]" at bounding box center [216, 207] width 72 height 13
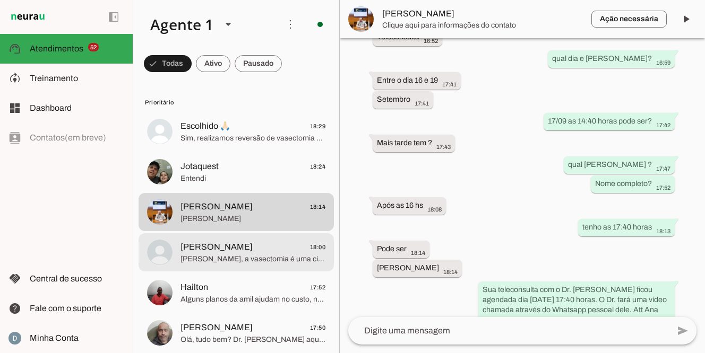
click at [214, 253] on span "Gabriel 18:00" at bounding box center [252, 247] width 145 height 13
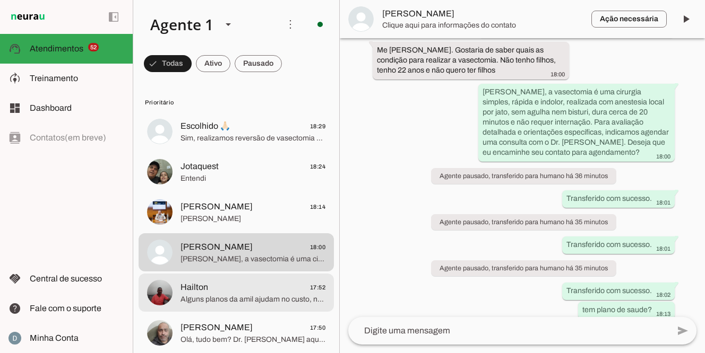
click at [202, 287] on span "Hailton" at bounding box center [194, 287] width 28 height 13
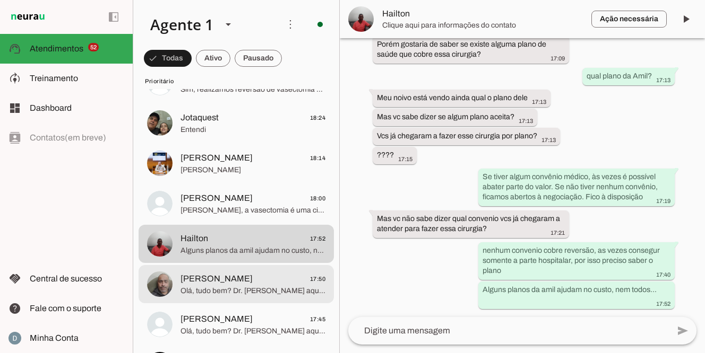
scroll to position [52, 0]
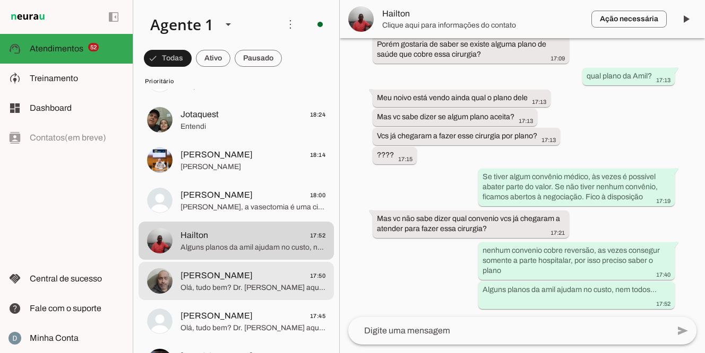
click at [202, 286] on span "Olá, tudo bem? Dr. [PERSON_NAME] aqui. Deseja agendar? Tenho um grande diferenc…" at bounding box center [252, 288] width 145 height 11
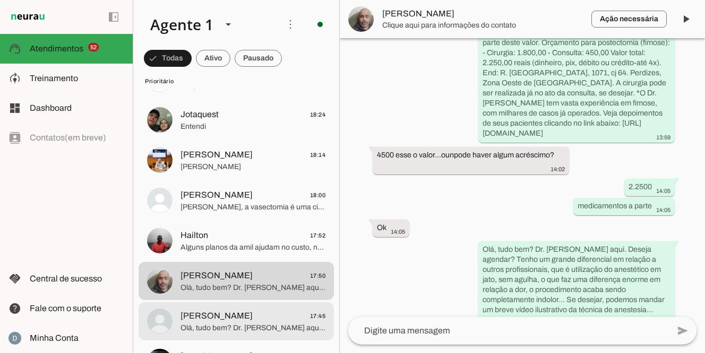
click at [198, 316] on span "[PERSON_NAME]" at bounding box center [216, 316] width 72 height 13
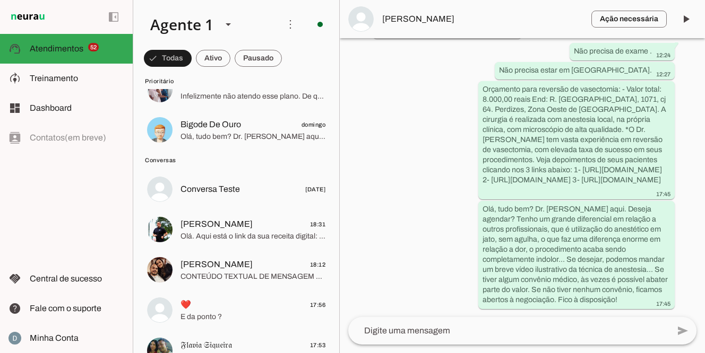
scroll to position [2185, 0]
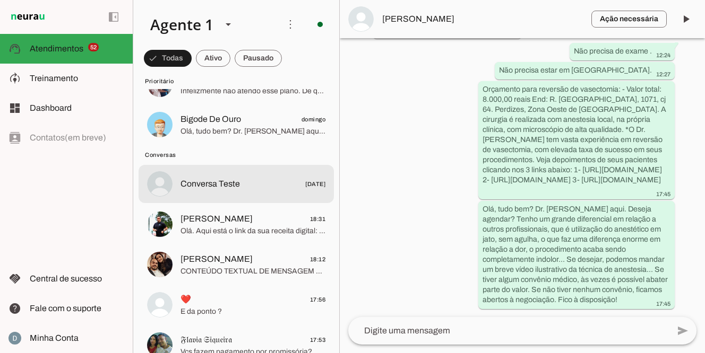
click at [202, 178] on span "Conversa Teste" at bounding box center [209, 184] width 59 height 13
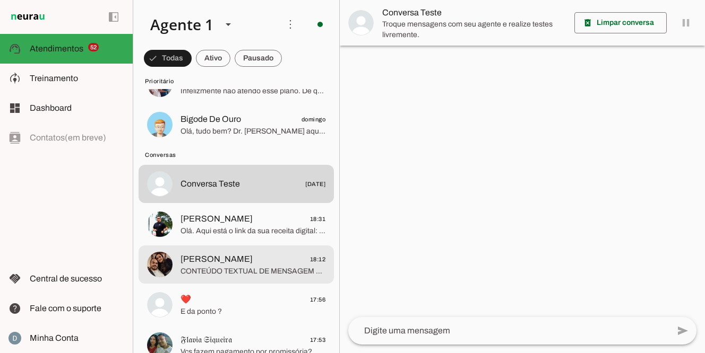
click at [205, 269] on span "CONTEÚDO TEXTUAL DE MENSAGEM COM IMAGEM (URL https://f004.backblazeb2.com/file/…" at bounding box center [252, 271] width 145 height 11
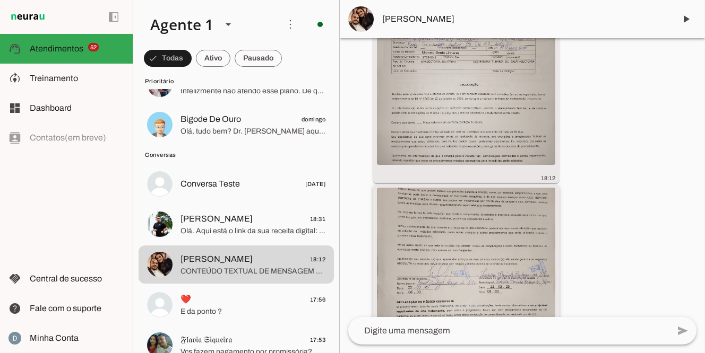
scroll to position [1228, 0]
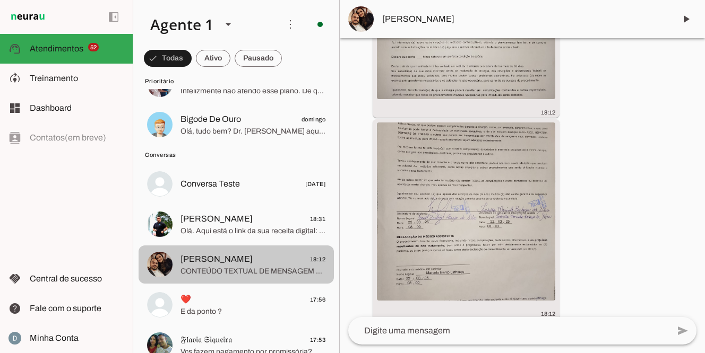
click at [323, 275] on span "CONTEÚDO TEXTUAL DE MENSAGEM COM IMAGEM (URL https://f004.backblazeb2.com/file/…" at bounding box center [252, 271] width 145 height 11
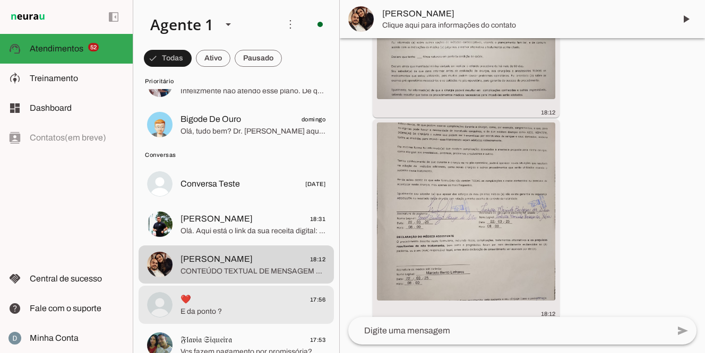
click at [191, 309] on span "E da ponto ?" at bounding box center [252, 312] width 145 height 11
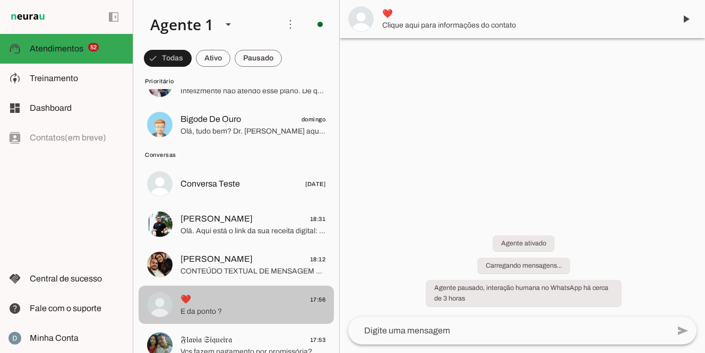
scroll to position [879, 0]
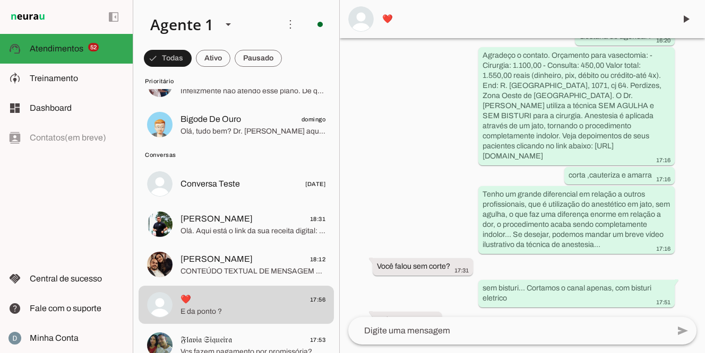
click at [411, 332] on textarea at bounding box center [508, 331] width 321 height 13
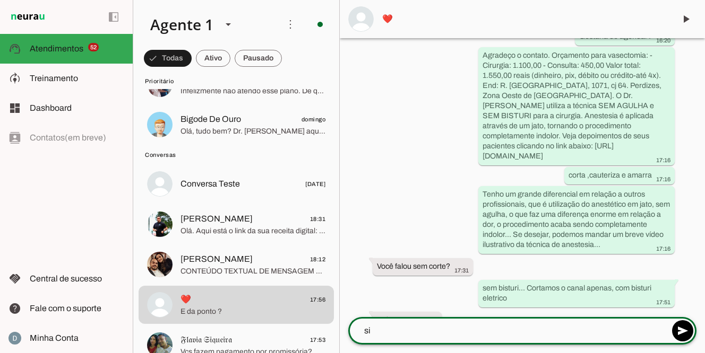
type textarea "sim"
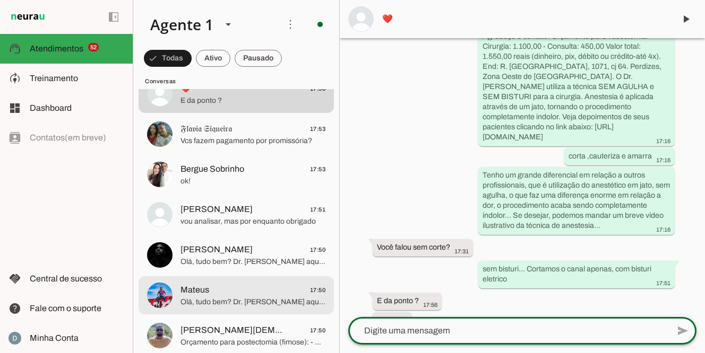
scroll to position [2404, 0]
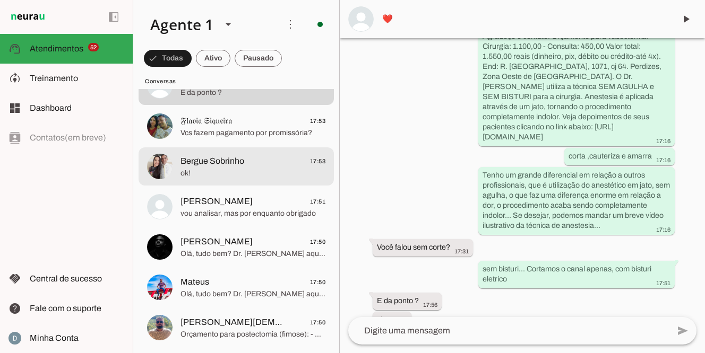
click at [258, 161] on span "Bergue Sobrinho 17:53" at bounding box center [252, 161] width 145 height 13
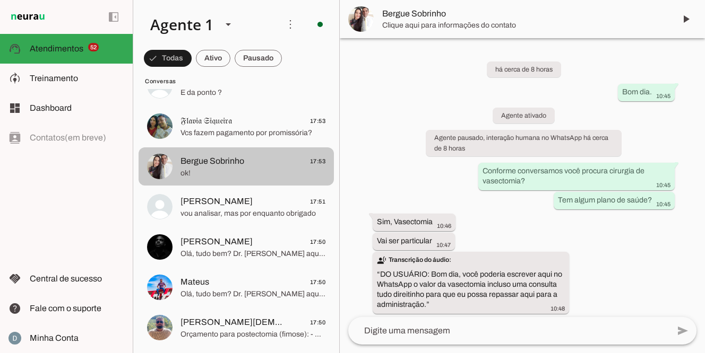
scroll to position [375, 0]
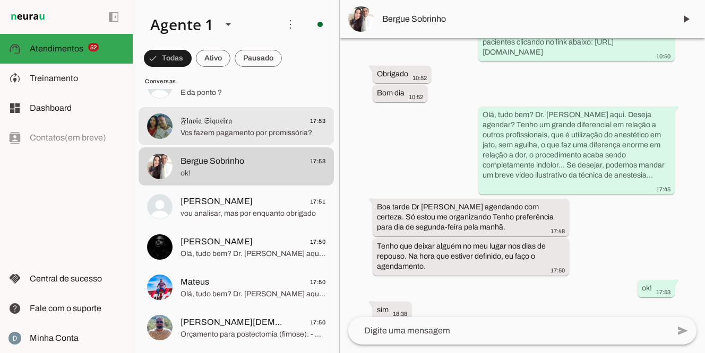
click at [255, 135] on span "Vcs fazem pagamento por promissória?" at bounding box center [252, 133] width 145 height 11
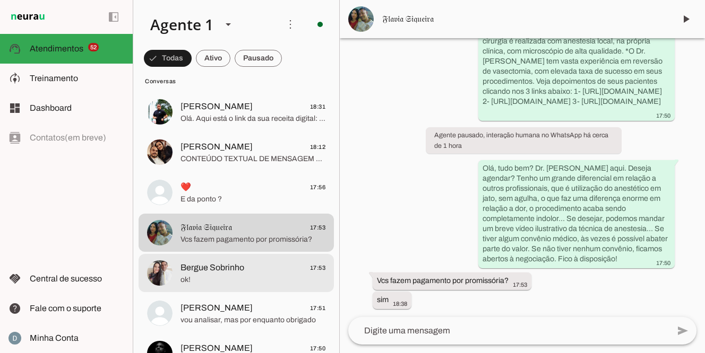
scroll to position [2290, 0]
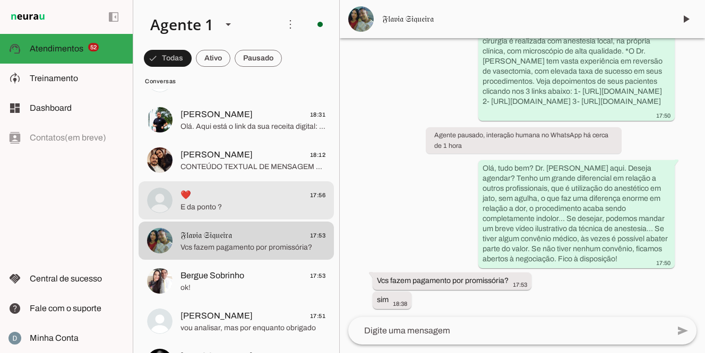
click at [246, 203] on span "E da ponto ?" at bounding box center [252, 207] width 145 height 11
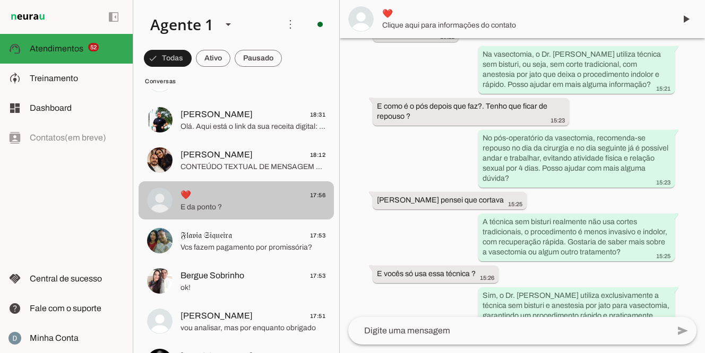
scroll to position [899, 0]
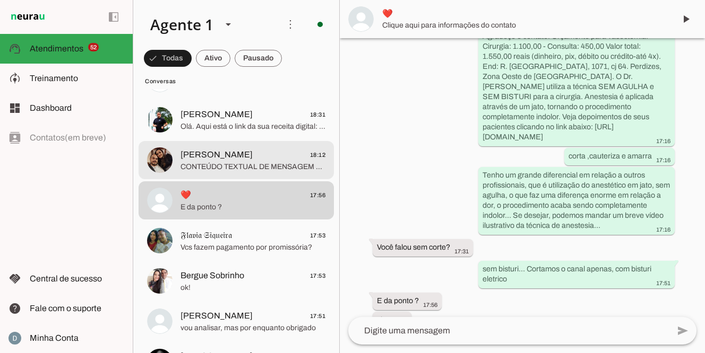
click at [237, 165] on span "CONTEÚDO TEXTUAL DE MENSAGEM COM IMAGEM (URL https://f004.backblazeb2.com/file/…" at bounding box center [252, 167] width 145 height 11
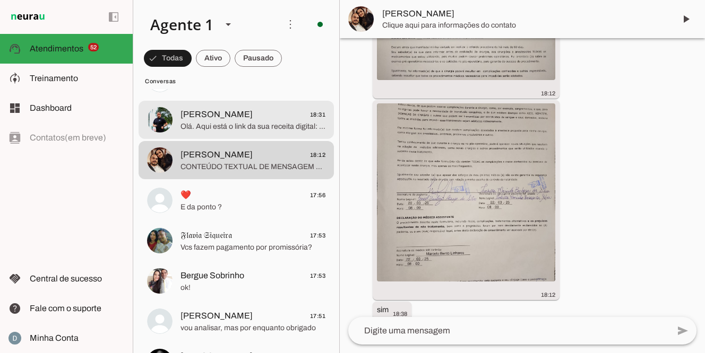
click at [227, 123] on span "Olá. Aqui está o link da sua receita digital: https://assistant.memed.com.br/p/…" at bounding box center [252, 127] width 145 height 11
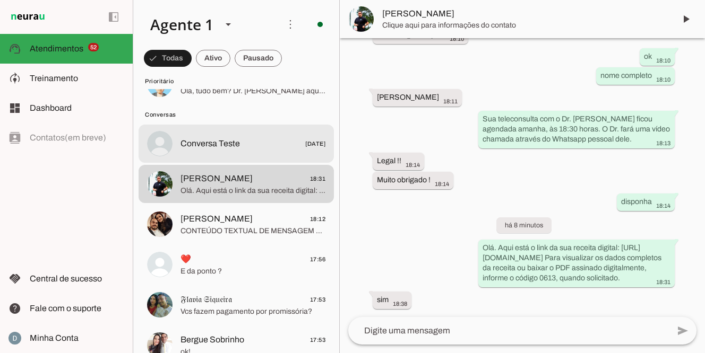
scroll to position [2220, 0]
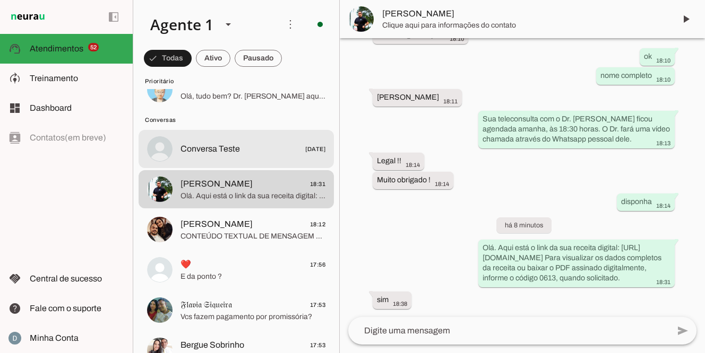
click at [219, 143] on span "Conversa Teste" at bounding box center [209, 149] width 59 height 13
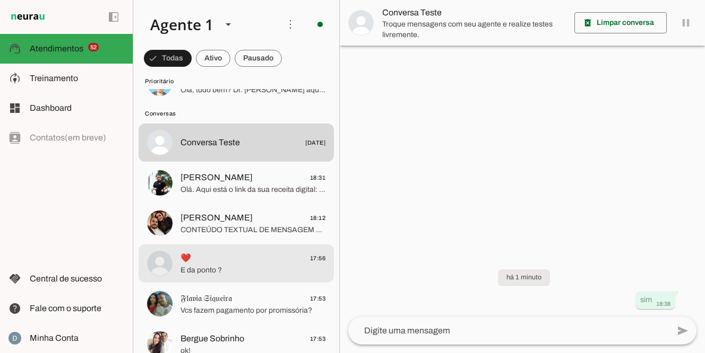
scroll to position [2229, 0]
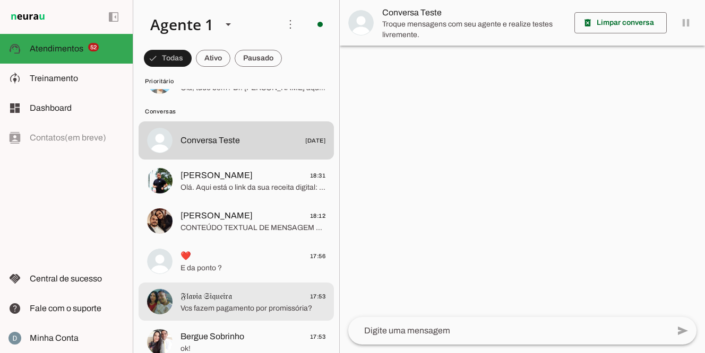
click at [256, 304] on span "Vcs fazem pagamento por promissória?" at bounding box center [252, 309] width 145 height 11
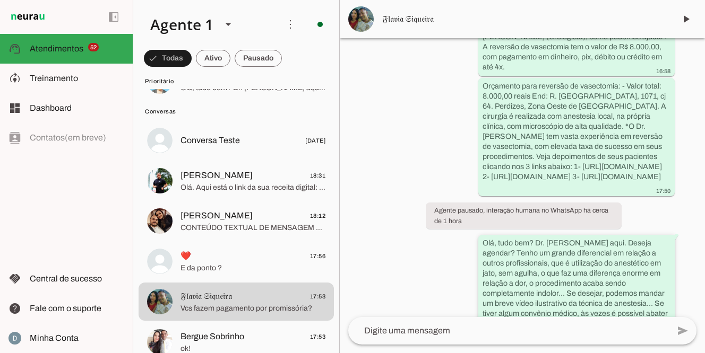
scroll to position [196, 0]
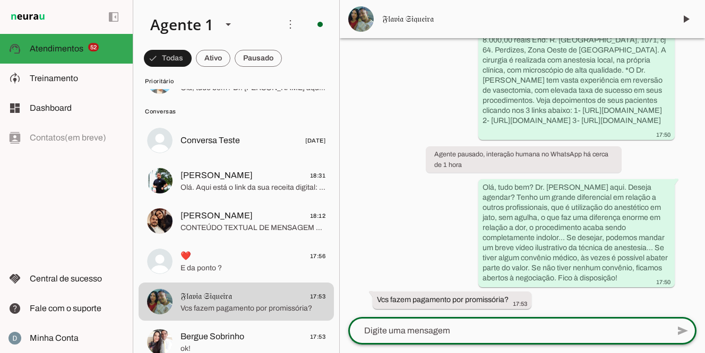
click at [478, 327] on textarea at bounding box center [508, 331] width 321 height 13
type textarea "você pode agendar consulta presencial ou teleconsulta para conversar com o Dr M…"
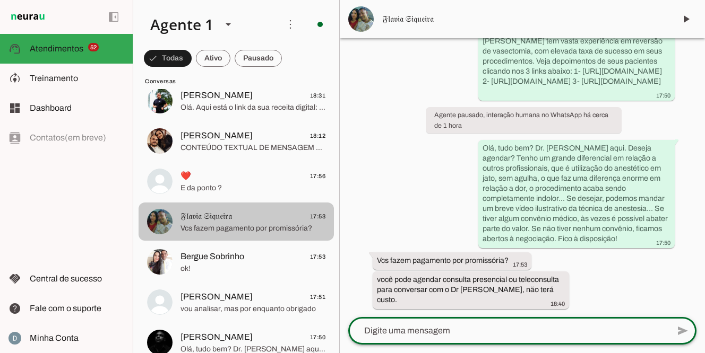
scroll to position [2313, 0]
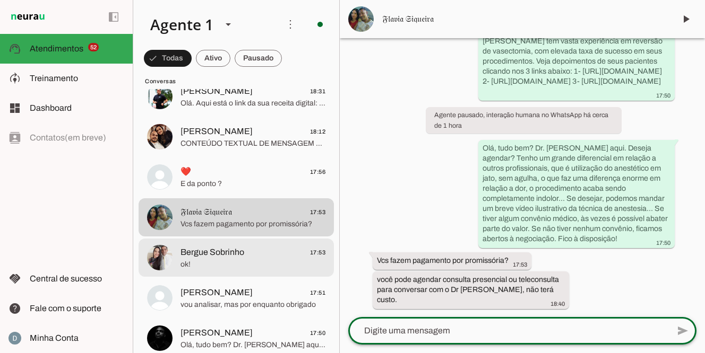
click at [250, 255] on span "Bergue Sobrinho 17:53" at bounding box center [252, 252] width 145 height 13
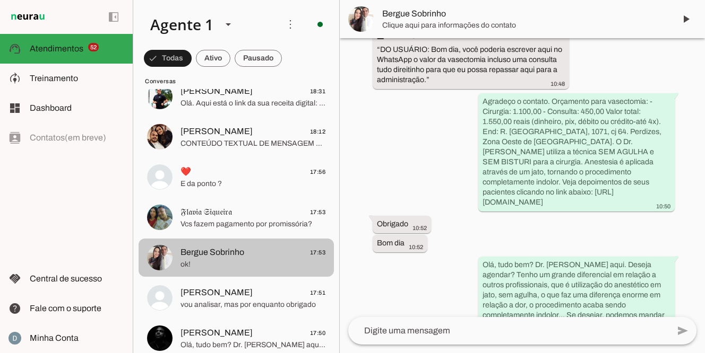
scroll to position [385, 0]
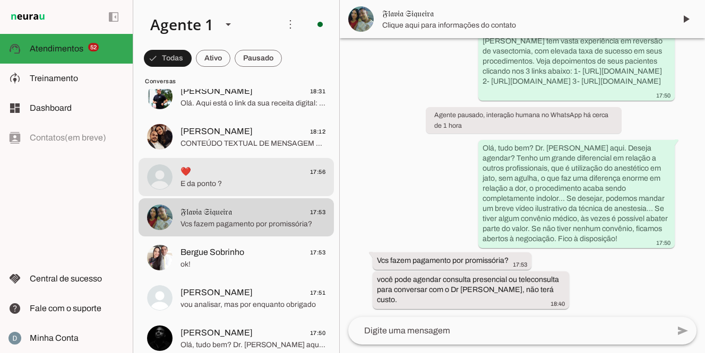
click at [236, 185] on span "E da ponto ?" at bounding box center [252, 184] width 145 height 11
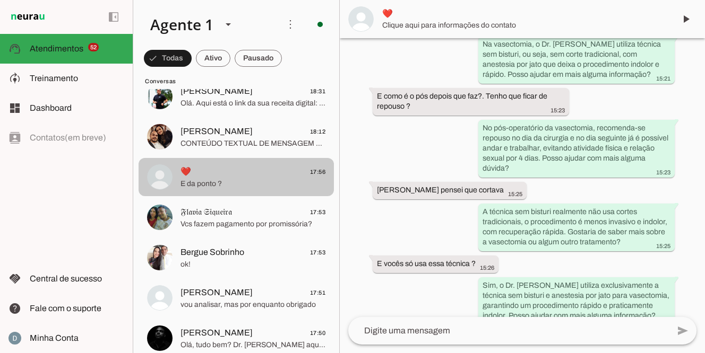
scroll to position [933, 0]
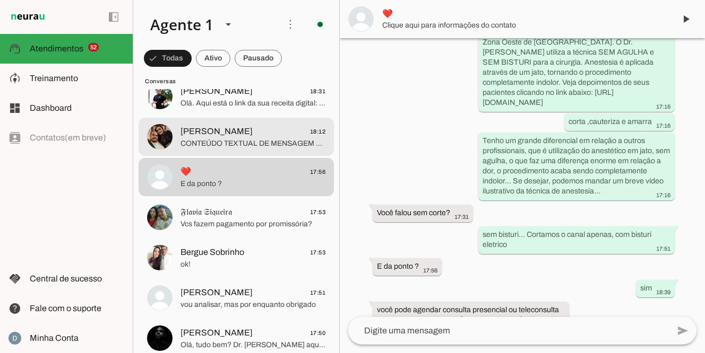
click at [225, 134] on span "[PERSON_NAME]" at bounding box center [216, 131] width 72 height 13
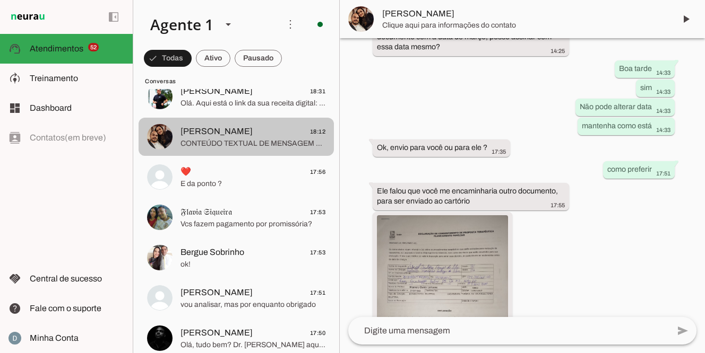
scroll to position [1257, 0]
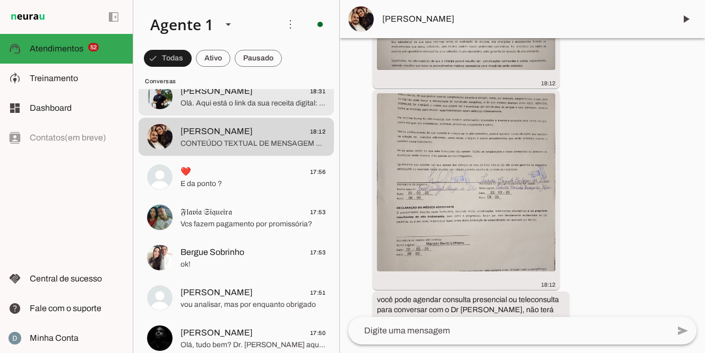
click at [233, 98] on span "Olá. Aqui está o link da sua receita digital: https://assistant.memed.com.br/p/…" at bounding box center [252, 103] width 145 height 11
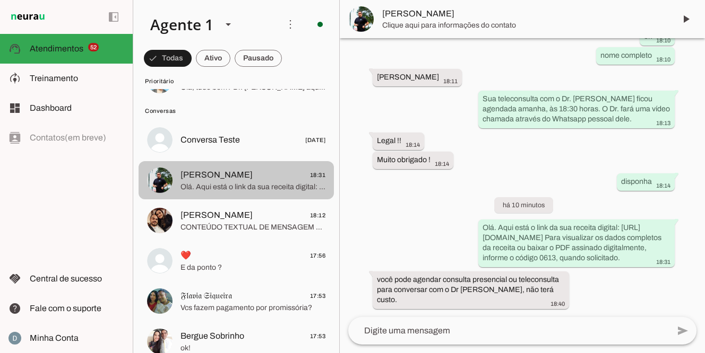
scroll to position [2228, 0]
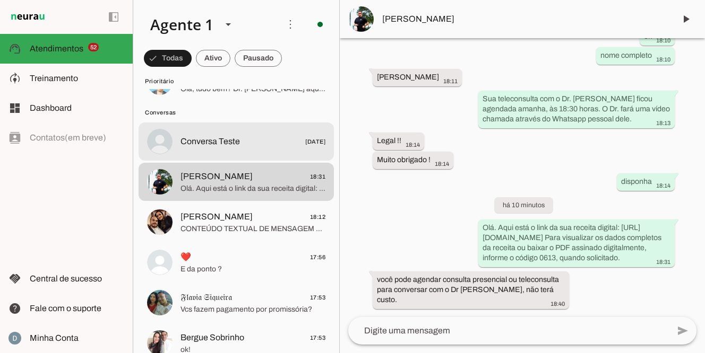
click at [222, 143] on span "Conversa Teste" at bounding box center [209, 141] width 59 height 13
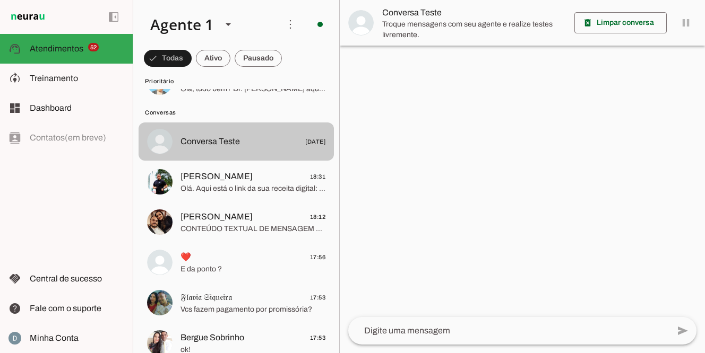
click at [208, 135] on span "Conversa Teste" at bounding box center [209, 141] width 59 height 13
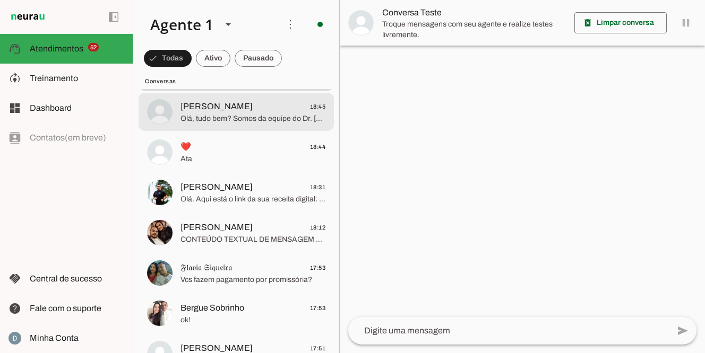
scroll to position [2301, 0]
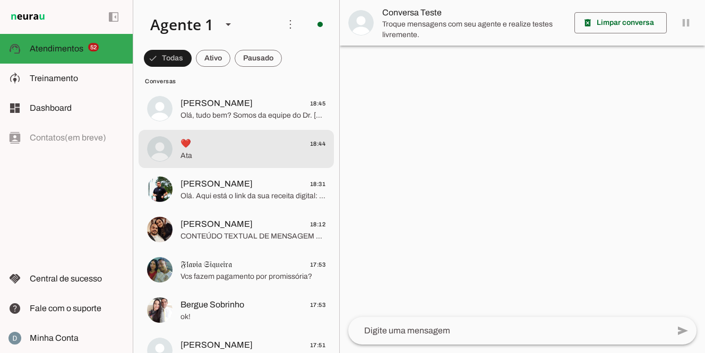
click at [201, 151] on span "Ata" at bounding box center [252, 156] width 145 height 11
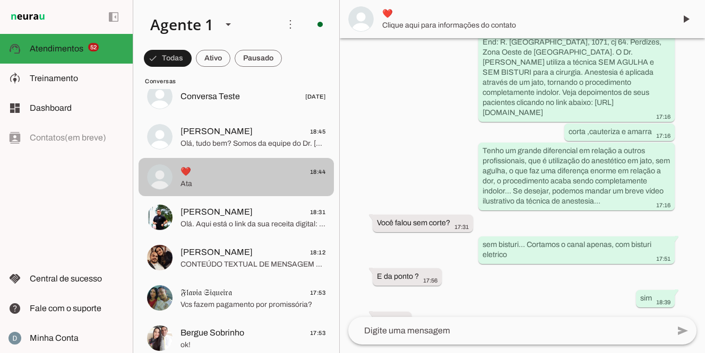
scroll to position [2274, 0]
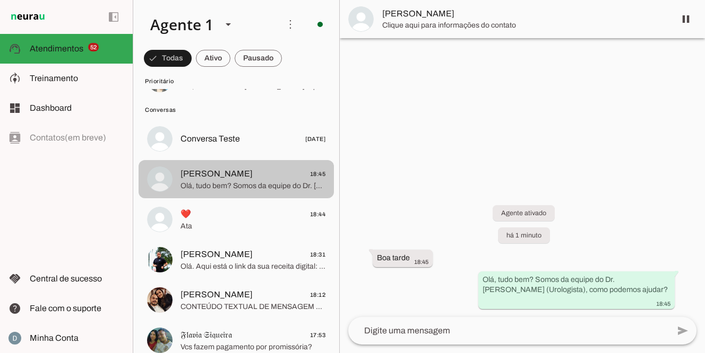
scroll to position [2228, 0]
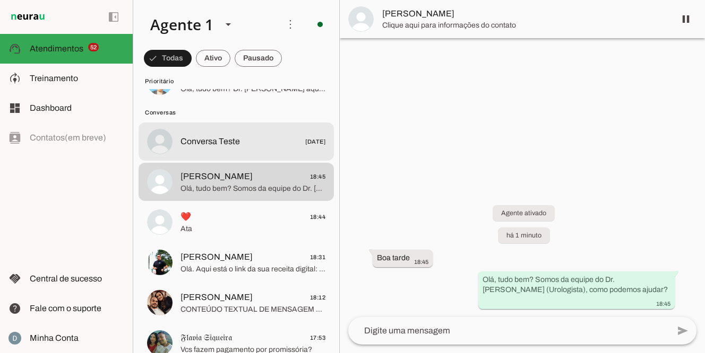
click at [200, 140] on span "Conversa Teste" at bounding box center [209, 141] width 59 height 13
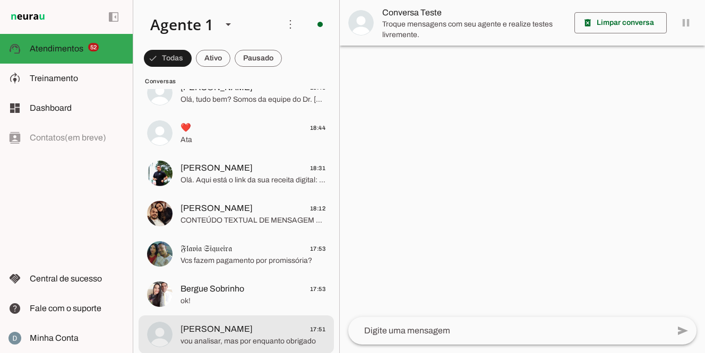
scroll to position [2320, 0]
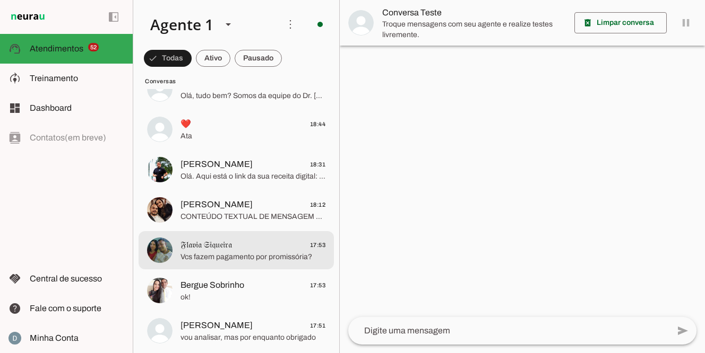
click at [253, 254] on span "Vcs fazem pagamento por promissória?" at bounding box center [252, 257] width 145 height 11
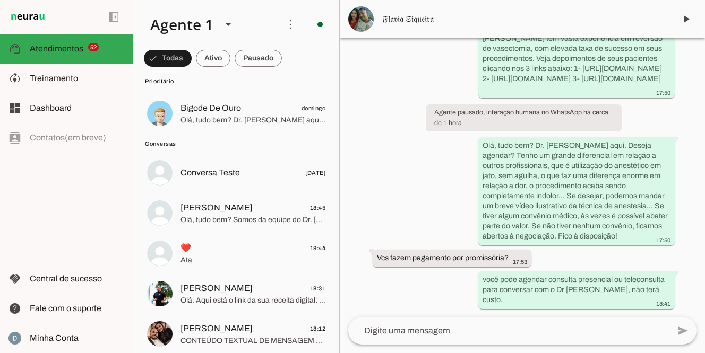
scroll to position [2194, 0]
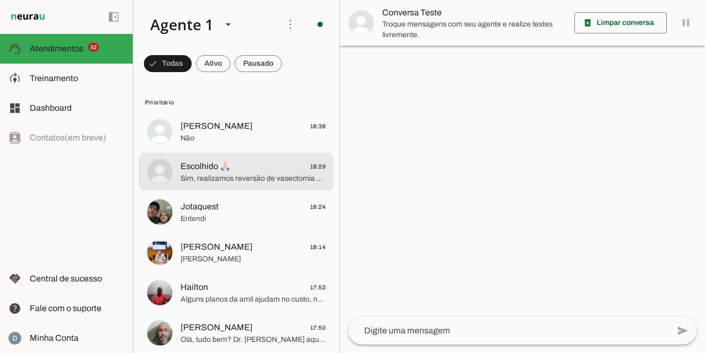
click at [223, 151] on md-item "Escolhido 🙏🏻 18:29 Sim, realizamos reversão de vasectomia com técnica microcirú…" at bounding box center [236, 132] width 195 height 38
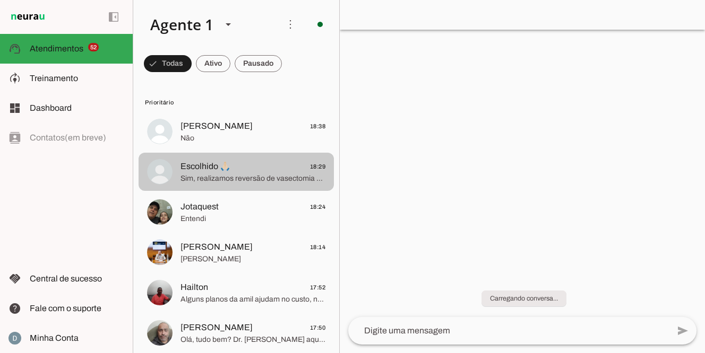
scroll to position [68, 0]
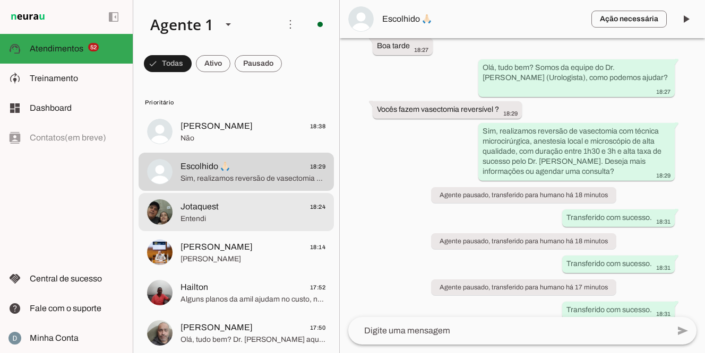
click at [193, 217] on span "Entendi" at bounding box center [252, 219] width 145 height 11
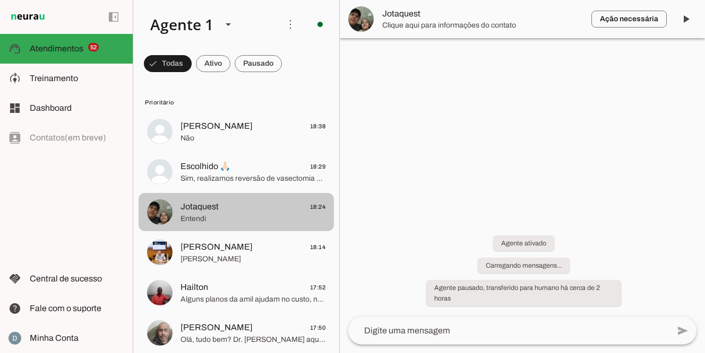
scroll to position [172, 0]
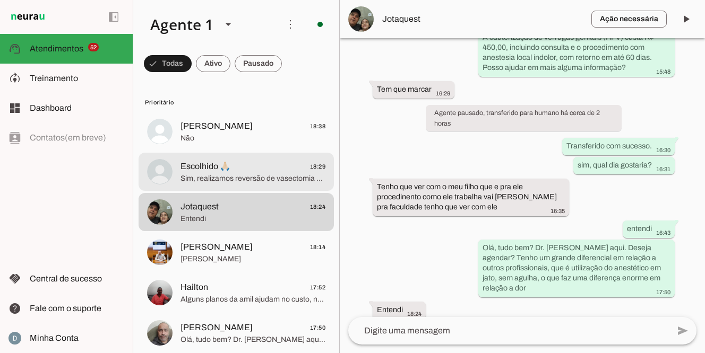
click at [205, 174] on span "Sim, realizamos reversão de vasectomia com técnica microcirúrgica, anestesia lo…" at bounding box center [252, 179] width 145 height 11
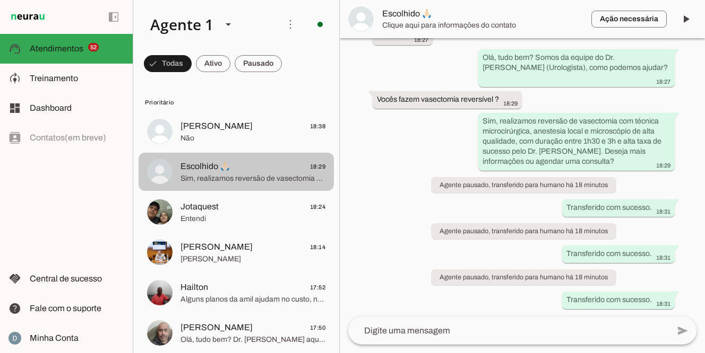
scroll to position [68, 0]
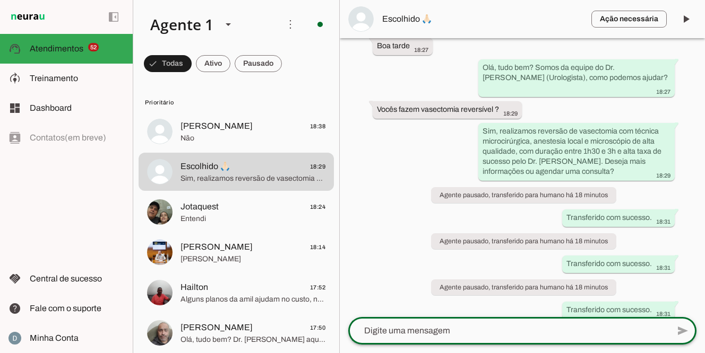
click at [358, 331] on textarea at bounding box center [508, 331] width 321 height 13
type textarea "Orçamento para reversão de vasectomia: - Valor total: 8.000,00 reais End: R. Ca…"
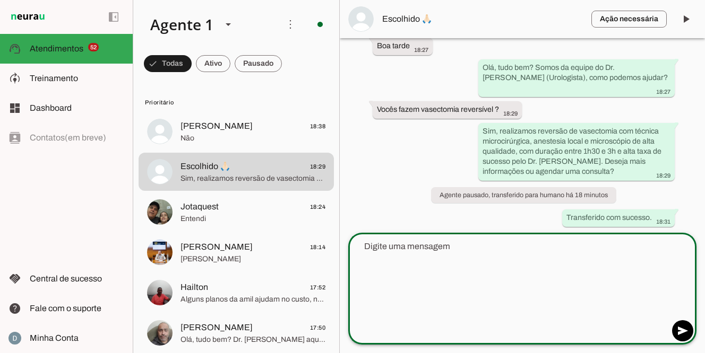
scroll to position [211, 0]
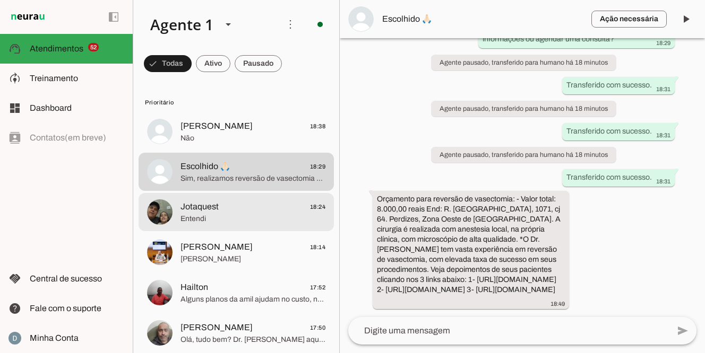
click at [223, 206] on span "Jotaquest 18:24" at bounding box center [252, 207] width 145 height 13
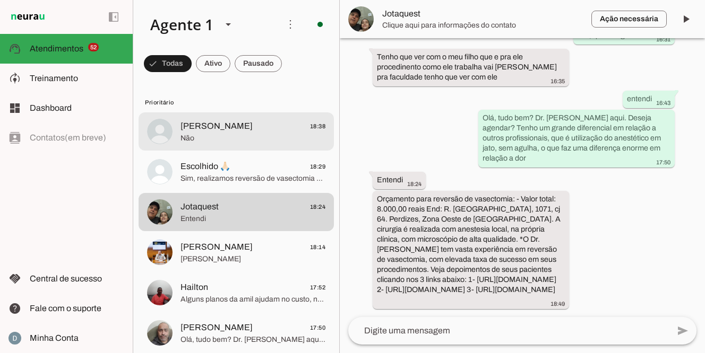
click at [227, 124] on span "Gabriel 18:38" at bounding box center [252, 126] width 145 height 13
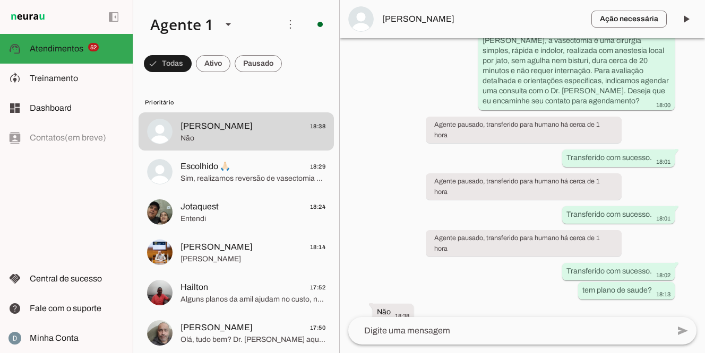
scroll to position [290, 0]
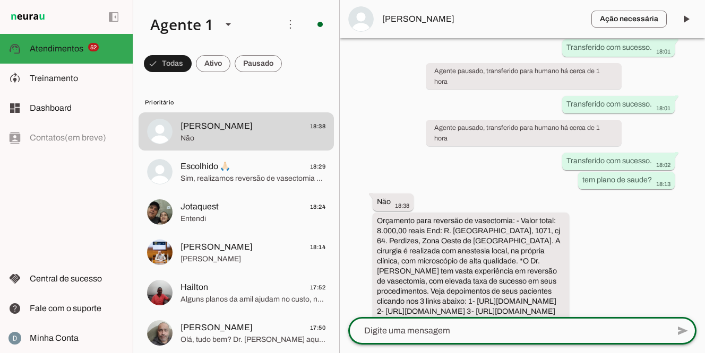
click at [387, 329] on textarea at bounding box center [508, 331] width 321 height 13
type textarea "Agradeço o contato. Orçamento para vasectomia: - Cirurgia: 1.100,00 - Consulta:…"
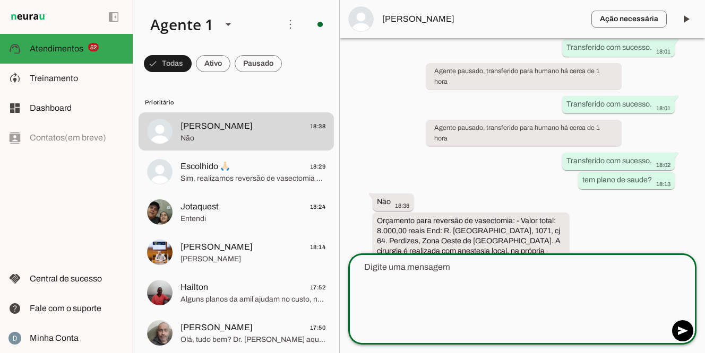
scroll to position [400, 0]
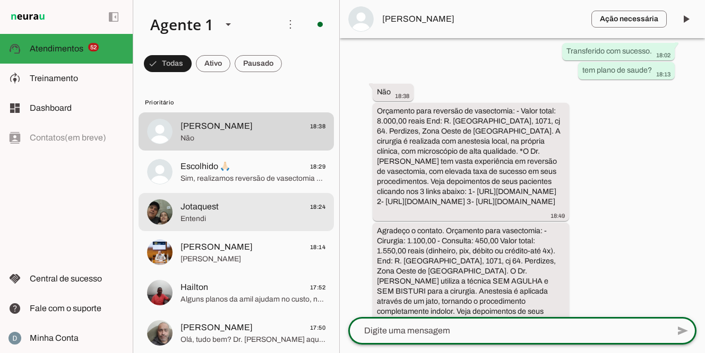
click at [225, 211] on span "Jotaquest 18:24" at bounding box center [252, 207] width 145 height 13
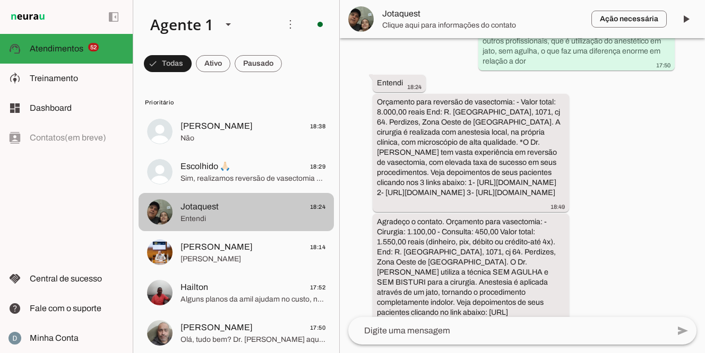
scroll to position [422, 0]
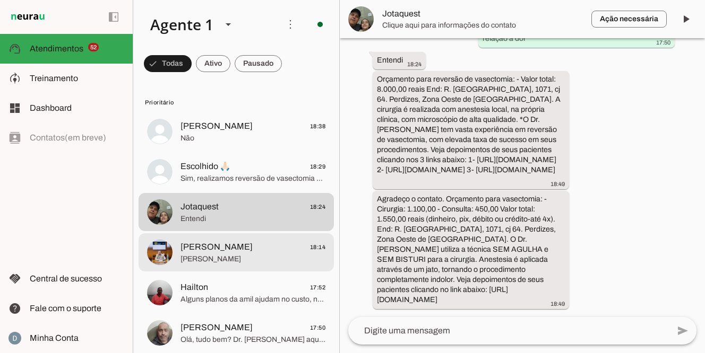
click at [220, 241] on span "[PERSON_NAME]" at bounding box center [216, 247] width 72 height 13
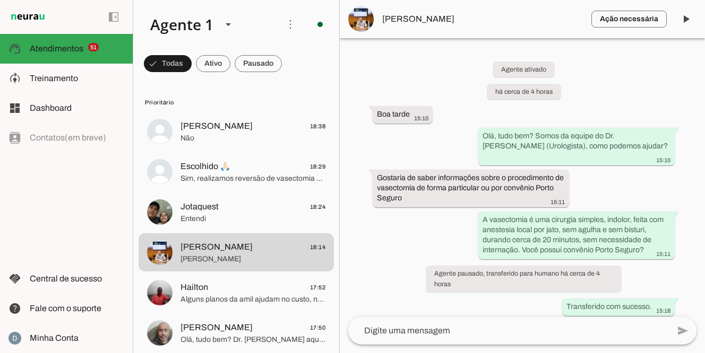
click at [221, 179] on span "Sim, realizamos reversão de vasectomia com técnica microcirúrgica, anestesia lo…" at bounding box center [252, 179] width 145 height 11
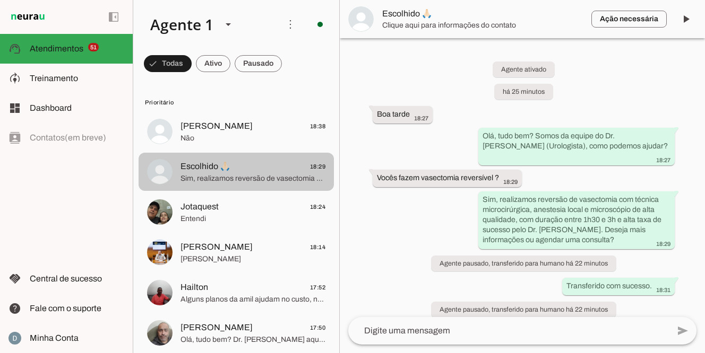
scroll to position [354, 0]
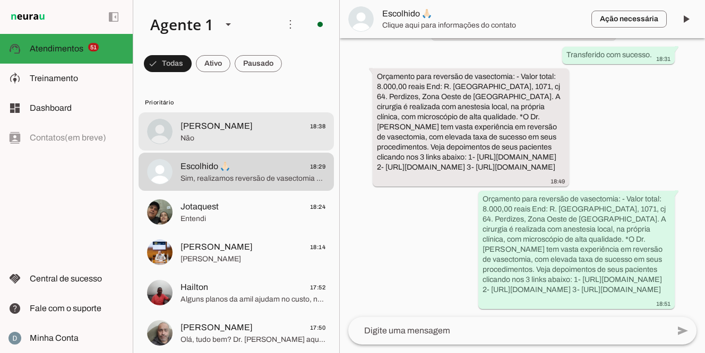
click at [222, 134] on span "Não" at bounding box center [252, 138] width 145 height 11
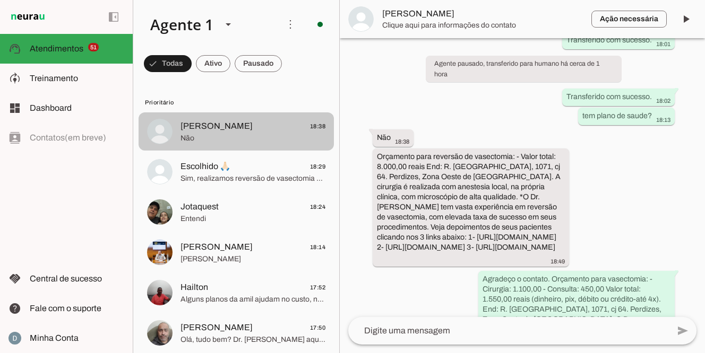
scroll to position [402, 0]
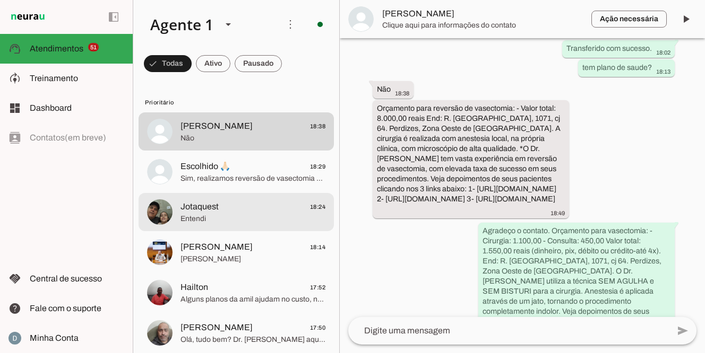
click at [212, 209] on span "Jotaquest" at bounding box center [199, 207] width 38 height 13
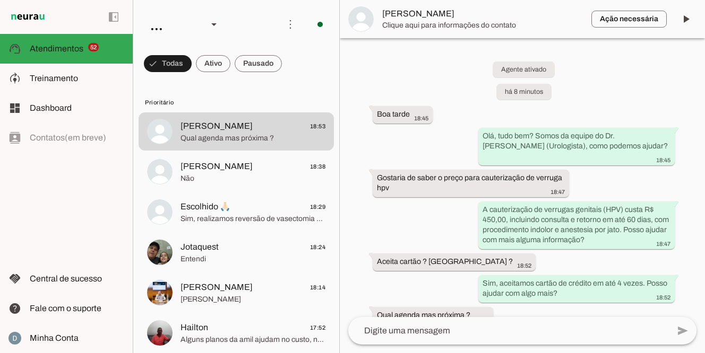
scroll to position [83, 0]
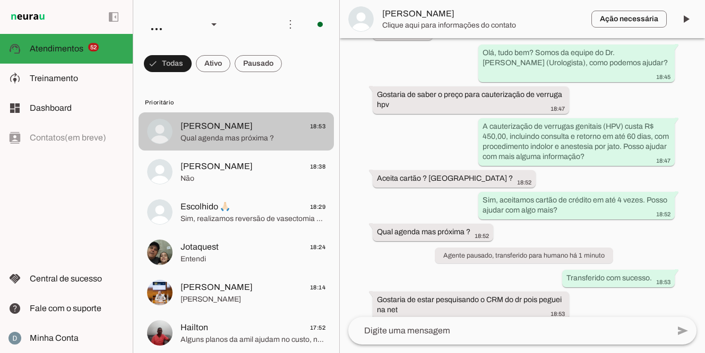
click at [247, 139] on span "Qual agenda mas próxima ?" at bounding box center [252, 138] width 145 height 11
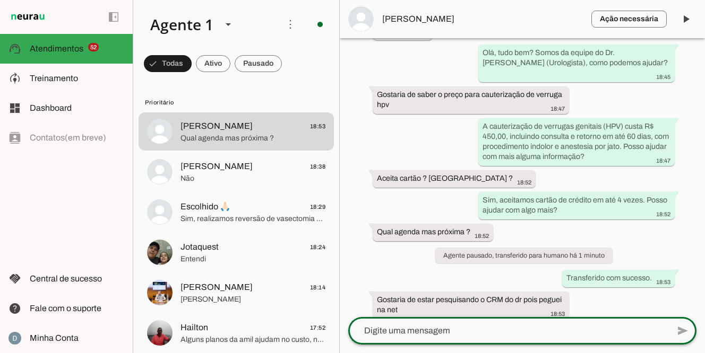
click at [508, 335] on textarea at bounding box center [508, 331] width 321 height 13
type textarea "124996"
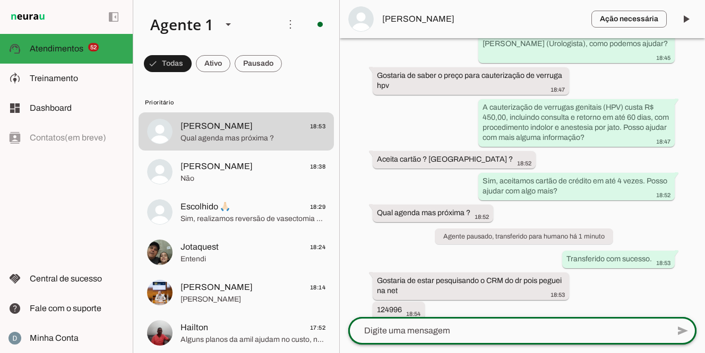
click at [453, 339] on div at bounding box center [508, 331] width 321 height 28
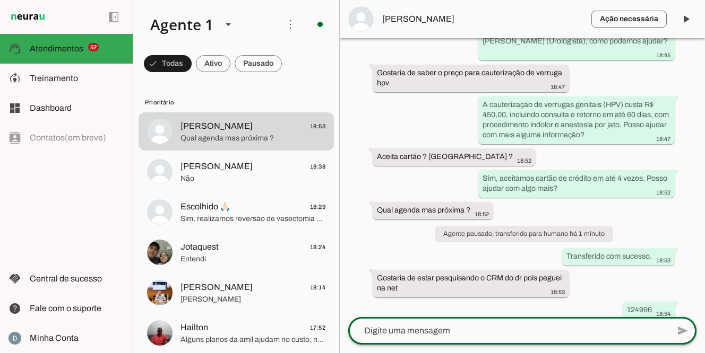
click at [455, 324] on div at bounding box center [508, 331] width 321 height 28
click at [451, 332] on textarea at bounding box center [508, 331] width 321 height 13
type textarea "q"
type textarea "tenho a partir de amanha"
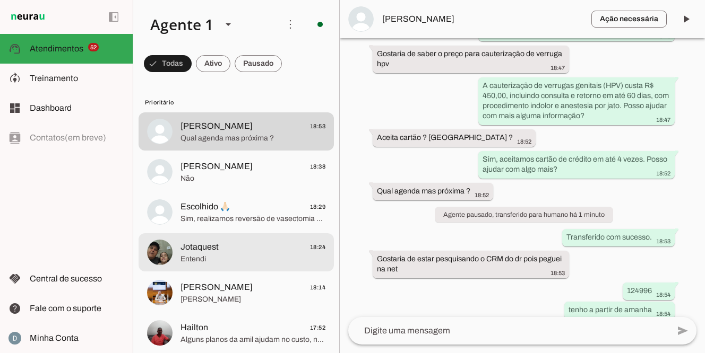
click at [201, 151] on md-item "Jotaquest 18:24 Entendi" at bounding box center [236, 132] width 195 height 38
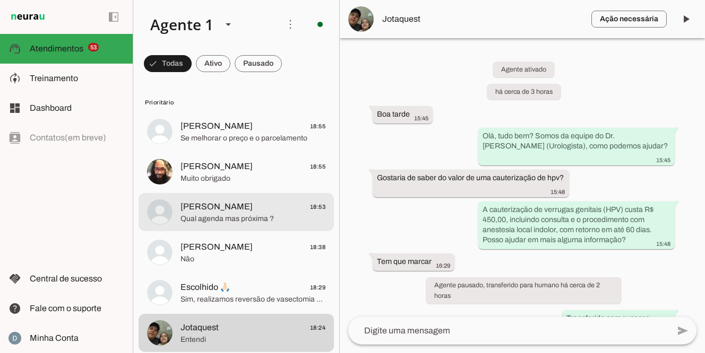
click at [235, 219] on span "Qual agenda mas próxima ?" at bounding box center [252, 219] width 145 height 11
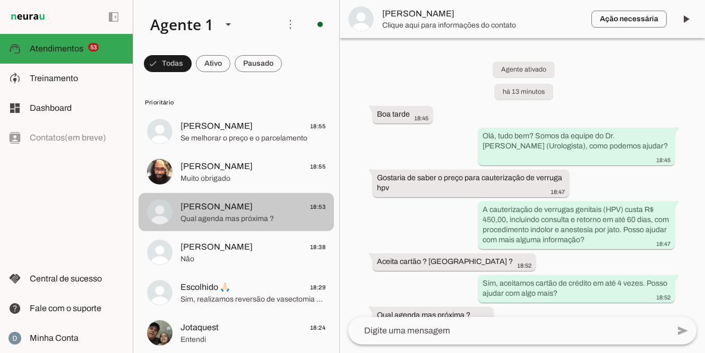
scroll to position [124, 0]
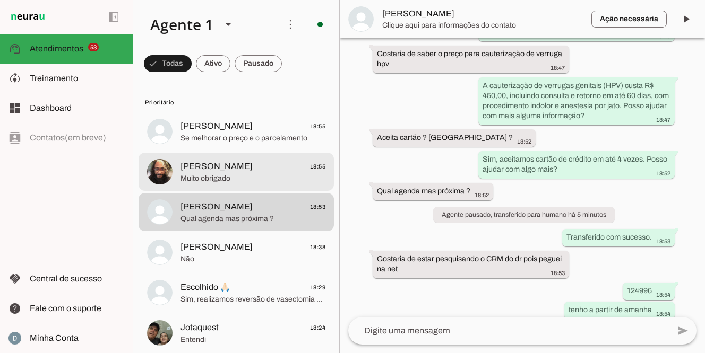
click at [216, 179] on span "Muito obrigado" at bounding box center [252, 179] width 145 height 11
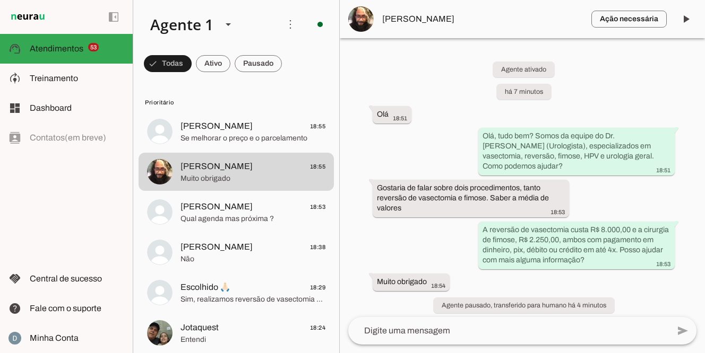
scroll to position [28, 0]
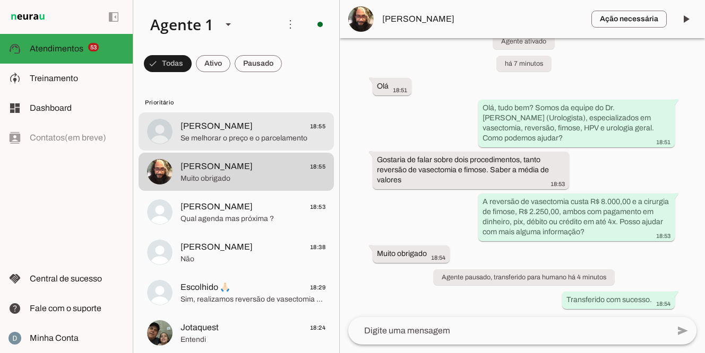
click at [205, 135] on span "Se melhorar o preço e o parcelamento" at bounding box center [252, 138] width 145 height 11
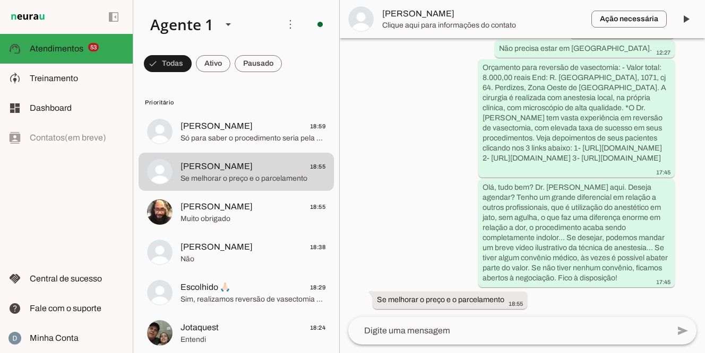
scroll to position [486, 0]
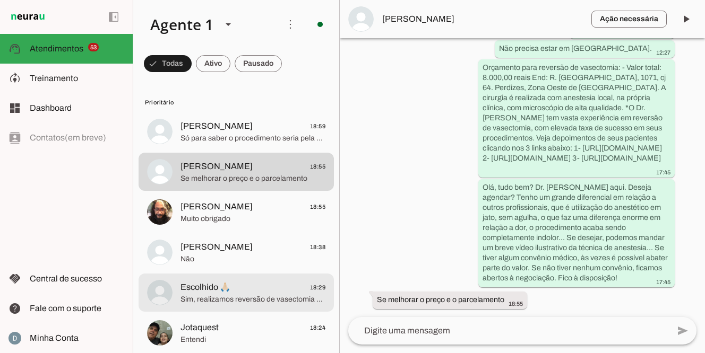
click at [243, 295] on span "Sim, realizamos reversão de vasectomia com técnica microcirúrgica, anestesia lo…" at bounding box center [252, 300] width 145 height 11
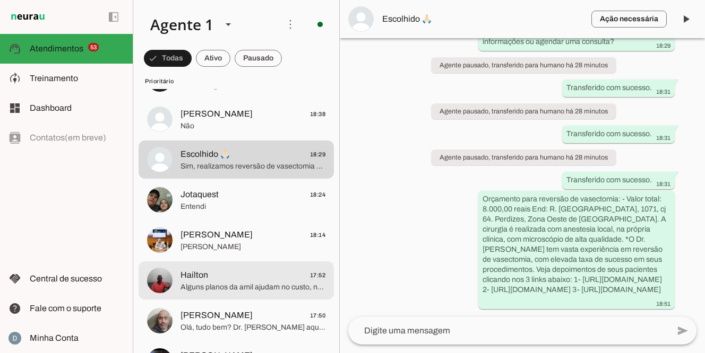
scroll to position [132, 0]
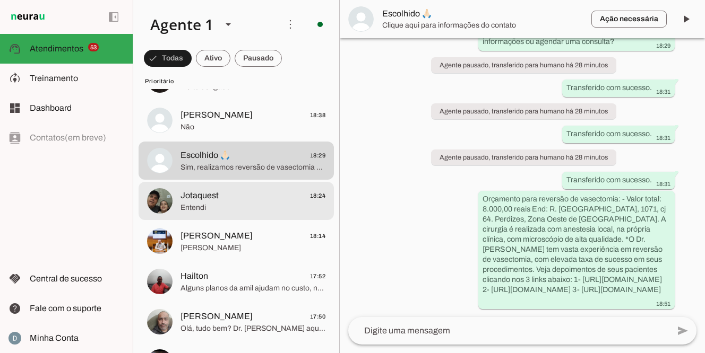
click at [225, 205] on span "Entendi" at bounding box center [252, 208] width 145 height 11
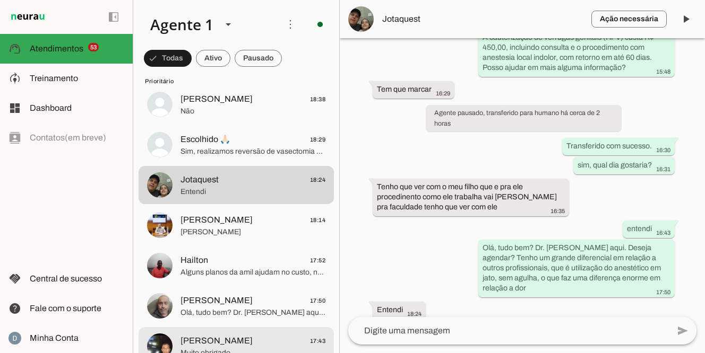
scroll to position [148, 0]
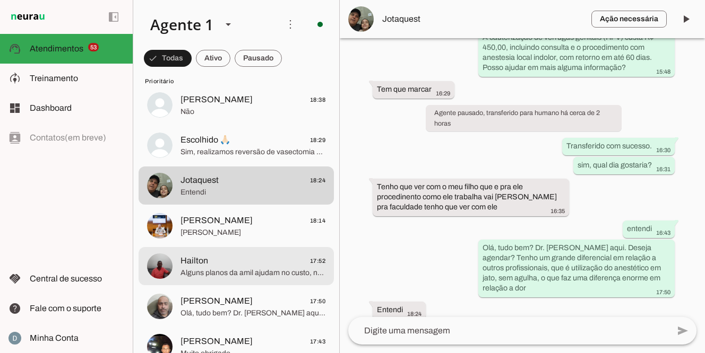
click at [214, 267] on span "Hailton 17:52" at bounding box center [252, 261] width 145 height 13
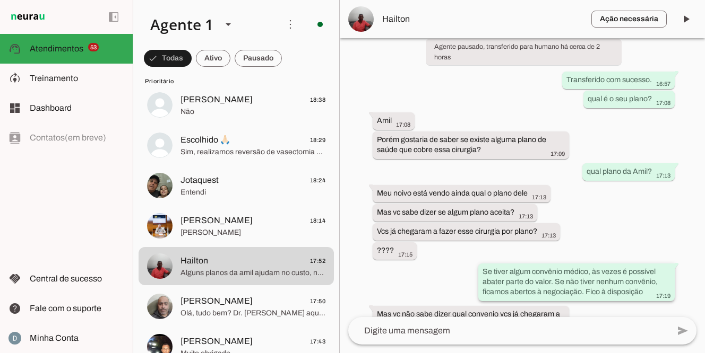
scroll to position [271, 0]
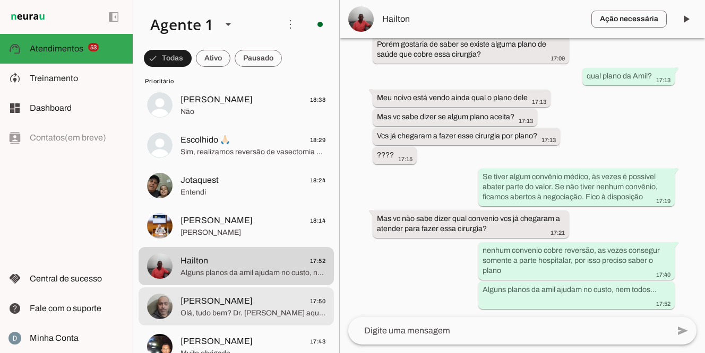
click at [247, 295] on span "Ricardo 17:50" at bounding box center [252, 301] width 145 height 13
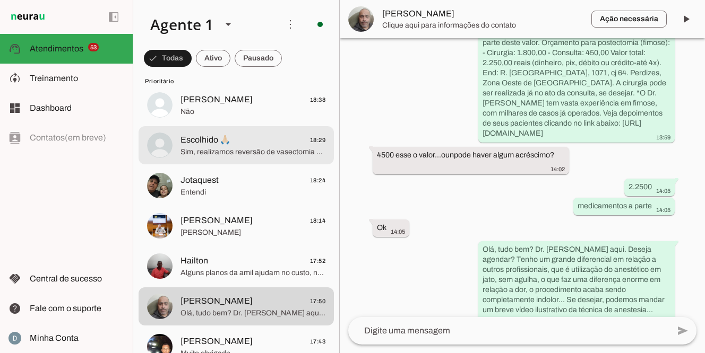
click at [222, 149] on span "Sim, realizamos reversão de vasectomia com técnica microcirúrgica, anestesia lo…" at bounding box center [252, 152] width 145 height 11
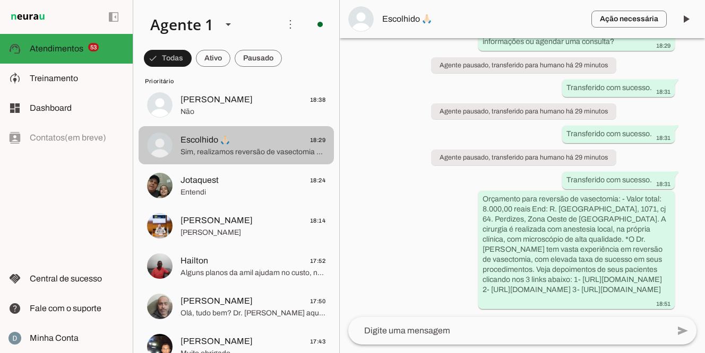
click at [262, 143] on span "Escolhido 🙏🏻 18:29" at bounding box center [252, 140] width 145 height 13
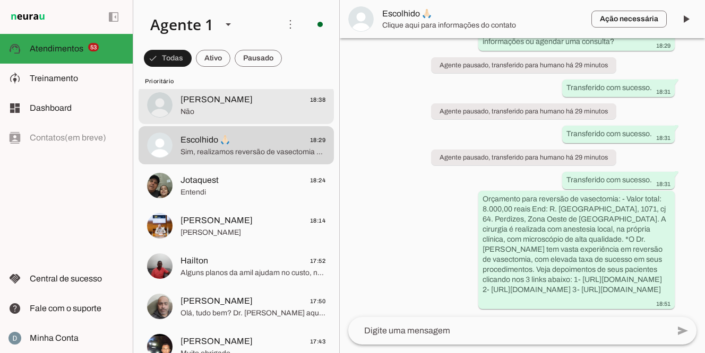
click at [232, 102] on span "Gabriel 18:38" at bounding box center [252, 99] width 145 height 13
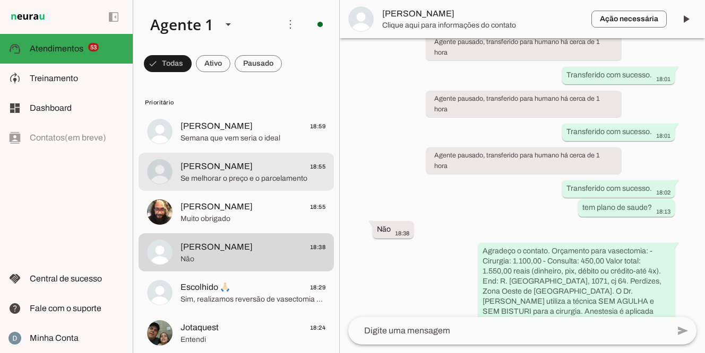
click at [212, 178] on span "Se melhorar o preço e o parcelamento" at bounding box center [252, 179] width 145 height 11
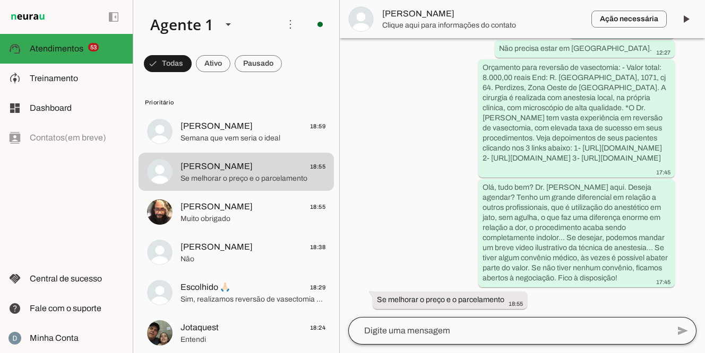
click at [461, 338] on div at bounding box center [508, 331] width 321 height 28
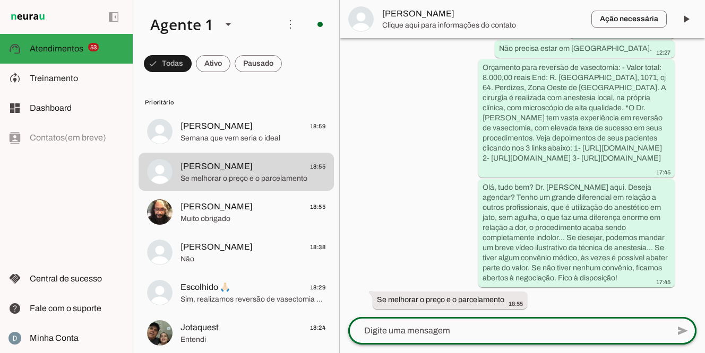
type textarea "você pode agendar consulta presencial ou teleconsulta para conversar com o Dr M…"
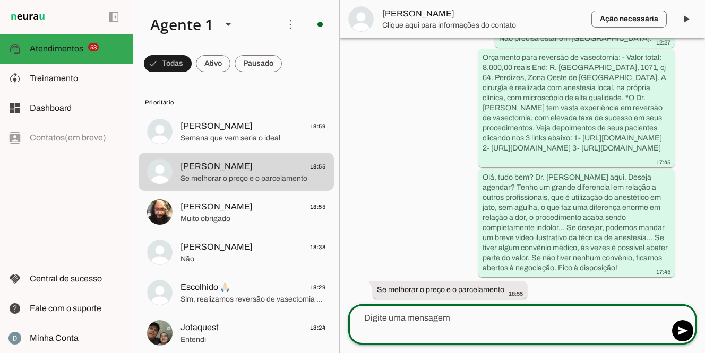
scroll to position [516, 0]
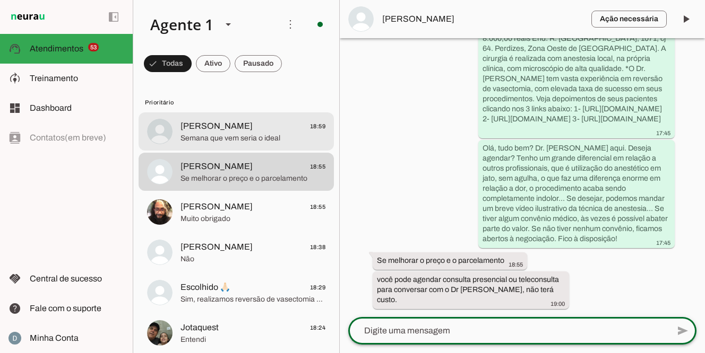
click at [205, 134] on span "Semana que vem seria o ideal" at bounding box center [252, 138] width 145 height 11
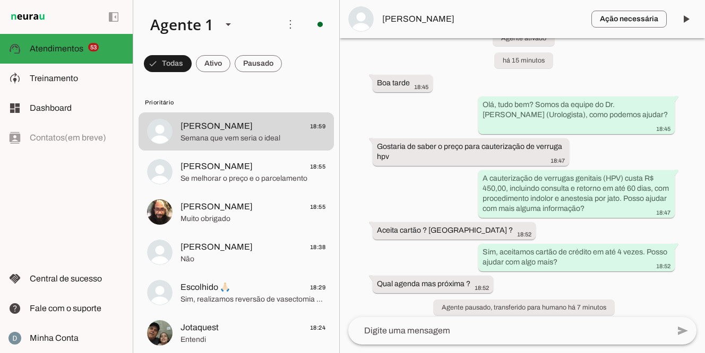
scroll to position [175, 0]
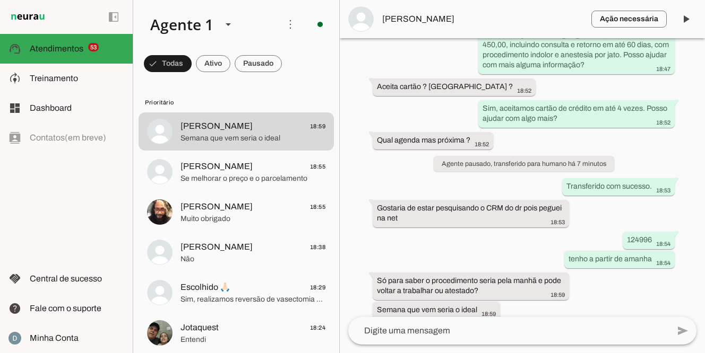
click at [434, 351] on div "add send send 🎤 Recording... description Document photo_library Photos & videos…" at bounding box center [522, 335] width 365 height 36
click at [429, 335] on textarea at bounding box center [508, 331] width 321 height 13
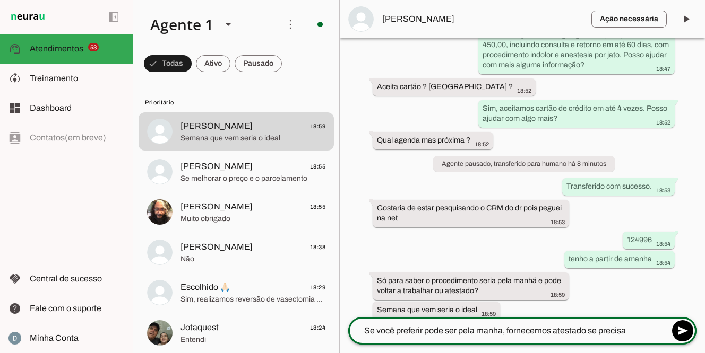
type textarea "Se você preferir pode ser pela manha, fornecemos atestado se precisar"
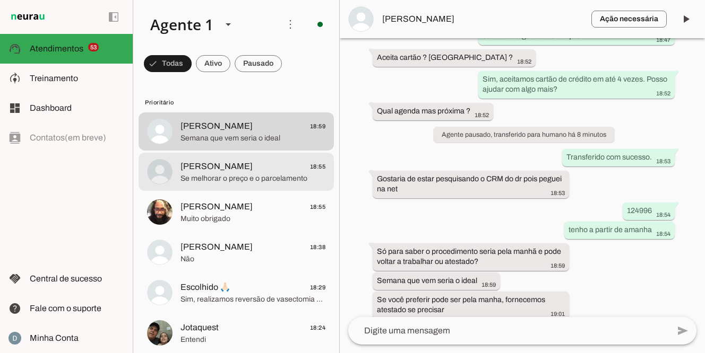
click at [204, 178] on span "Se melhorar o preço e o parcelamento" at bounding box center [252, 179] width 145 height 11
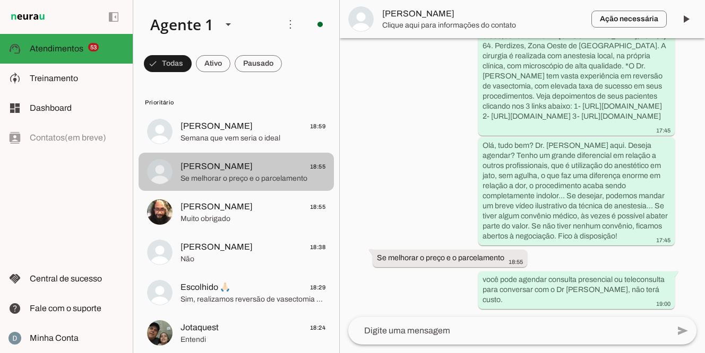
scroll to position [519, 0]
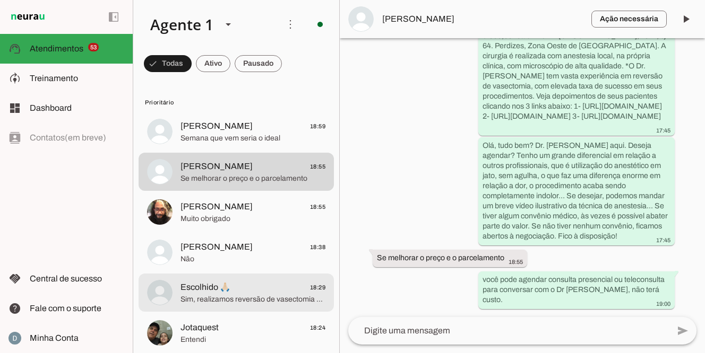
click at [193, 294] on span "Escolhido 🙏🏻" at bounding box center [205, 287] width 50 height 13
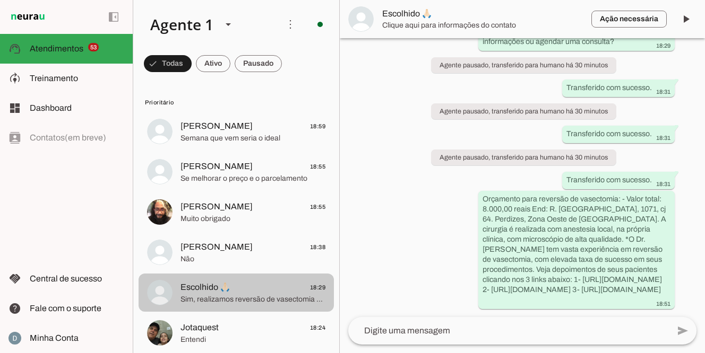
scroll to position [209, 0]
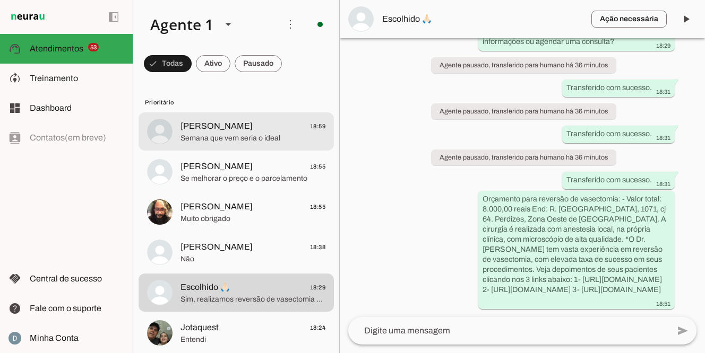
click at [235, 135] on span "Semana que vem seria o ideal" at bounding box center [252, 138] width 145 height 11
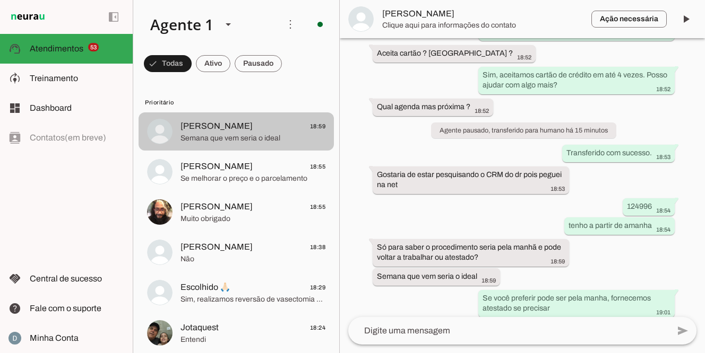
scroll to position [207, 0]
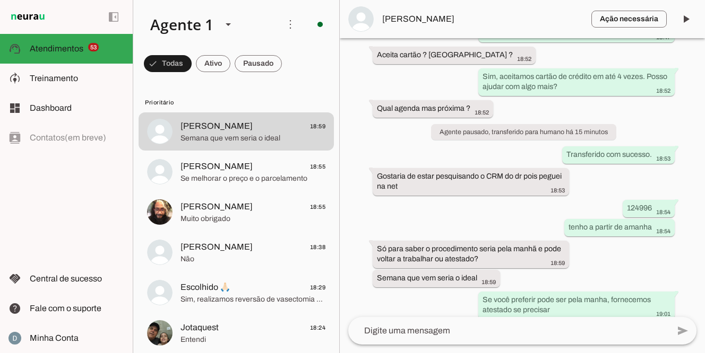
click at [385, 337] on textarea at bounding box center [508, 331] width 321 height 13
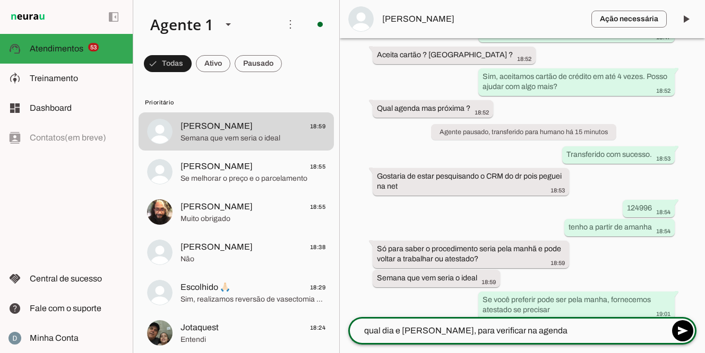
type textarea "qual dia e horario gostaria, para verificar na agenda?"
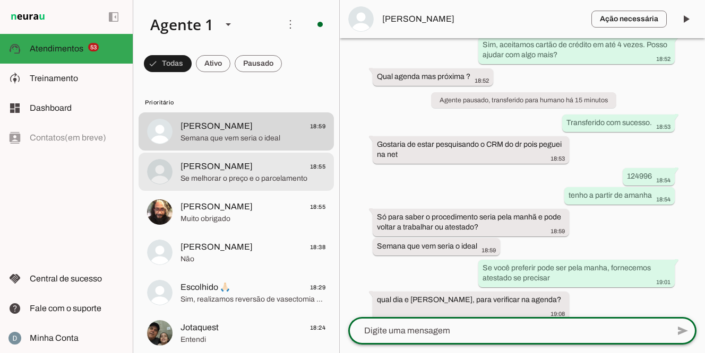
click at [205, 172] on span "Júnior 18:55" at bounding box center [252, 166] width 145 height 13
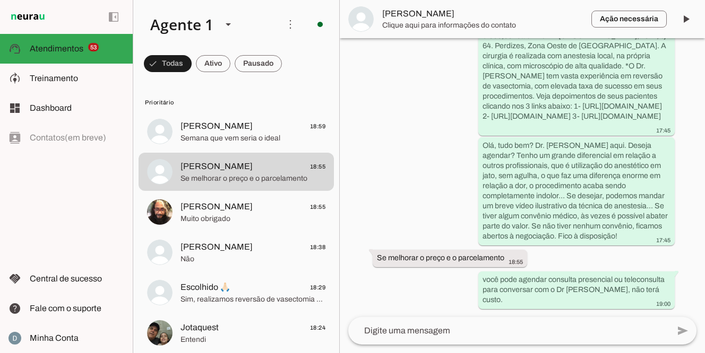
scroll to position [519, 0]
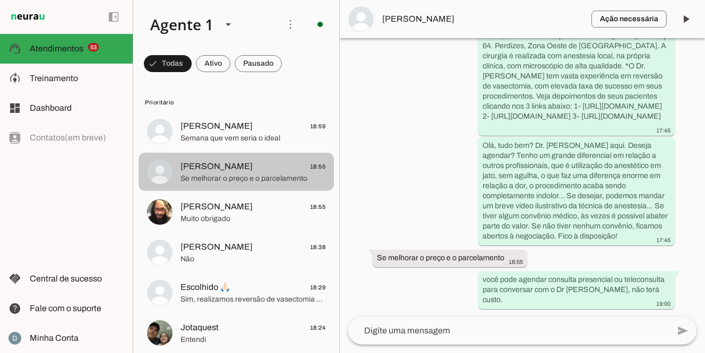
click at [220, 172] on span "Júnior 18:55" at bounding box center [252, 166] width 145 height 13
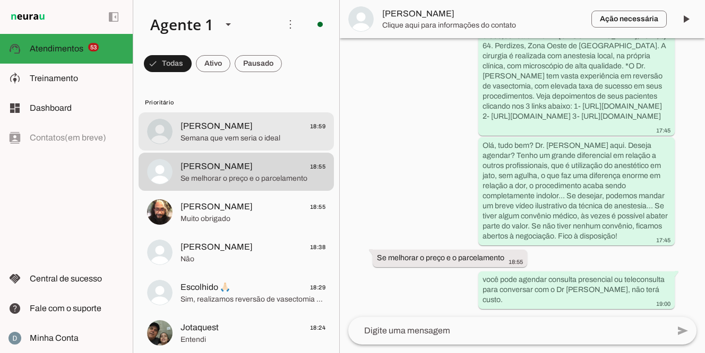
click at [225, 136] on span "Semana que vem seria o ideal" at bounding box center [252, 138] width 145 height 11
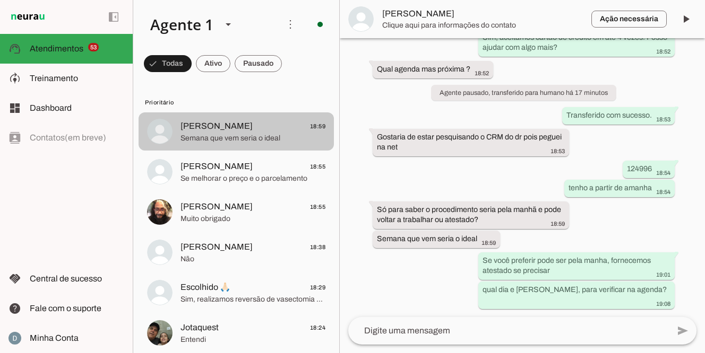
scroll to position [236, 0]
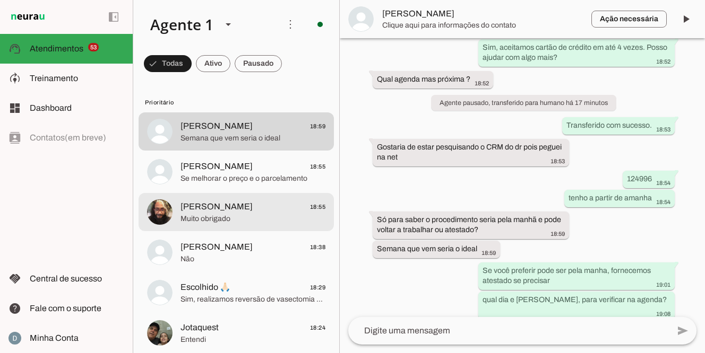
click at [212, 221] on span "Muito obrigado" at bounding box center [252, 219] width 145 height 11
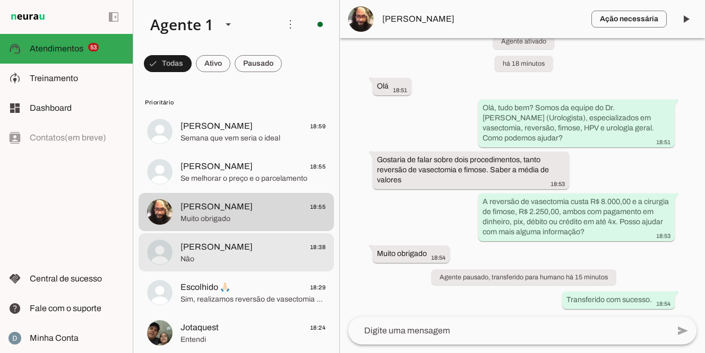
click at [198, 261] on span "Não" at bounding box center [252, 259] width 145 height 11
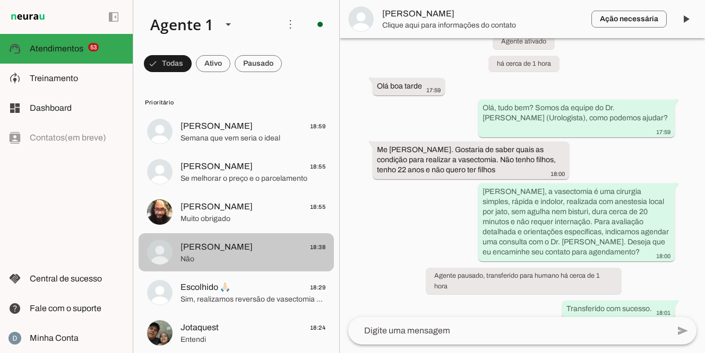
scroll to position [262, 0]
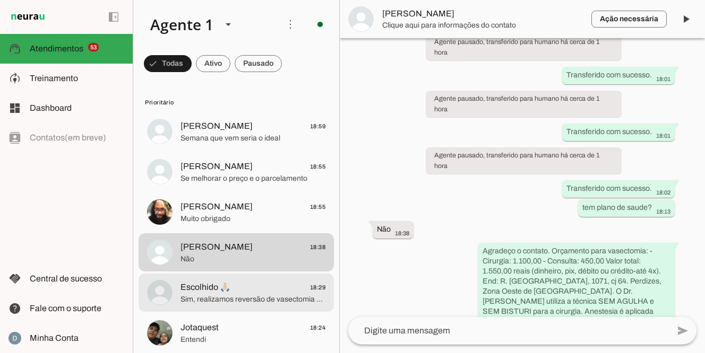
click at [196, 288] on span "Escolhido 🙏🏻" at bounding box center [205, 287] width 50 height 13
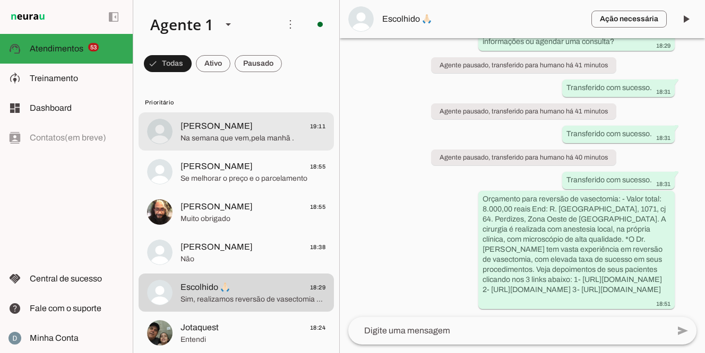
click at [244, 139] on span "Na semana que vem,pela manhã ." at bounding box center [252, 138] width 145 height 11
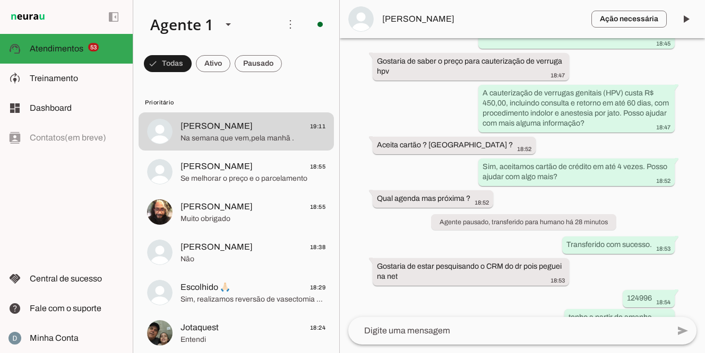
scroll to position [258, 0]
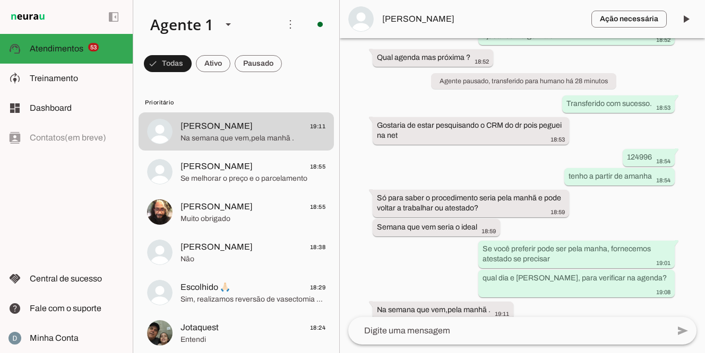
click at [401, 332] on textarea at bounding box center [508, 331] width 321 height 13
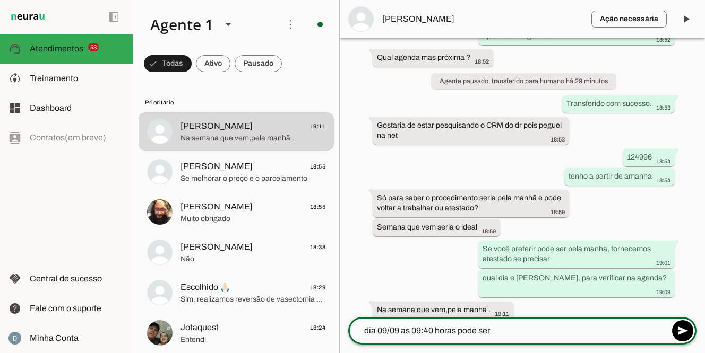
type textarea "dia 09/09 as 09:40 horas pode ser?"
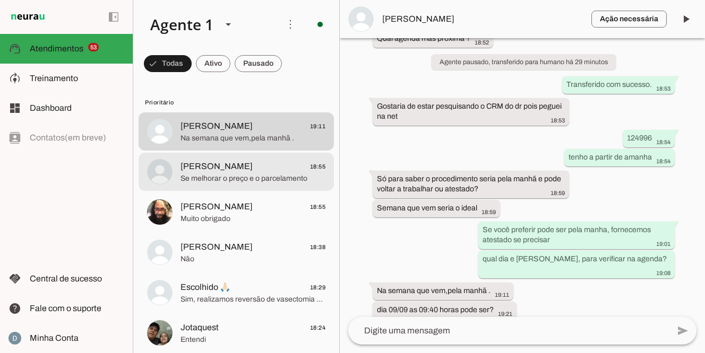
click at [214, 178] on span "Se melhorar o preço e o parcelamento" at bounding box center [252, 179] width 145 height 11
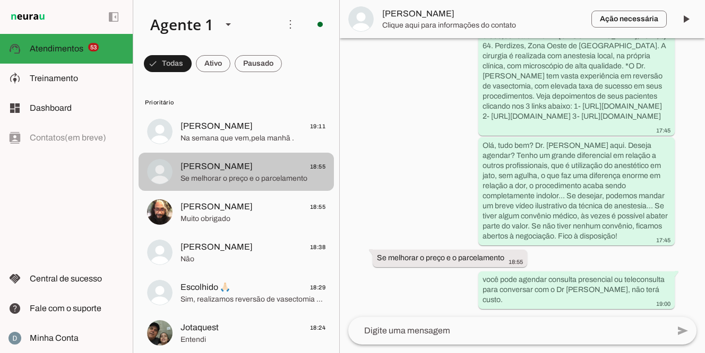
scroll to position [519, 0]
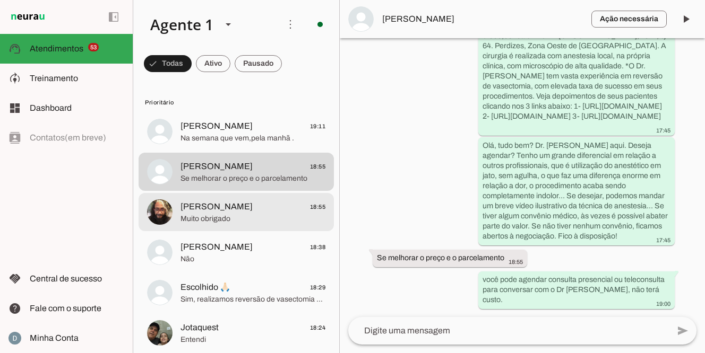
click at [223, 219] on span "Muito obrigado" at bounding box center [252, 219] width 145 height 11
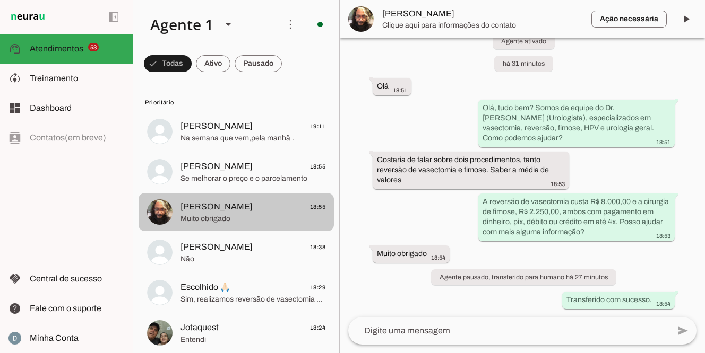
scroll to position [28, 0]
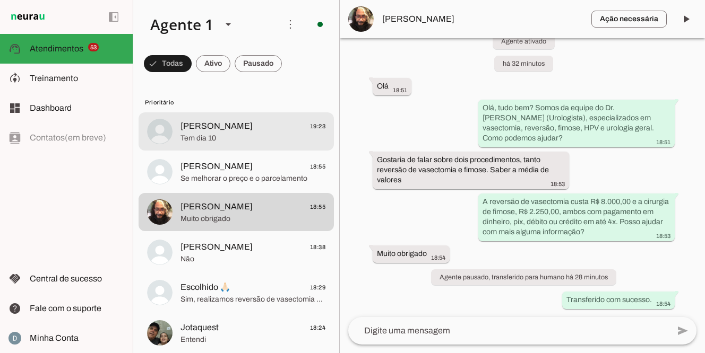
click at [200, 125] on span "Reginaldo" at bounding box center [216, 126] width 72 height 13
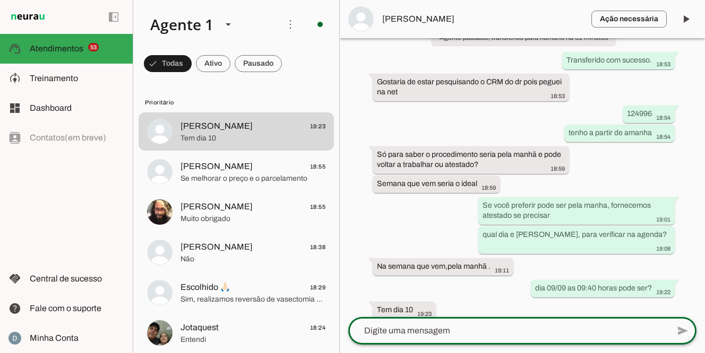
click at [387, 330] on textarea at bounding box center [508, 331] width 321 height 13
type textarea "09:00 ou 09:30?"
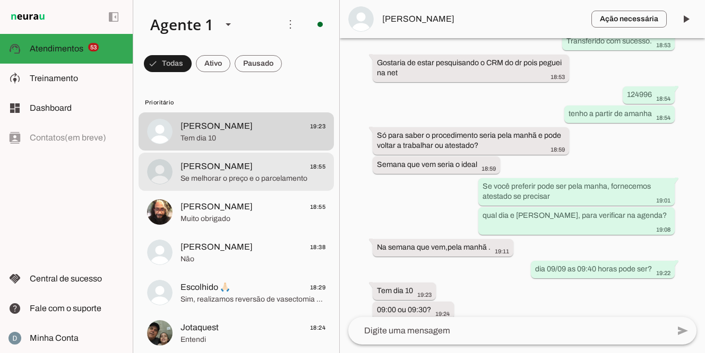
click at [234, 181] on span "Se melhorar o preço e o parcelamento" at bounding box center [252, 179] width 145 height 11
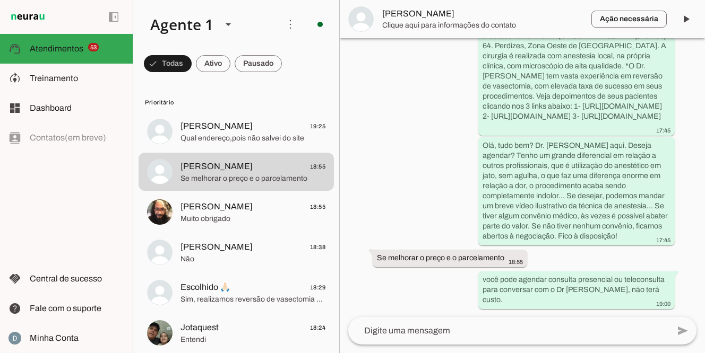
scroll to position [519, 0]
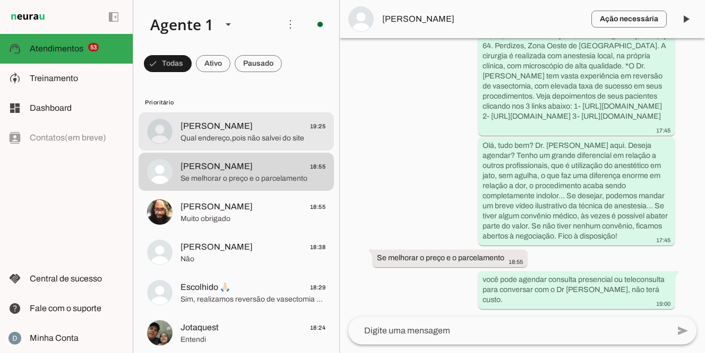
click at [198, 137] on span "Qual endereço,pois não salvei do site" at bounding box center [252, 138] width 145 height 11
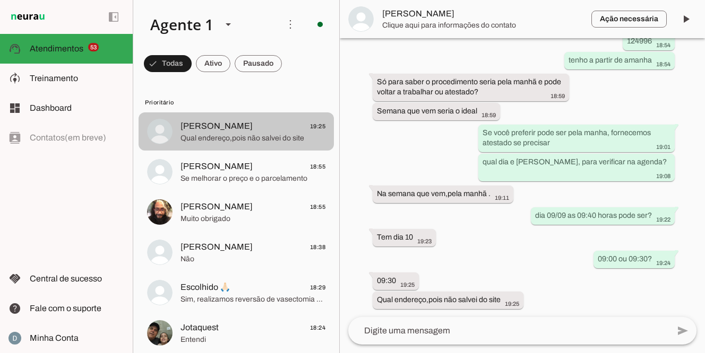
scroll to position [364, 0]
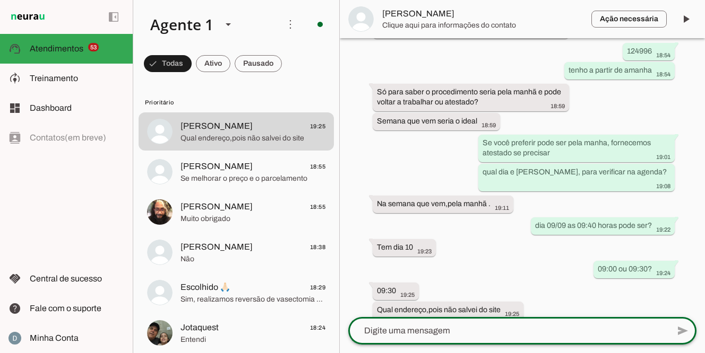
click at [439, 330] on textarea at bounding box center [508, 331] width 321 height 13
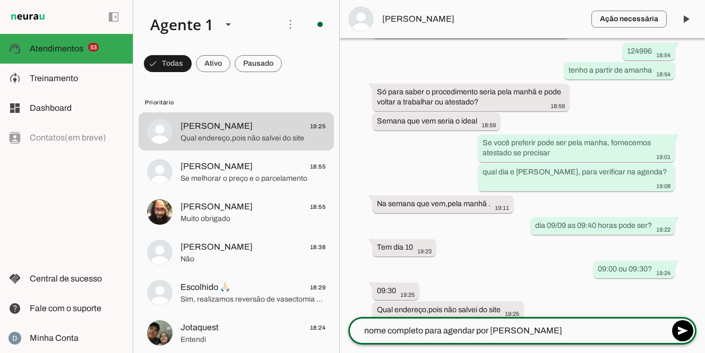
type textarea "nome completo para agendar por favor"
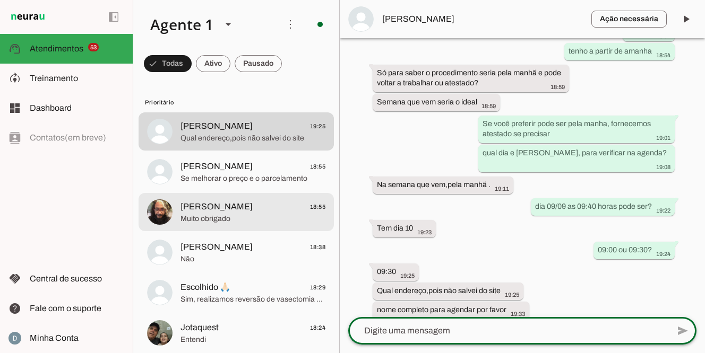
click at [229, 208] on span "Pedro 18:55" at bounding box center [252, 207] width 145 height 13
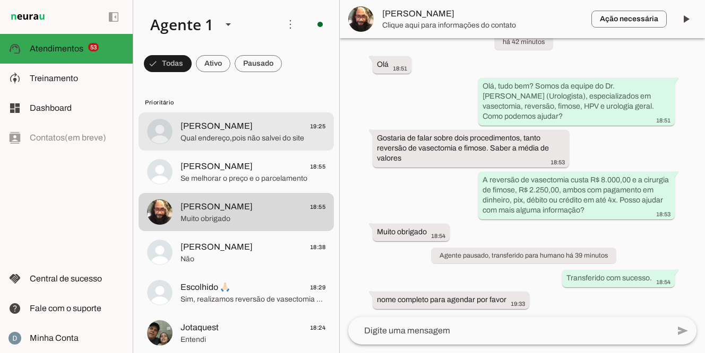
click at [195, 140] on span "Qual endereço,pois não salvei do site" at bounding box center [252, 138] width 145 height 11
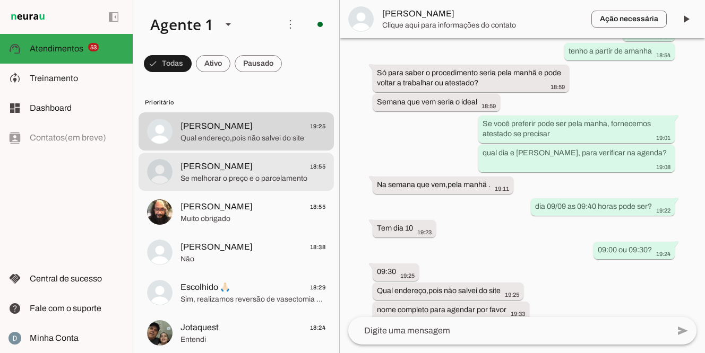
click at [196, 174] on span "Se melhorar o preço e o parcelamento" at bounding box center [252, 179] width 145 height 11
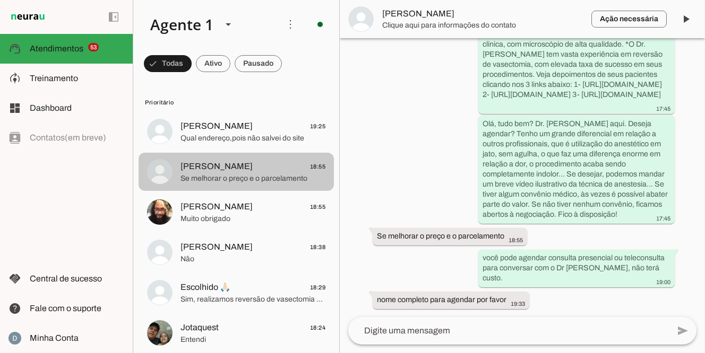
scroll to position [519, 0]
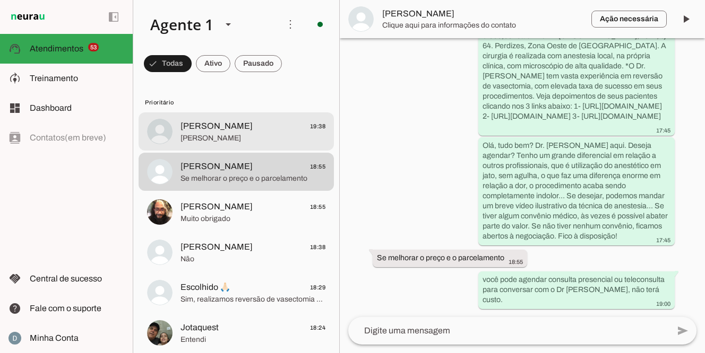
click at [191, 136] on span "Reginaldo de Oliveira Simiao" at bounding box center [252, 138] width 145 height 11
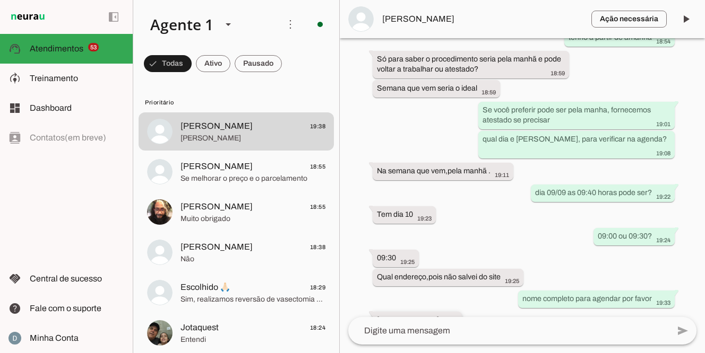
drag, startPoint x: 378, startPoint y: 300, endPoint x: 479, endPoint y: 299, distance: 100.9
click at [458, 315] on div "Reginaldo de Oliveira Simiao 19:38" at bounding box center [417, 321] width 81 height 13
click at [415, 20] on span "Reginaldo" at bounding box center [482, 19] width 201 height 13
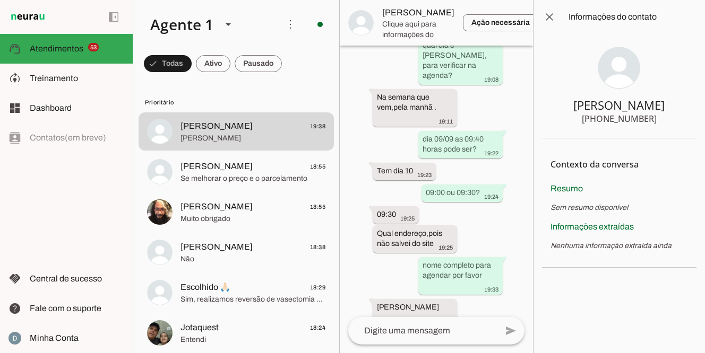
drag, startPoint x: 598, startPoint y: 120, endPoint x: 670, endPoint y: 119, distance: 72.7
click at [670, 119] on section "Reginaldo +55 11 97755-3744" at bounding box center [619, 86] width 154 height 105
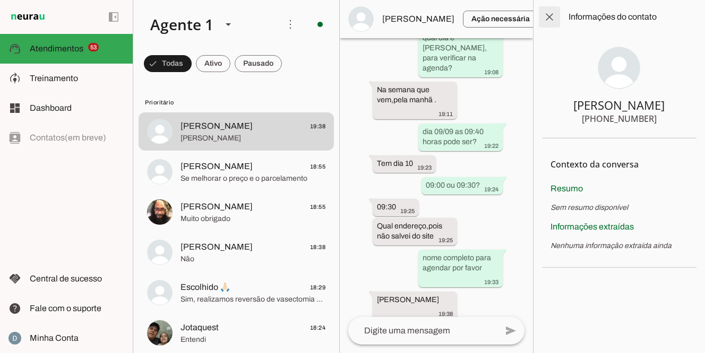
click at [550, 23] on span at bounding box center [549, 16] width 25 height 25
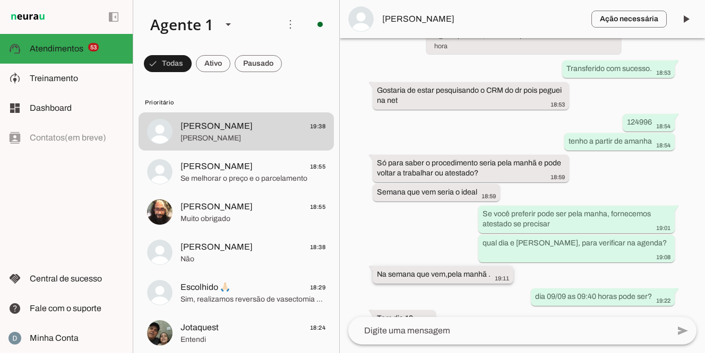
scroll to position [408, 0]
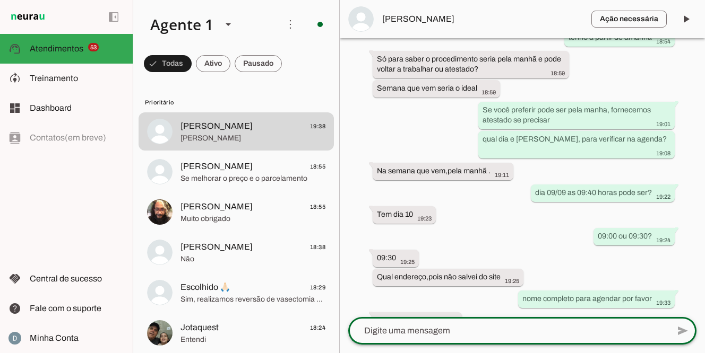
click at [420, 332] on textarea at bounding box center [508, 331] width 321 height 13
paste textarea "Sua consulta com o Dr. Marcelo Linhares ficou agendada dia ____ às ___ horas . …"
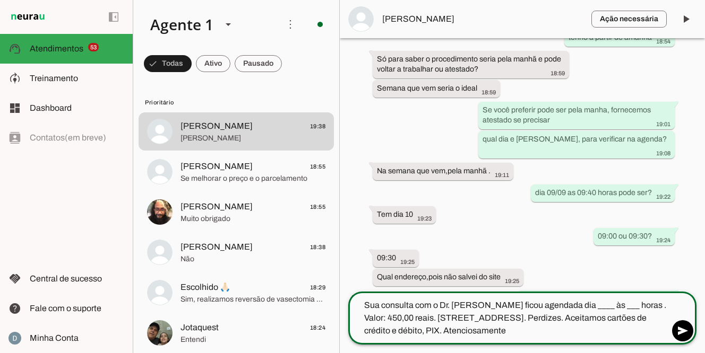
click at [609, 307] on textarea "Sua consulta com o Dr. Marcelo Linhares ficou agendada dia ____ às ___ horas . …" at bounding box center [508, 318] width 321 height 38
click at [639, 304] on textarea "Sua consulta com o Dr. Marcelo Linhares ficou agendada dia 10/09 às ___ horas .…" at bounding box center [508, 318] width 321 height 38
click at [552, 339] on div "Sua consulta com o Dr. Marcelo Linhares ficou agendada dia 10/09 às 09;30-horas…" at bounding box center [508, 318] width 321 height 53
click at [550, 332] on textarea "Sua consulta com o Dr. Marcelo Linhares ficou agendada dia 10/09 às 09;30-horas…" at bounding box center [508, 318] width 321 height 38
type textarea "Sua consulta com o Dr. Marcelo Linhares ficou agendada dia 10/09 às 09;30-horas…"
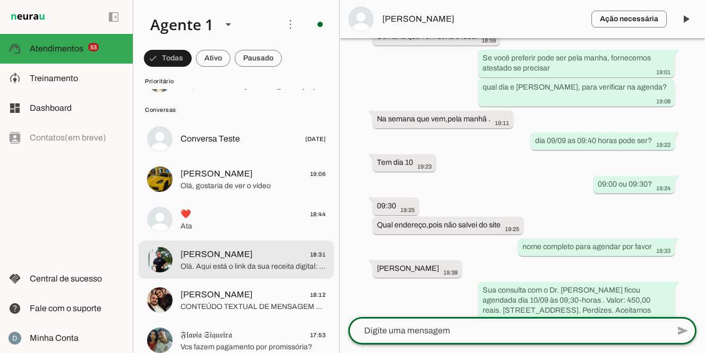
scroll to position [2269, 0]
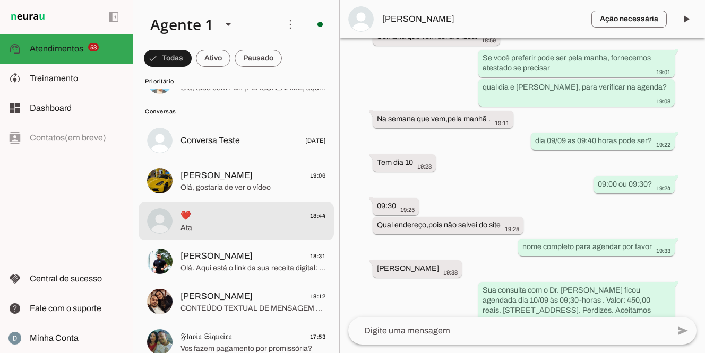
click at [215, 225] on span "Ata" at bounding box center [252, 228] width 145 height 11
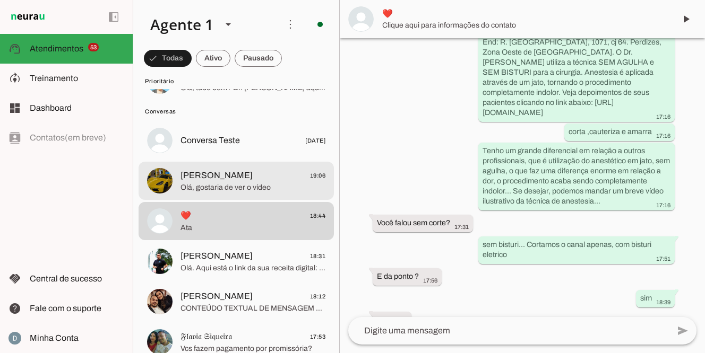
click at [232, 182] on span "Renato 19:06" at bounding box center [252, 175] width 145 height 13
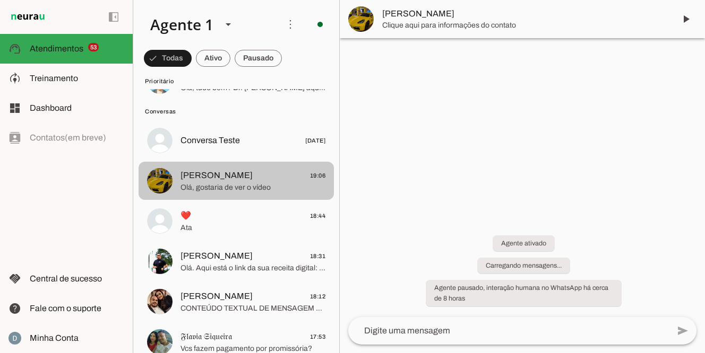
scroll to position [418, 0]
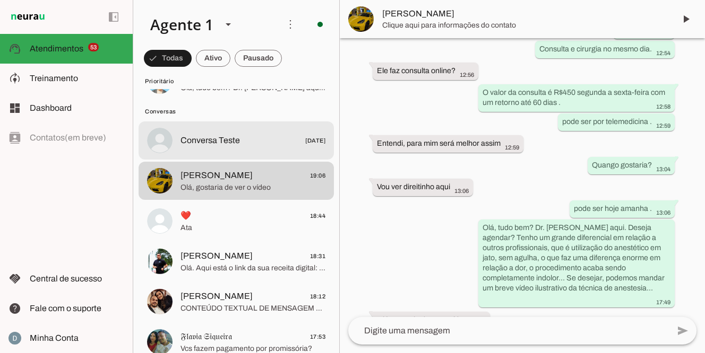
click at [241, 141] on span "Conversa Teste [DATE]" at bounding box center [252, 140] width 145 height 13
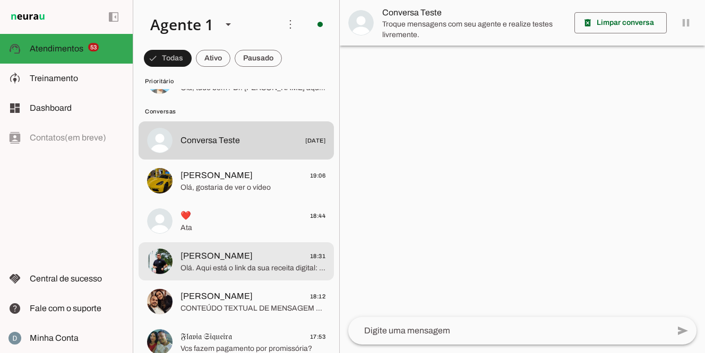
click at [231, 273] on span "Olá. Aqui está o link da sua receita digital: https://assistant.memed.com.br/p/…" at bounding box center [252, 268] width 145 height 11
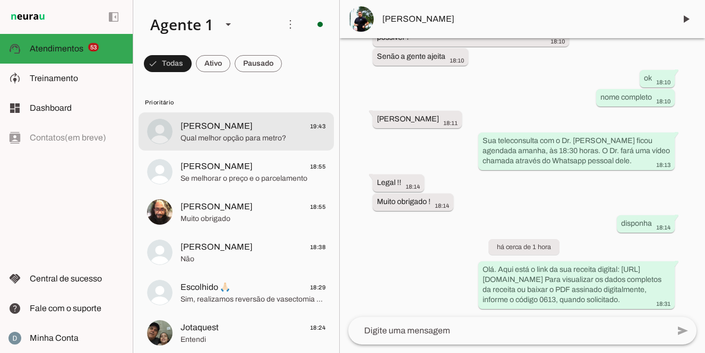
click at [251, 138] on span "Qual melhor opção para metro?" at bounding box center [252, 138] width 145 height 11
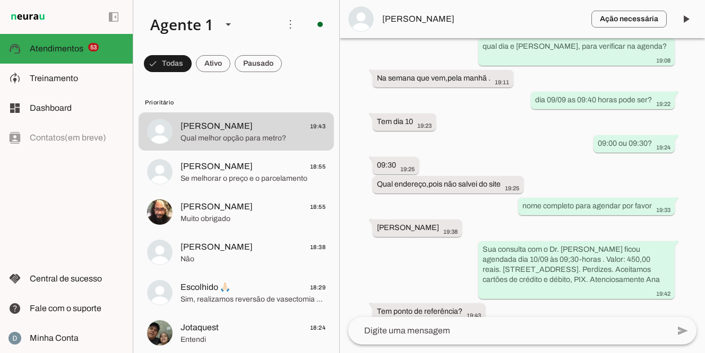
click at [455, 332] on textarea at bounding box center [508, 331] width 321 height 13
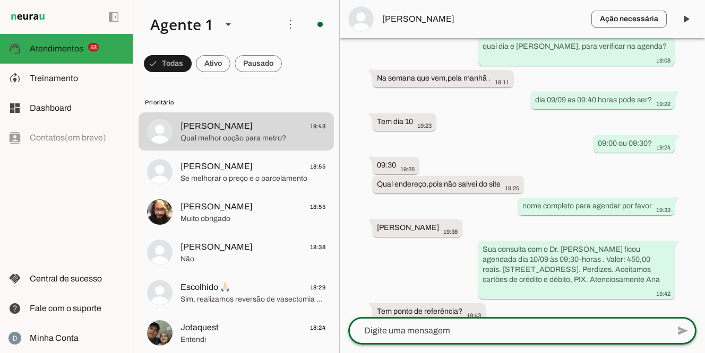
click at [455, 333] on textarea at bounding box center [508, 331] width 321 height 13
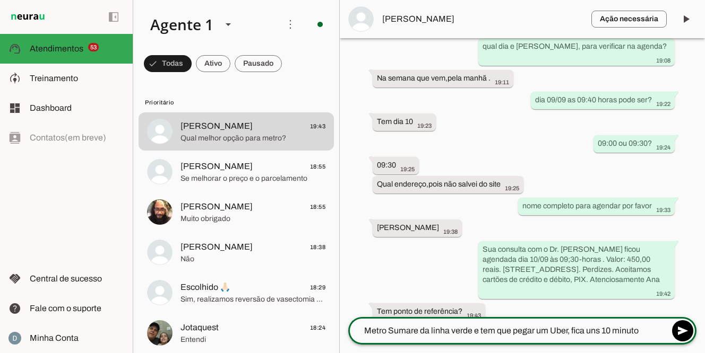
type textarea "Metro Sumare da linha verde e tem que pegar um Uber, fica uns 10 minutos"
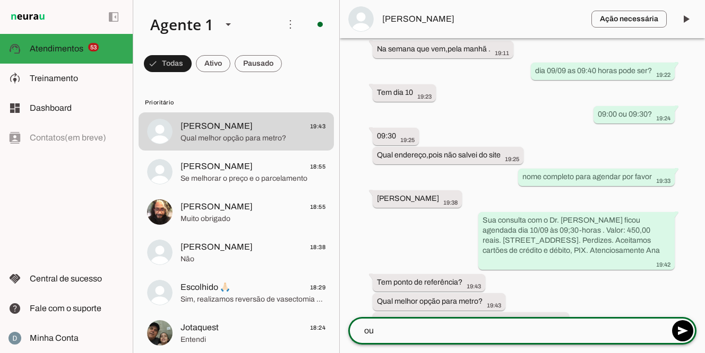
scroll to position [532, 0]
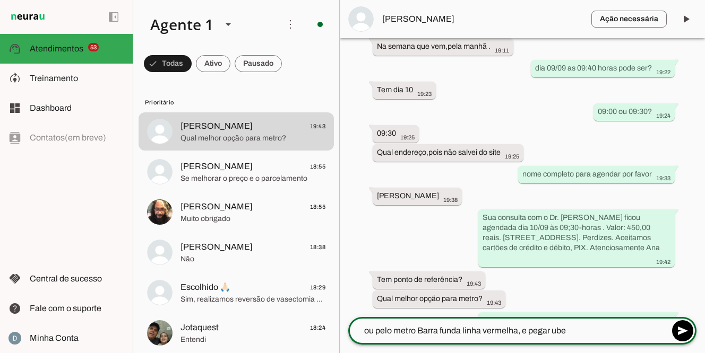
type textarea "ou pelo metro Barra funda linha vermelha, e pegar uber"
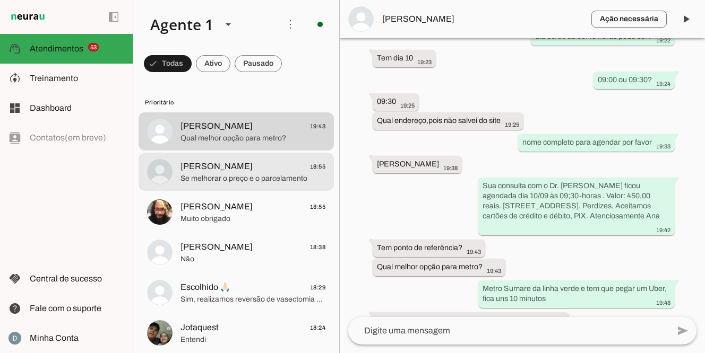
click at [230, 177] on span "Se melhorar o preço e o parcelamento" at bounding box center [252, 179] width 145 height 11
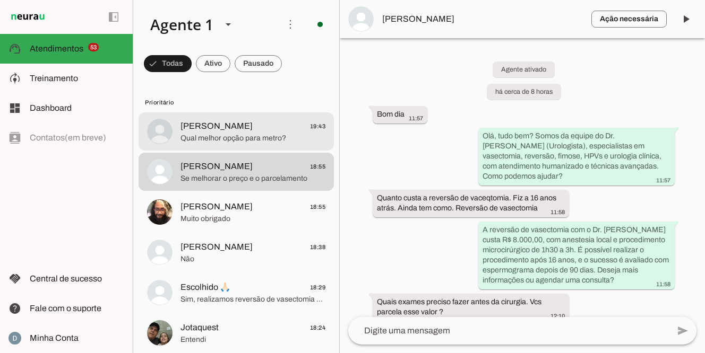
click at [238, 139] on span "Qual melhor opção para metro?" at bounding box center [252, 138] width 145 height 11
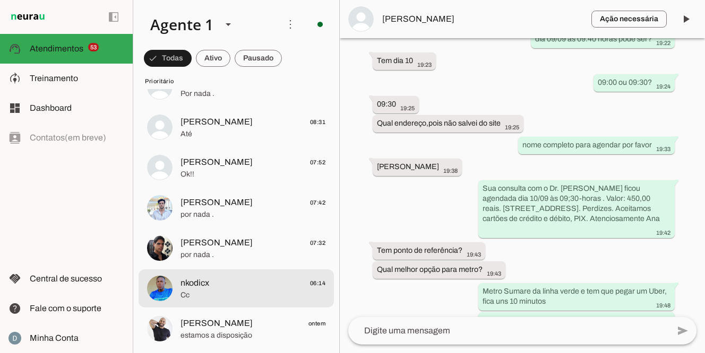
scroll to position [1286, 0]
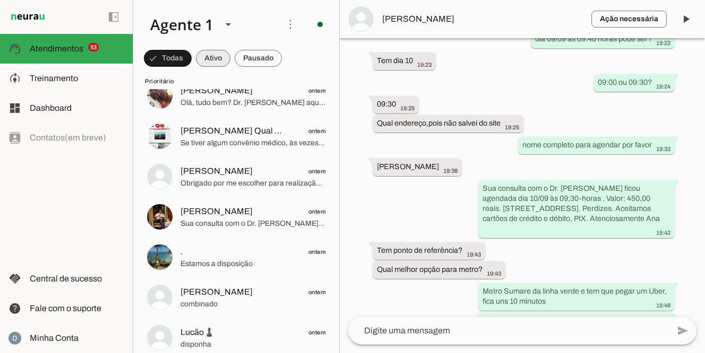
click at [192, 59] on span at bounding box center [168, 58] width 48 height 25
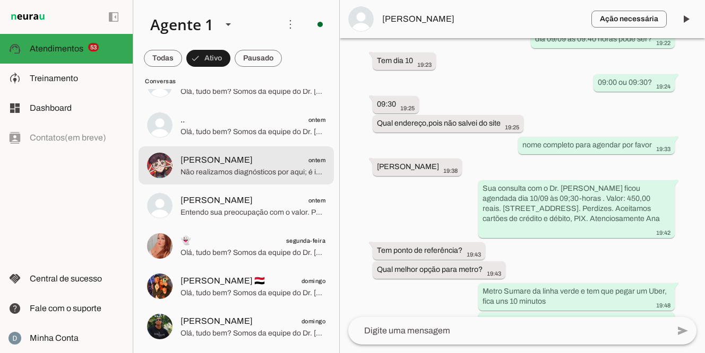
scroll to position [0, 0]
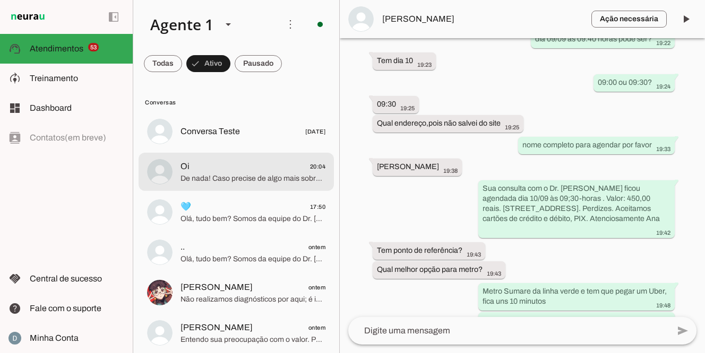
click at [223, 177] on span "De nada! Caso precise de algo mais sobre urologia, estamos à disposição. Deseja…" at bounding box center [252, 179] width 145 height 11
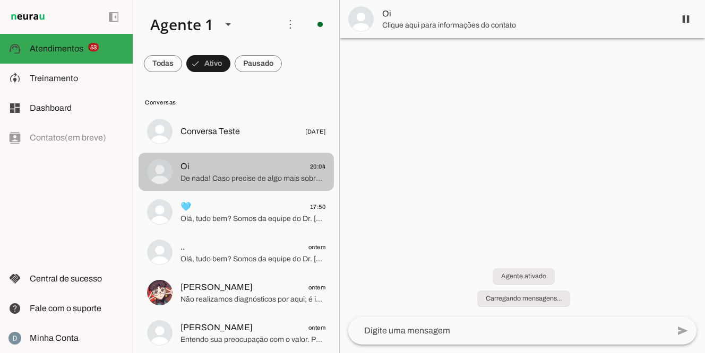
scroll to position [77, 0]
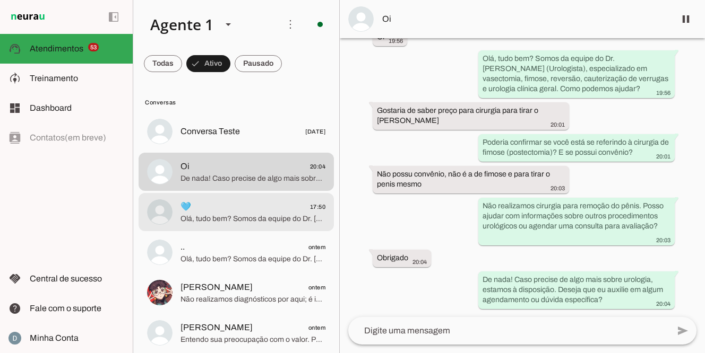
click at [252, 218] on span "Olá, tudo bem? Somos da equipe do Dr. [PERSON_NAME] (Urologista), como podemos …" at bounding box center [252, 219] width 145 height 11
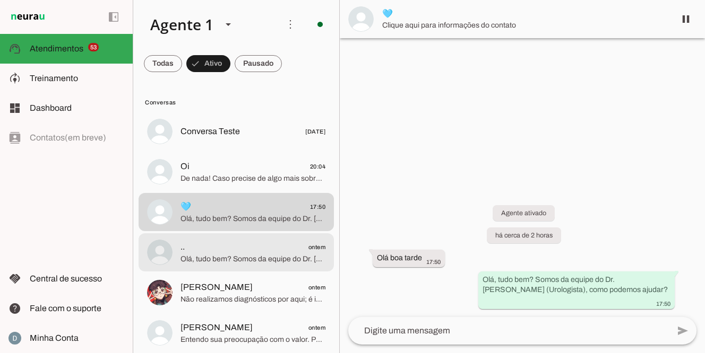
click at [234, 254] on span "Olá, tudo bem? Somos da equipe do Dr. [PERSON_NAME] (Urologista), como podemos …" at bounding box center [252, 259] width 145 height 11
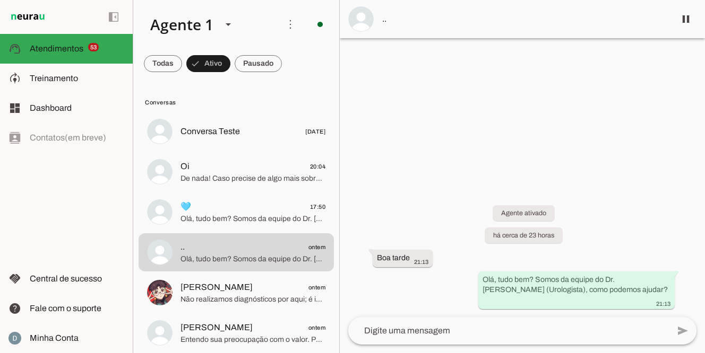
scroll to position [127, 0]
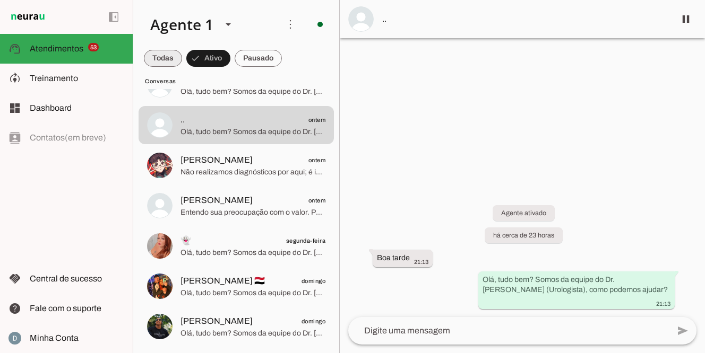
click at [156, 63] on span at bounding box center [163, 58] width 38 height 25
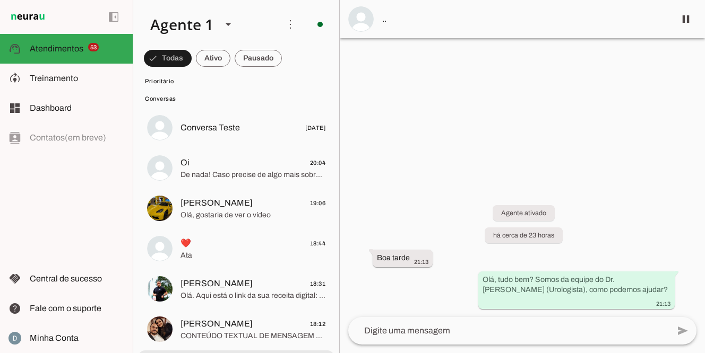
scroll to position [2267, 0]
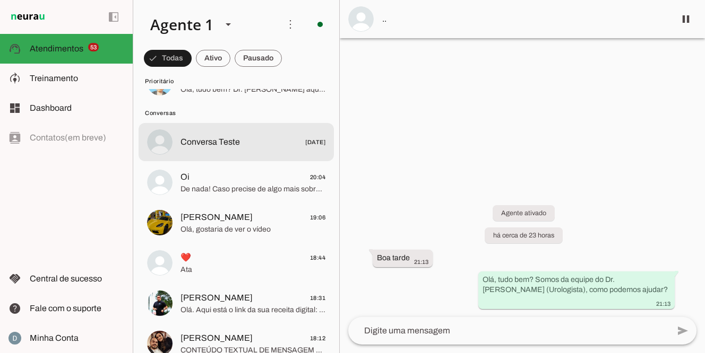
click at [229, 149] on span "Conversa Teste [DATE]" at bounding box center [252, 142] width 145 height 13
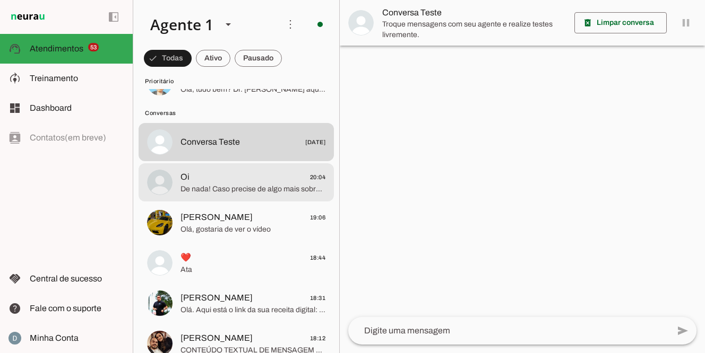
click at [228, 184] on span "De nada! Caso precise de algo mais sobre urologia, estamos à disposição. Deseja…" at bounding box center [252, 189] width 145 height 11
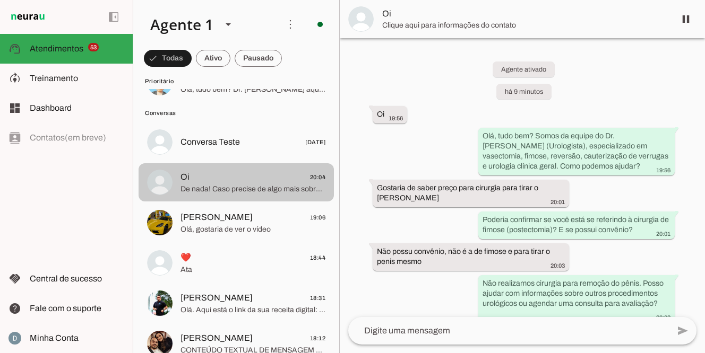
scroll to position [77, 0]
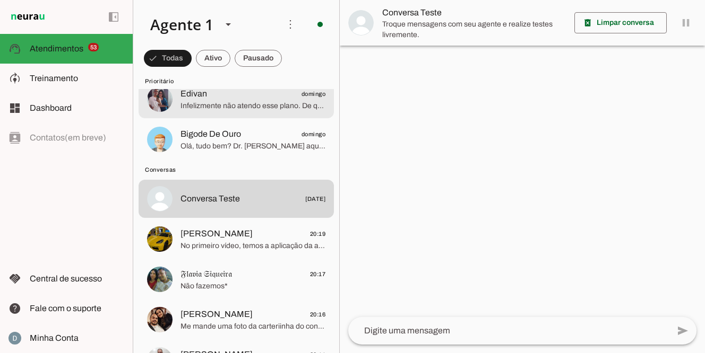
scroll to position [2223, 0]
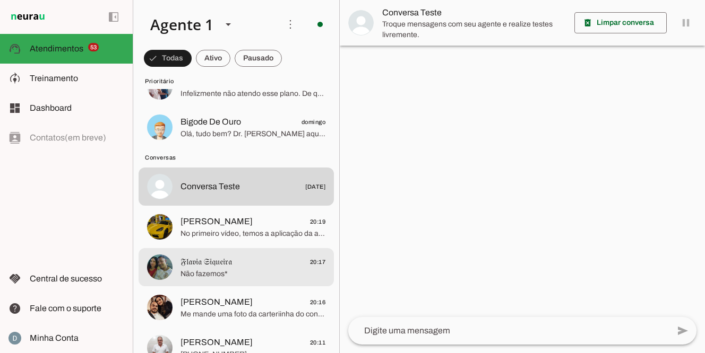
click at [212, 258] on span "𝔉𝔩𝔞𝔳𝔦𝔞 𝔖𝔦𝔮𝔲𝔢𝔦𝔯𝔞" at bounding box center [205, 262] width 51 height 13
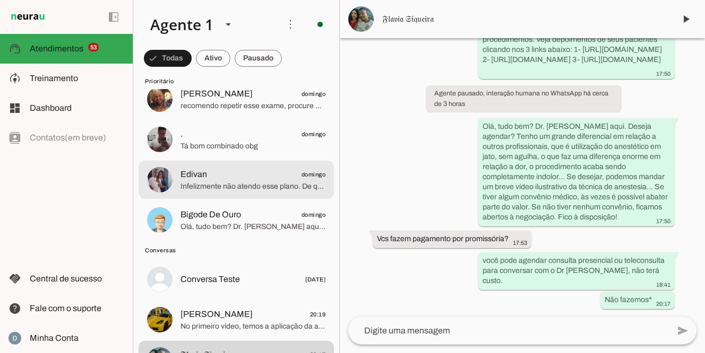
scroll to position [2142, 0]
